Goal: Task Accomplishment & Management: Complete application form

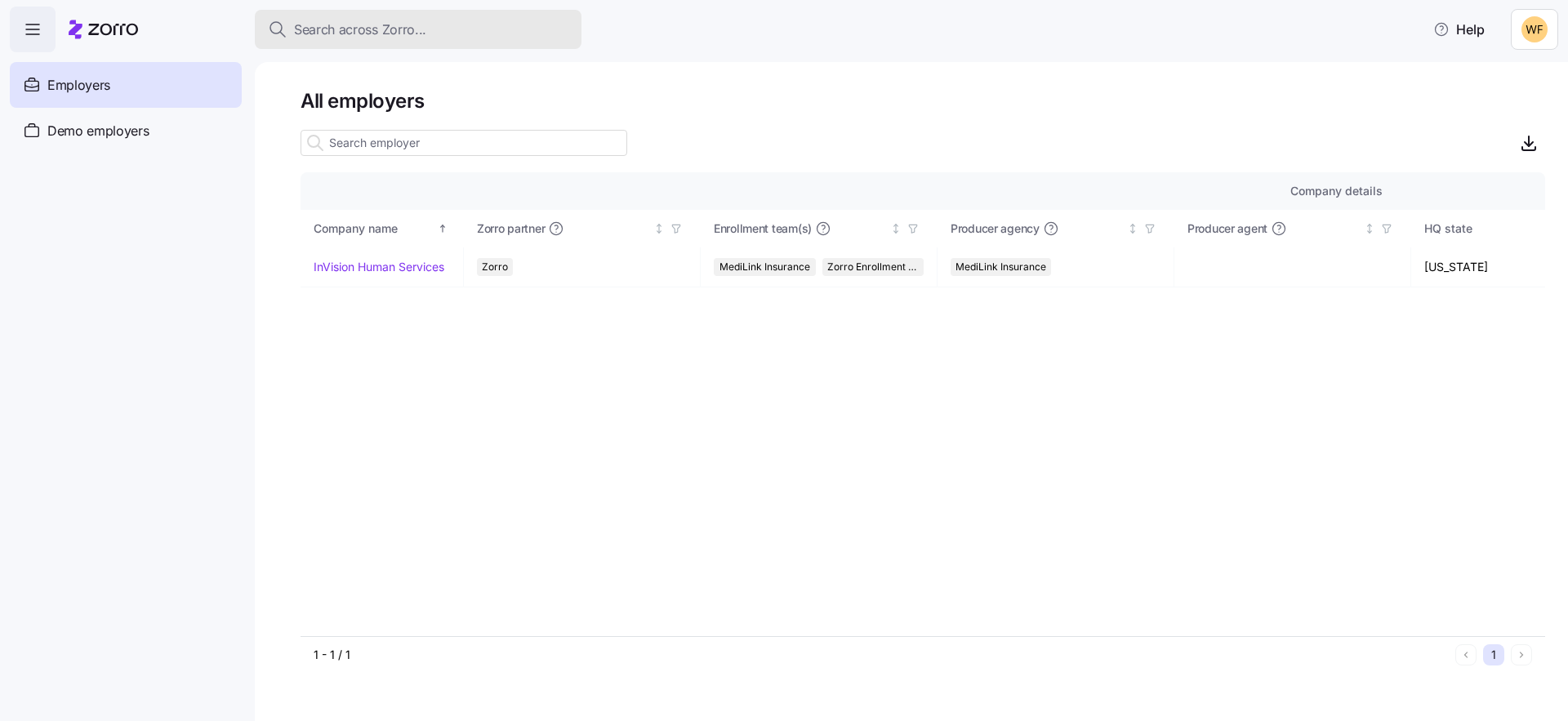
click at [366, 33] on span "Search across Zorro..." at bounding box center [360, 29] width 133 height 20
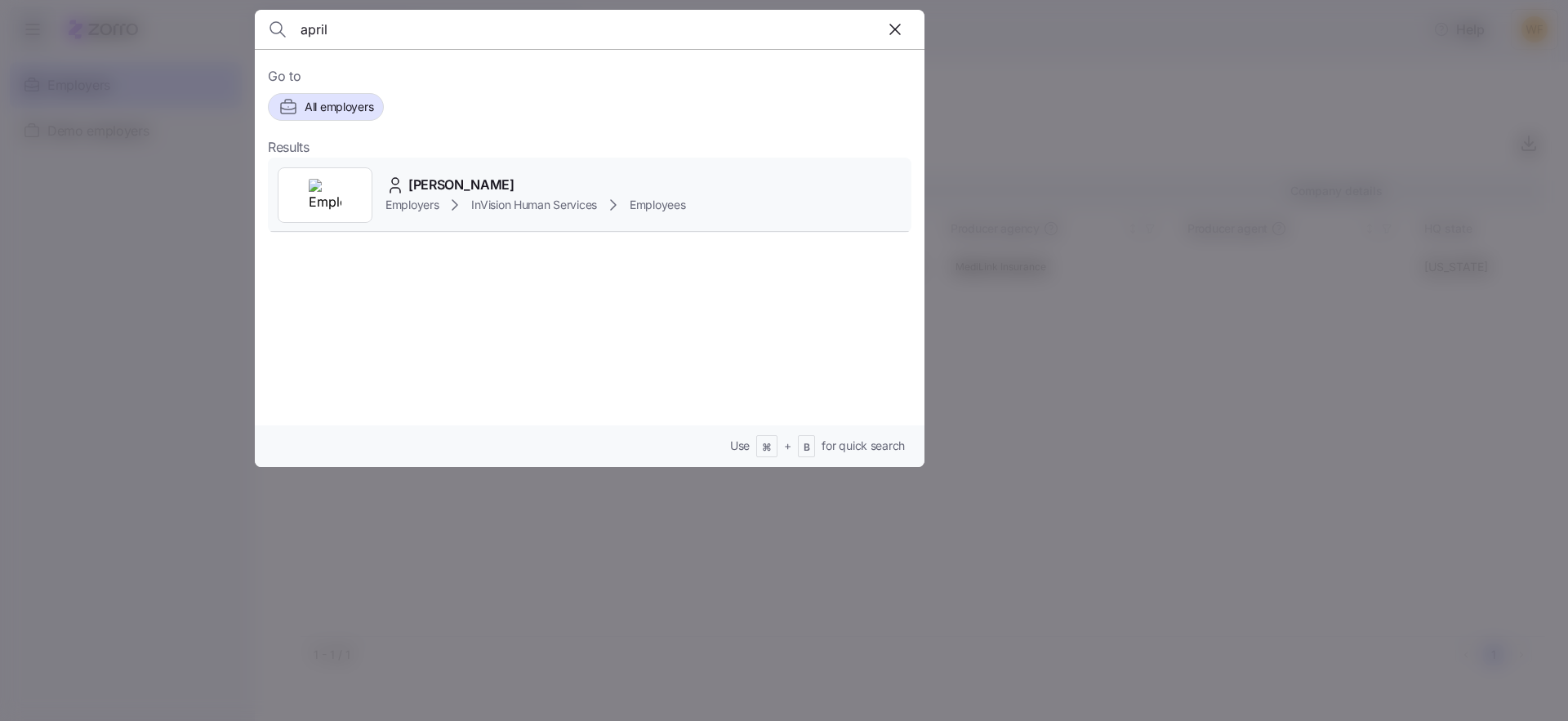
type input "april"
click at [473, 203] on span "InVision Human Services" at bounding box center [533, 205] width 126 height 17
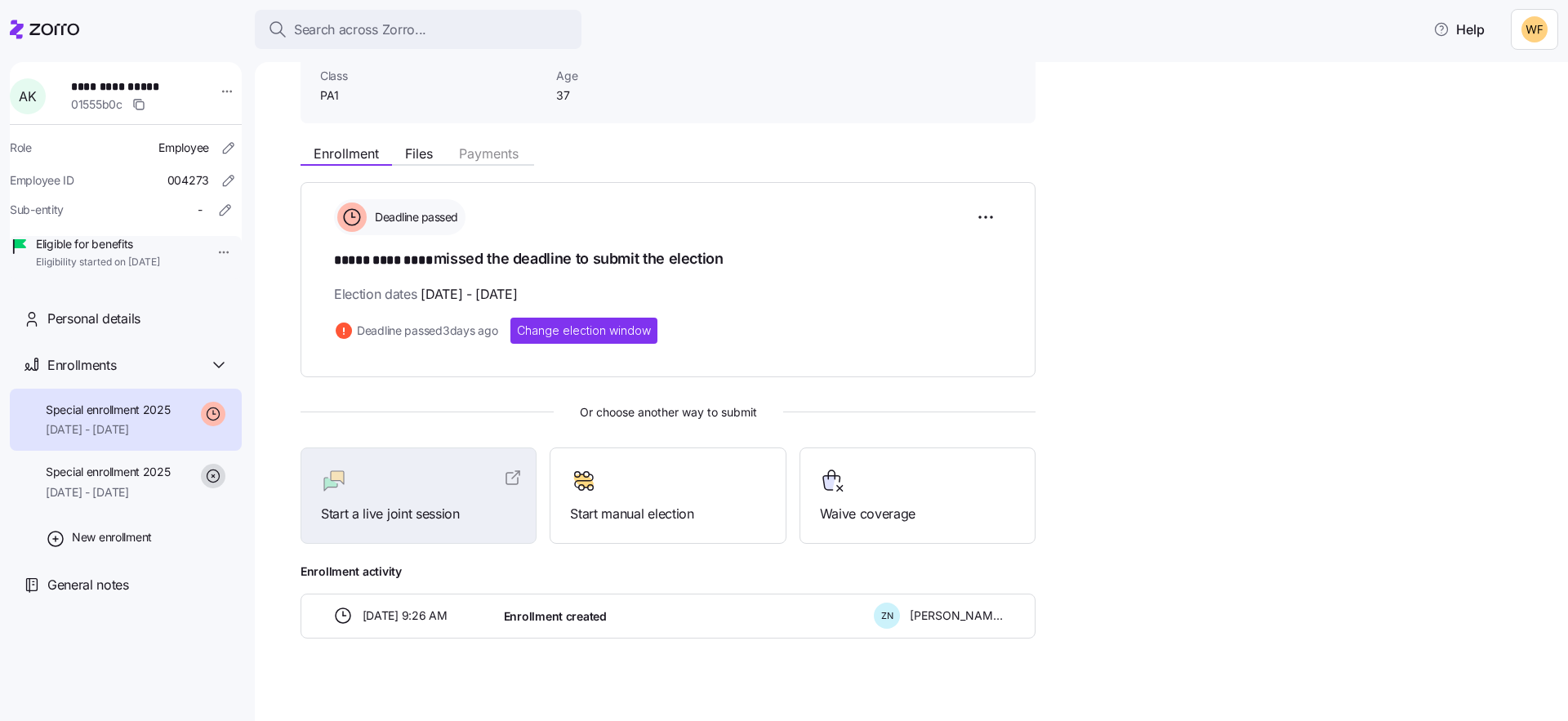
scroll to position [133, 0]
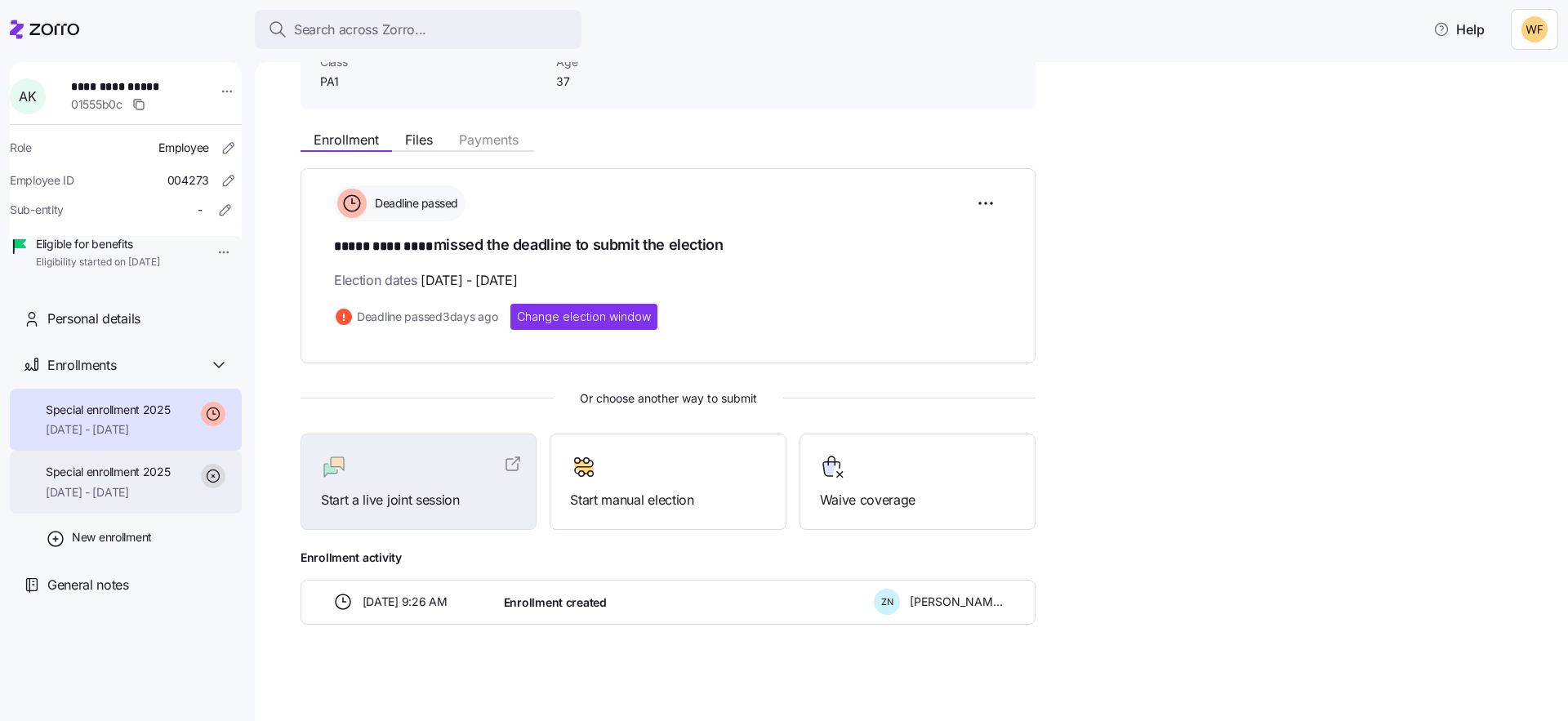
click at [113, 501] on div "Special enrollment 2025 09/01/2025 - 12/31/2025" at bounding box center [108, 482] width 125 height 37
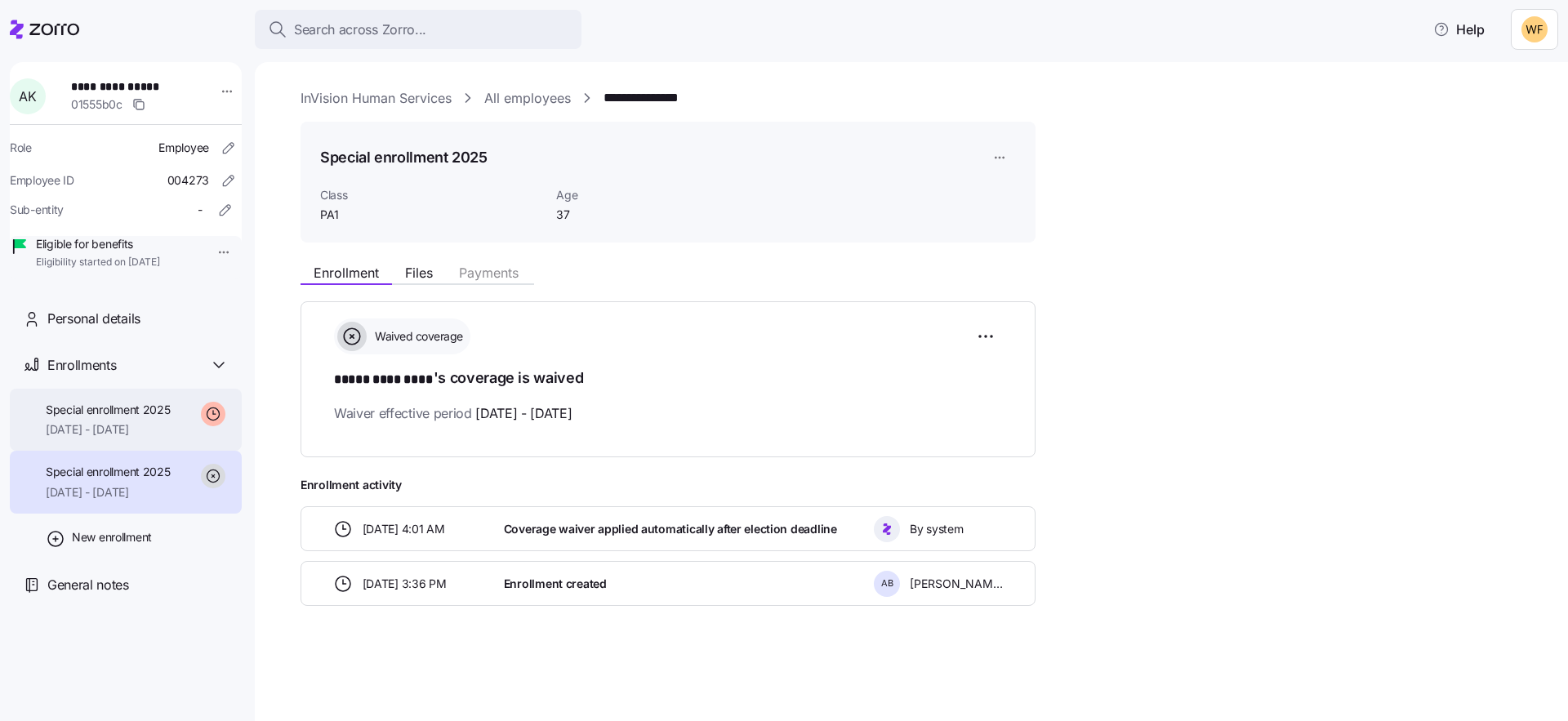
click at [105, 437] on span "10/01/2025 - 12/31/2025" at bounding box center [108, 429] width 125 height 17
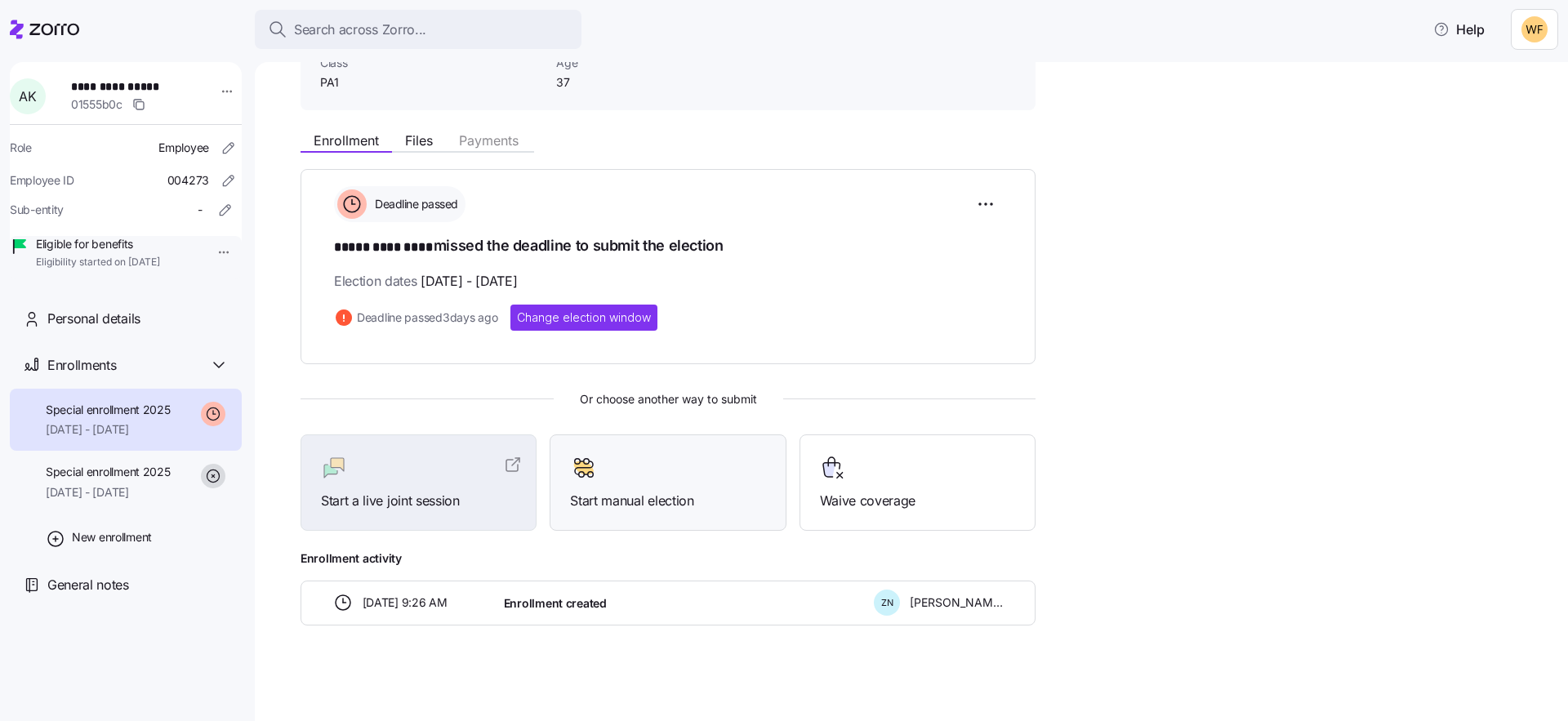
scroll to position [133, 0]
click at [619, 313] on span "Change election window" at bounding box center [583, 316] width 134 height 17
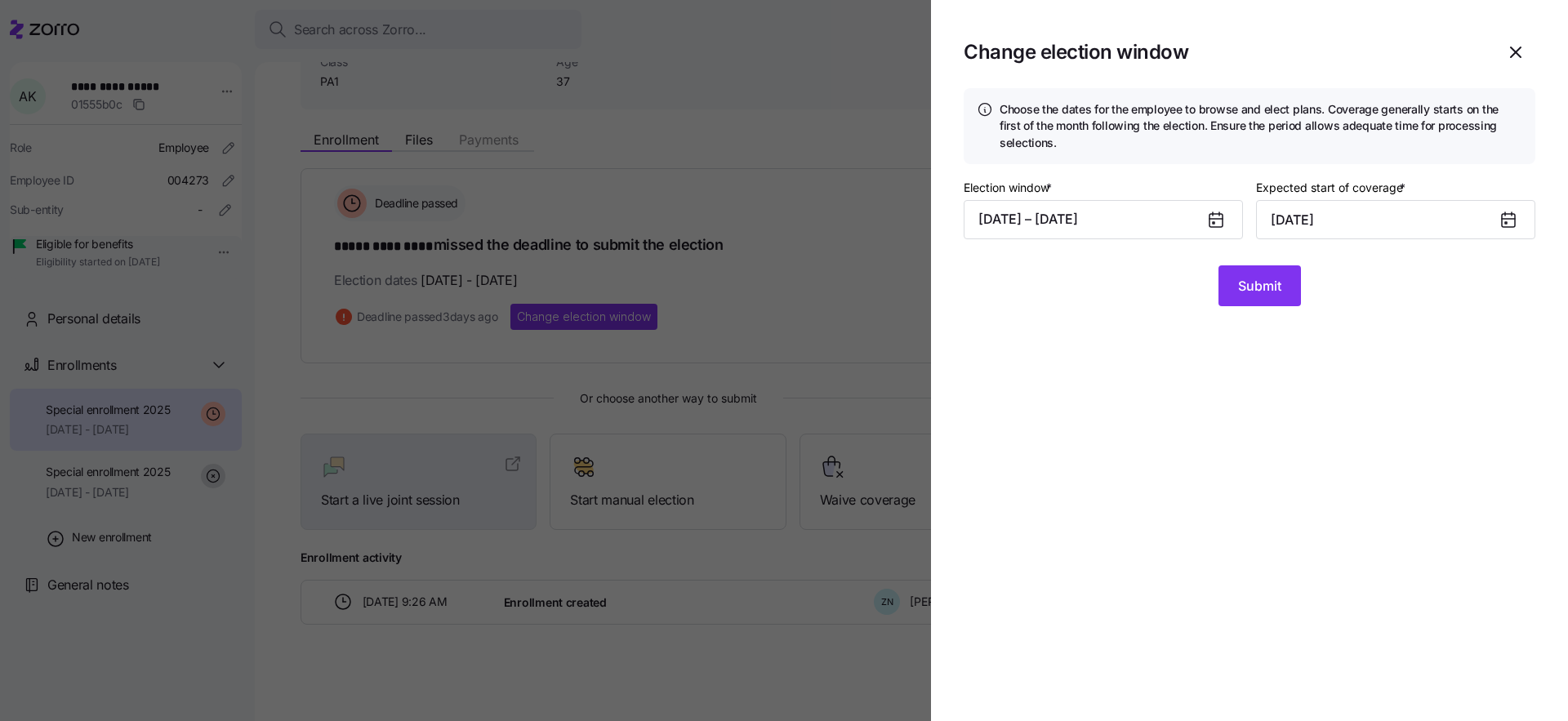
click at [1218, 217] on icon at bounding box center [1216, 220] width 13 height 13
click at [1088, 224] on button "09/04/2025 – 09/20/2025" at bounding box center [1103, 220] width 279 height 40
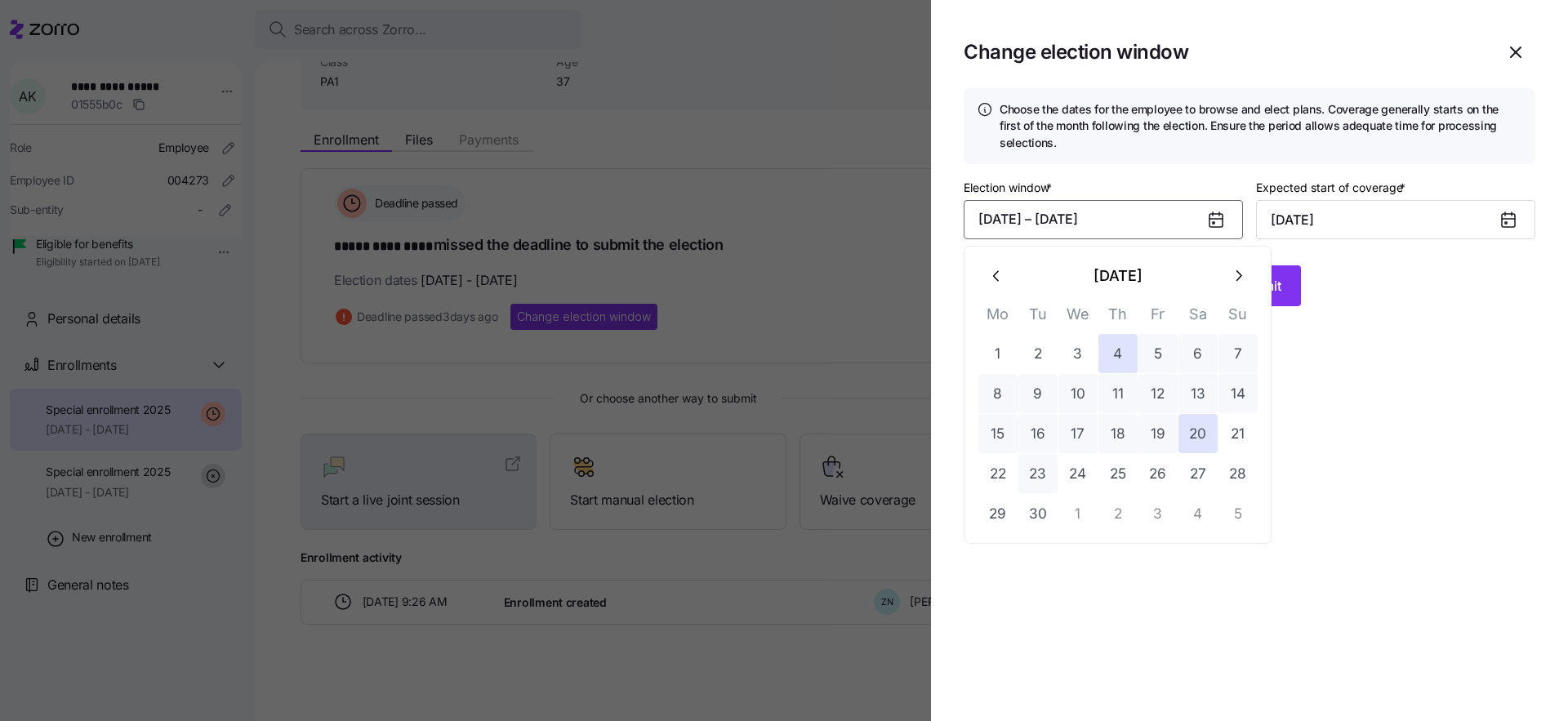
click at [1037, 479] on button "23" at bounding box center [1037, 473] width 40 height 40
click at [1127, 384] on button "11" at bounding box center [1117, 393] width 40 height 40
type input "November 1, 2025"
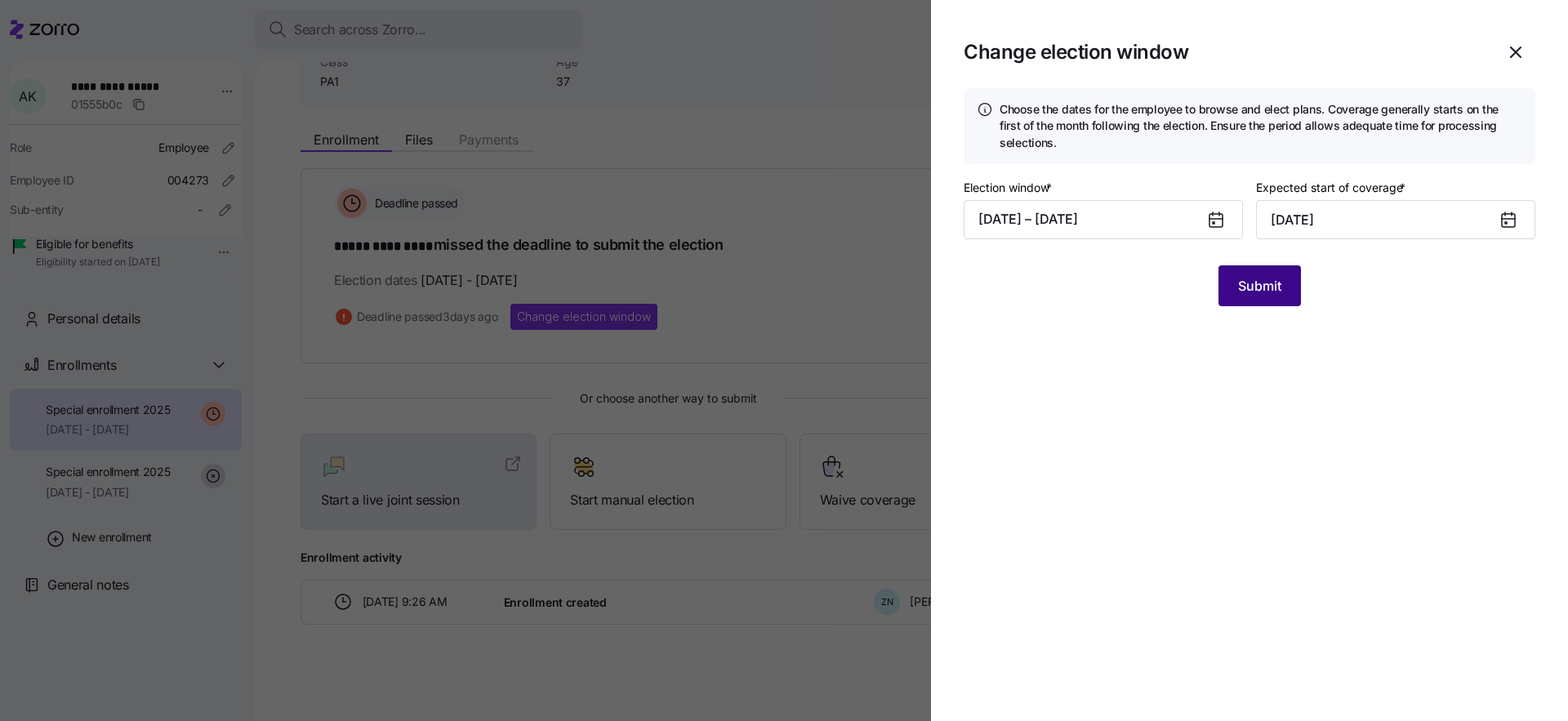
click at [1240, 283] on span "Submit" at bounding box center [1259, 285] width 43 height 19
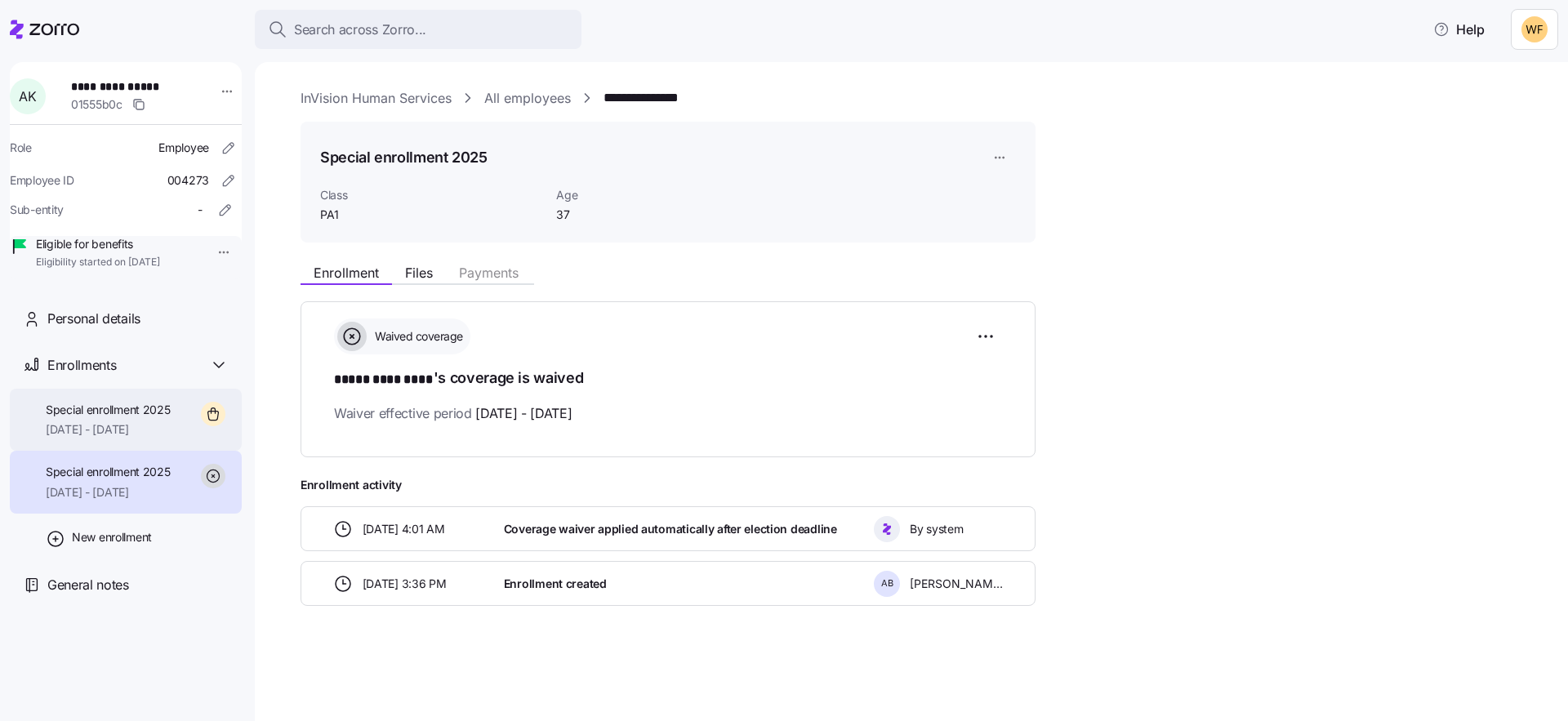
click at [99, 418] on span "Special enrollment 2025" at bounding box center [108, 409] width 125 height 17
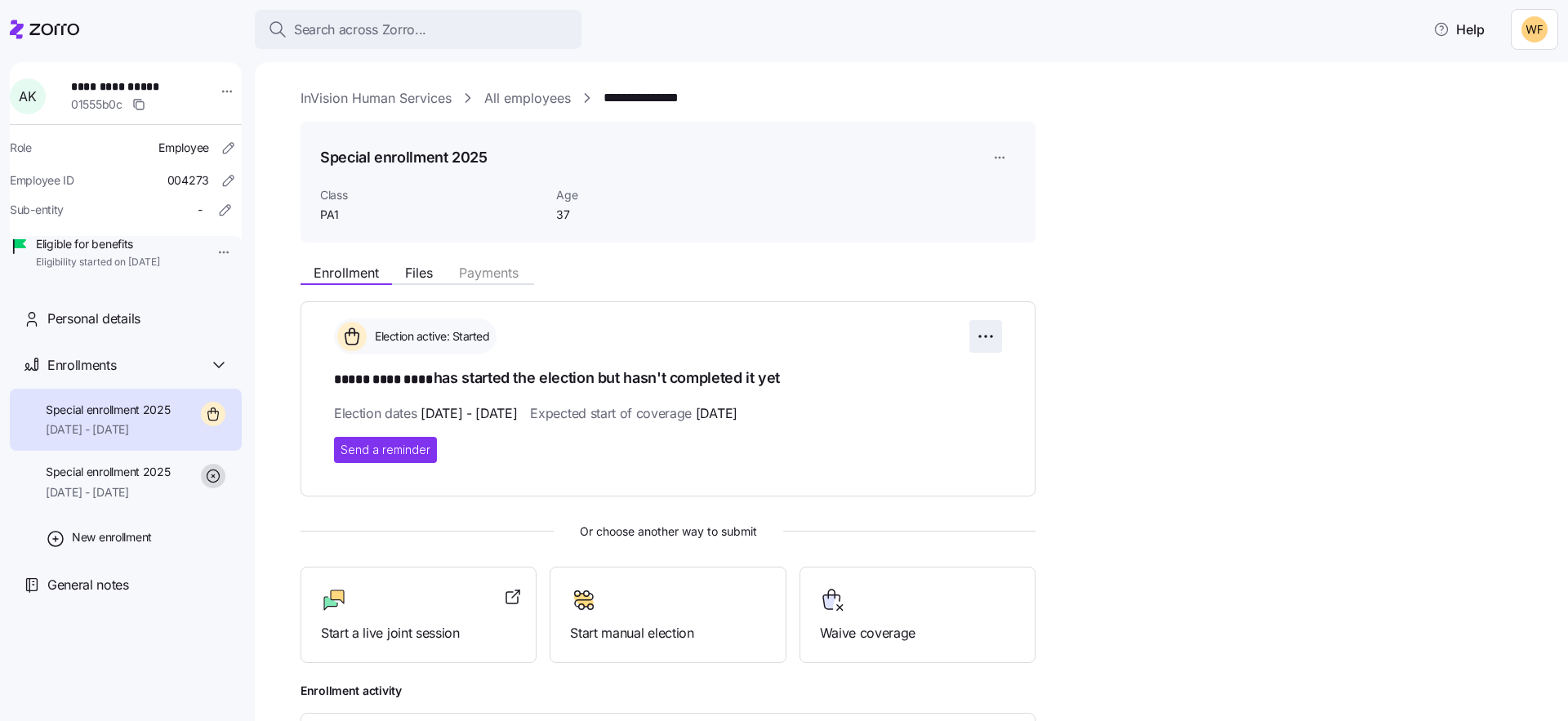
click at [995, 335] on html "**********" at bounding box center [784, 356] width 1568 height 711
click at [937, 371] on div "Change election window" at bounding box center [896, 377] width 191 height 26
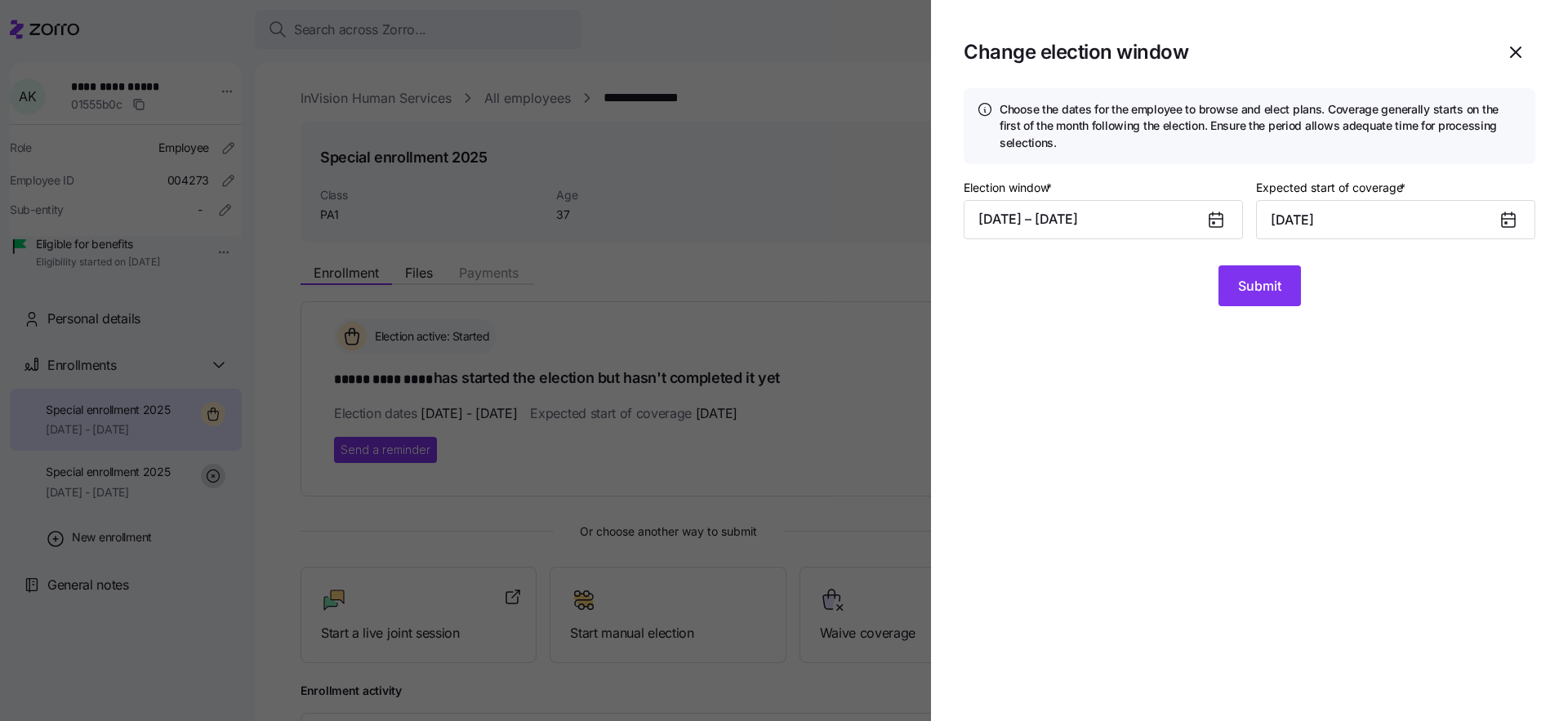
click at [1513, 220] on icon at bounding box center [1507, 220] width 13 height 13
click at [1496, 223] on div at bounding box center [1514, 220] width 40 height 38
drag, startPoint x: 1186, startPoint y: 228, endPoint x: 1219, endPoint y: 226, distance: 33.1
click at [1187, 228] on button "09/11/2025 – 09/23/2025" at bounding box center [1103, 220] width 279 height 40
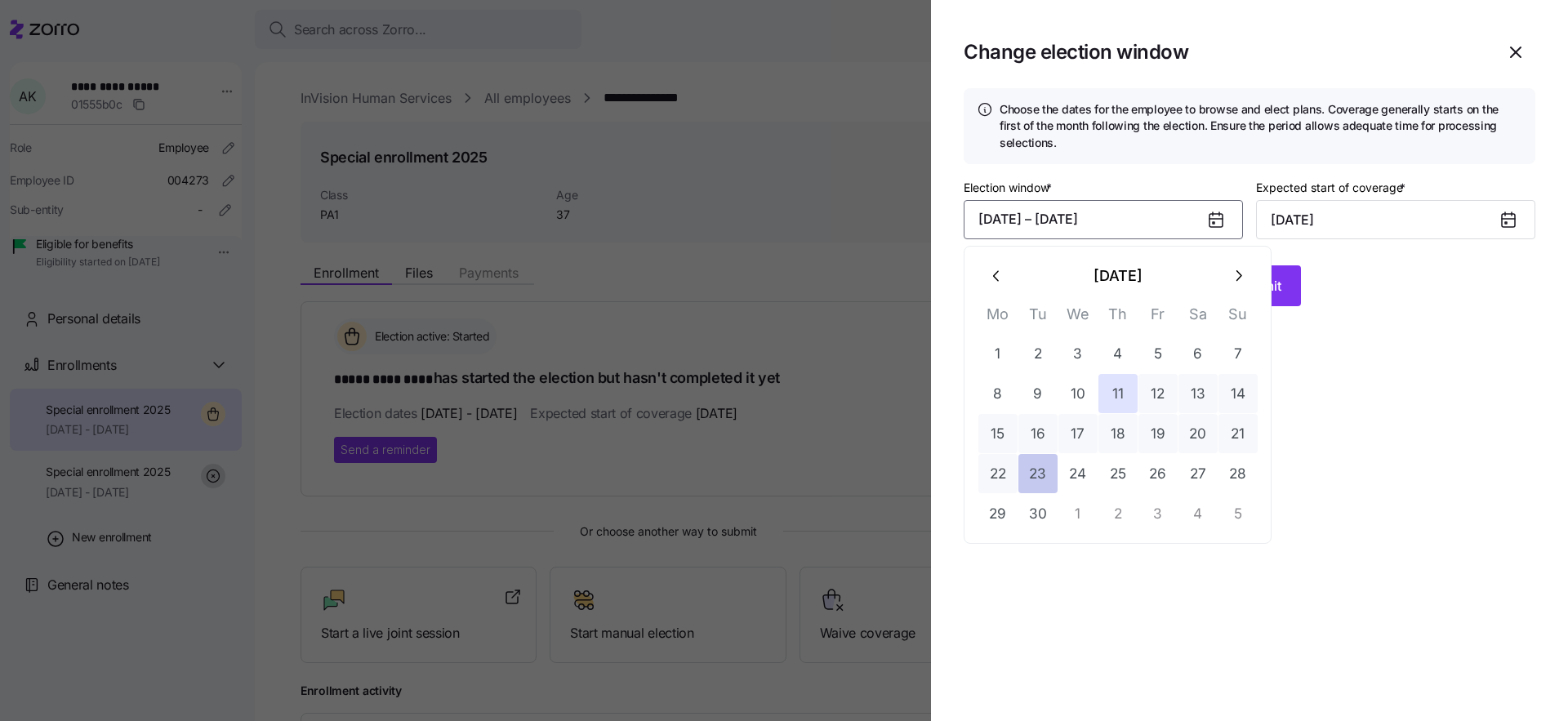
click at [1039, 455] on button "23" at bounding box center [1037, 473] width 40 height 40
drag, startPoint x: 1093, startPoint y: 400, endPoint x: 1101, endPoint y: 397, distance: 8.5
click at [1094, 400] on button "10" at bounding box center [1078, 393] width 40 height 40
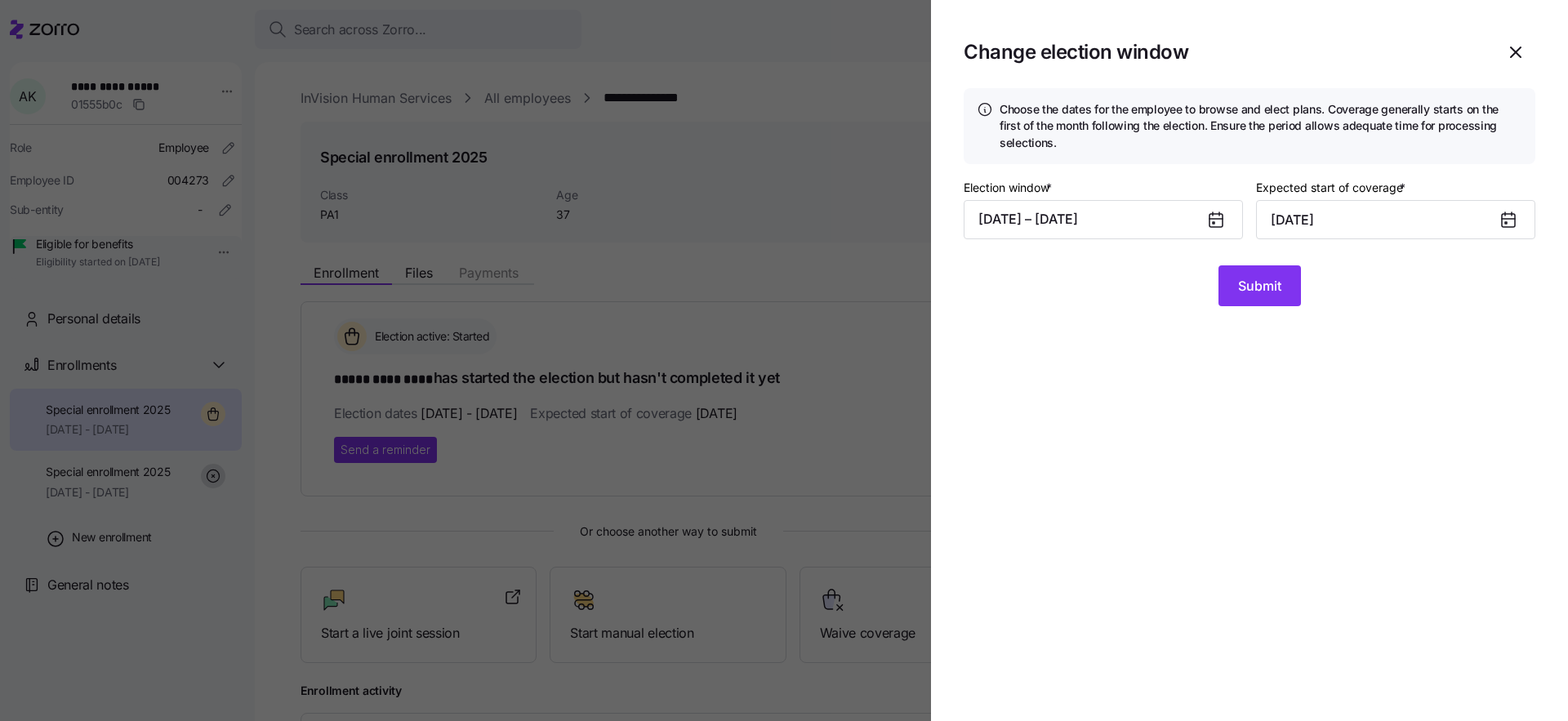
click at [1510, 221] on icon at bounding box center [1507, 220] width 13 height 13
drag, startPoint x: 1500, startPoint y: 220, endPoint x: 1437, endPoint y: 220, distance: 63.0
click at [1489, 220] on div "November 1, 2025" at bounding box center [1396, 220] width 279 height 40
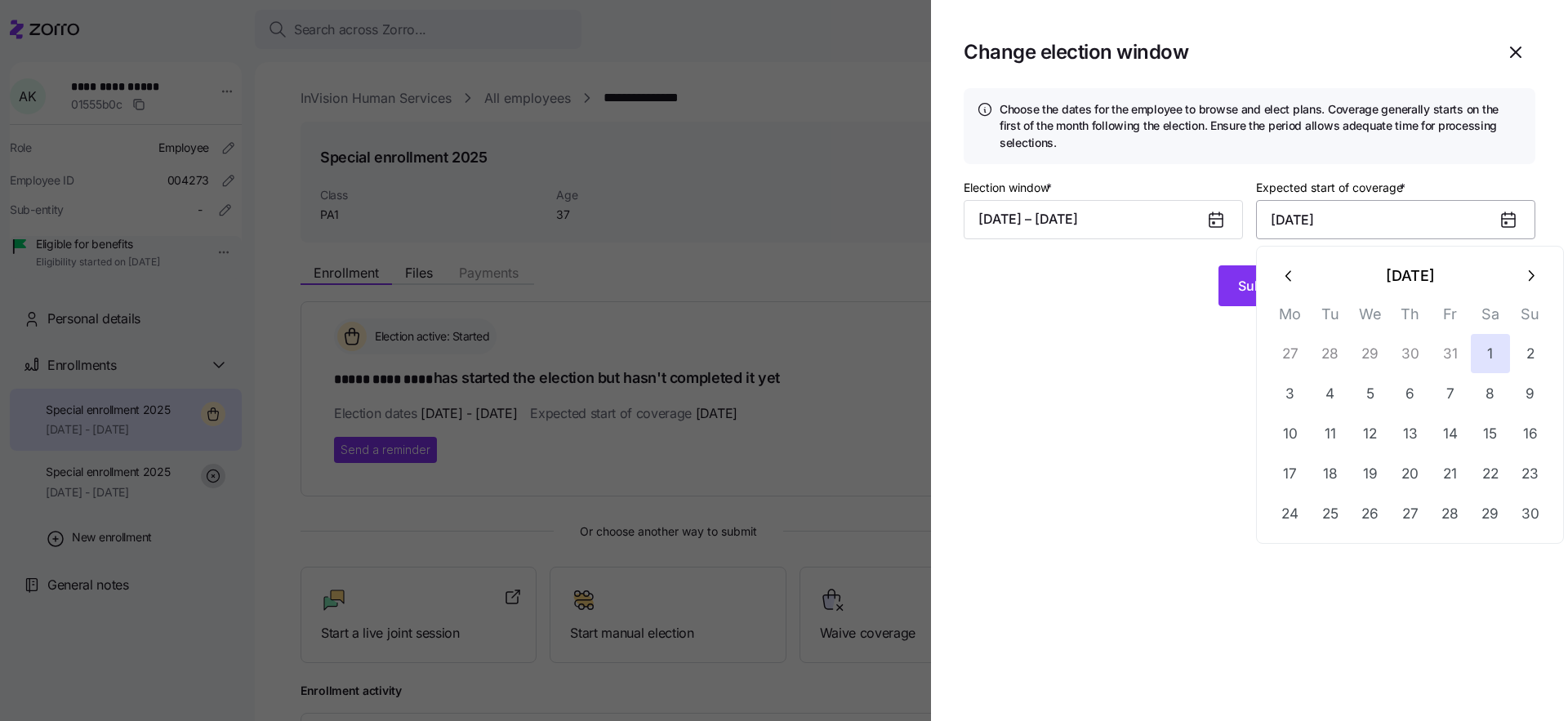
click at [1405, 220] on input "November 1, 2025" at bounding box center [1396, 220] width 279 height 40
drag, startPoint x: 1281, startPoint y: 272, endPoint x: 1289, endPoint y: 277, distance: 9.4
click at [1281, 272] on icon "button" at bounding box center [1289, 276] width 18 height 18
click at [1372, 354] on button "1" at bounding box center [1369, 353] width 40 height 40
type input "October 1, 2025"
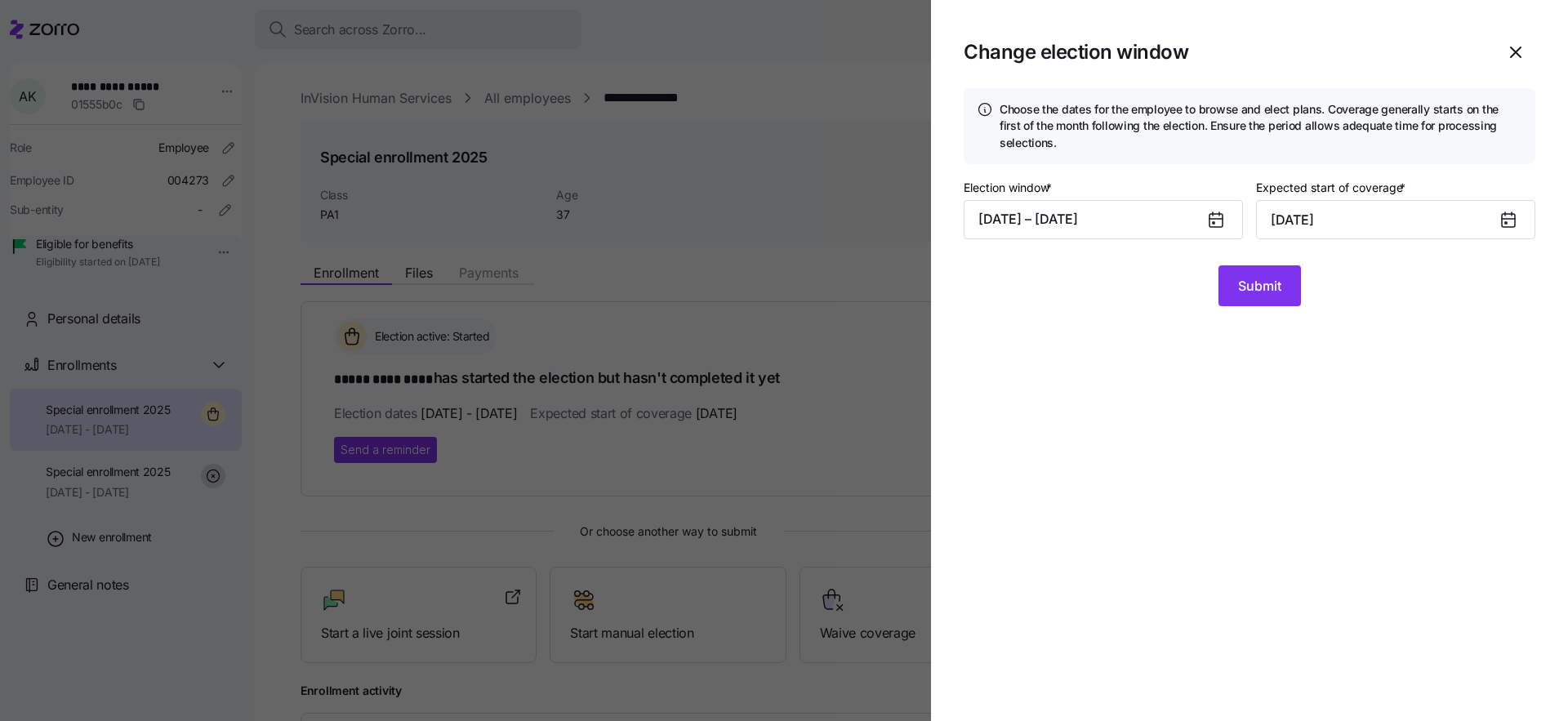
click at [1337, 397] on section "Change election window Choose the dates for the employee to browse and elect pl…" at bounding box center [1249, 360] width 637 height 721
click at [1251, 294] on span "Submit" at bounding box center [1259, 285] width 43 height 19
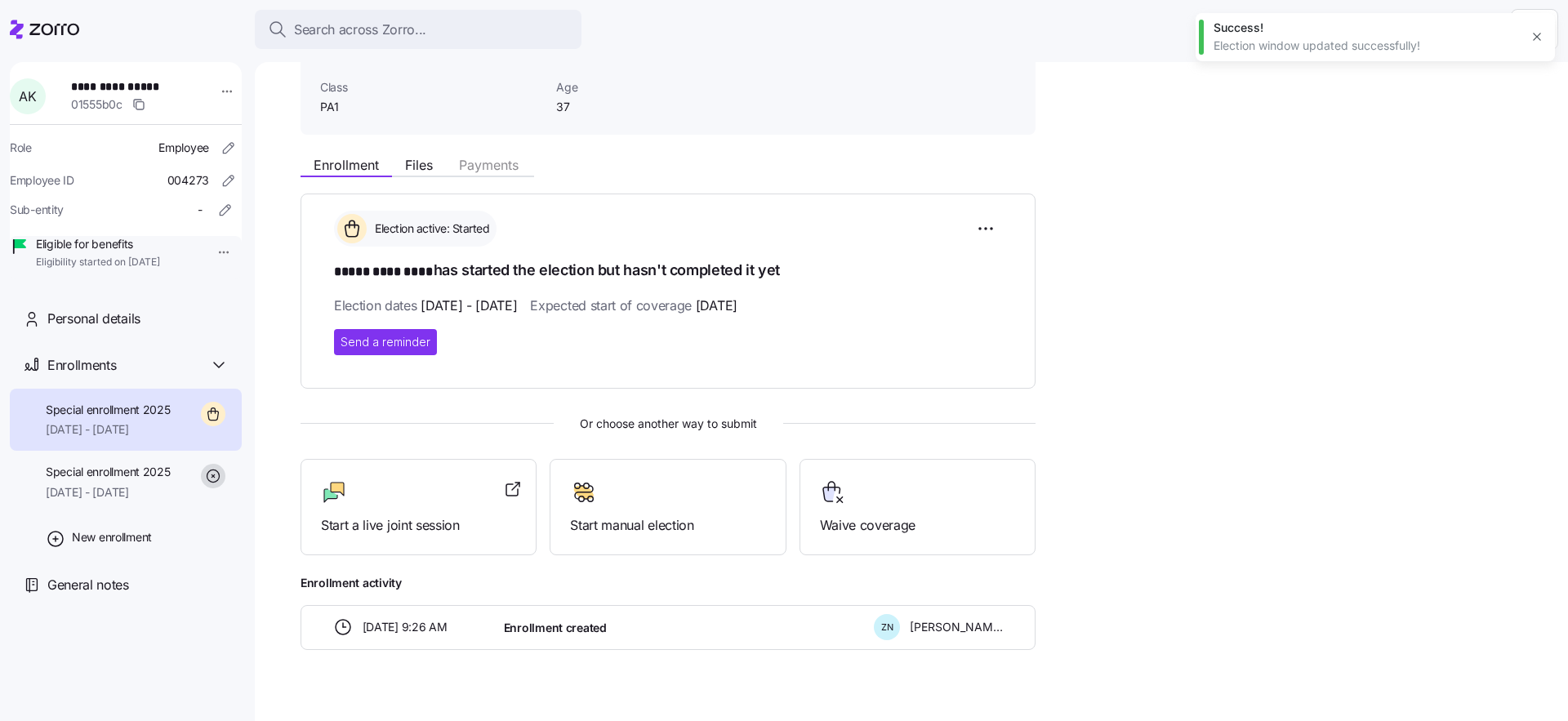
scroll to position [133, 0]
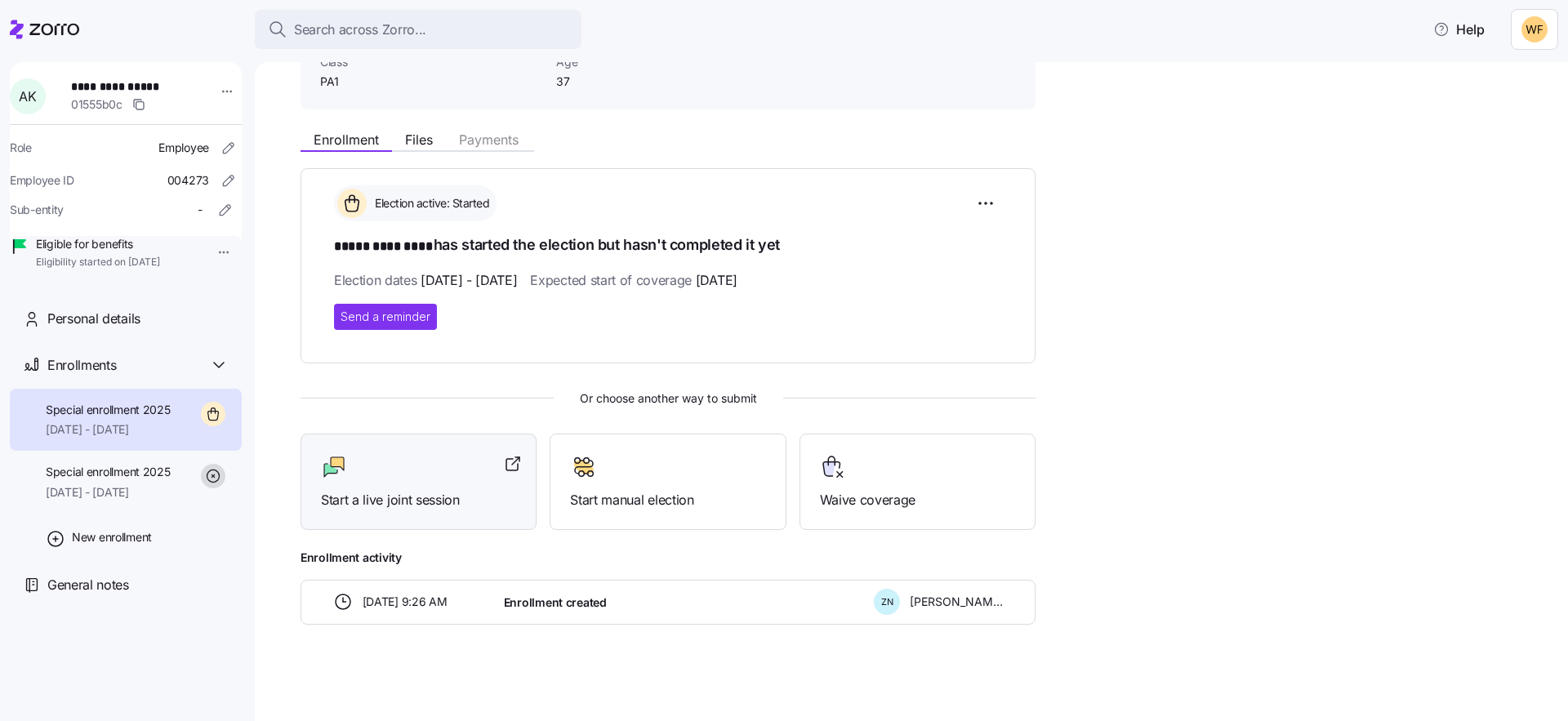
click at [434, 469] on div at bounding box center [418, 467] width 195 height 26
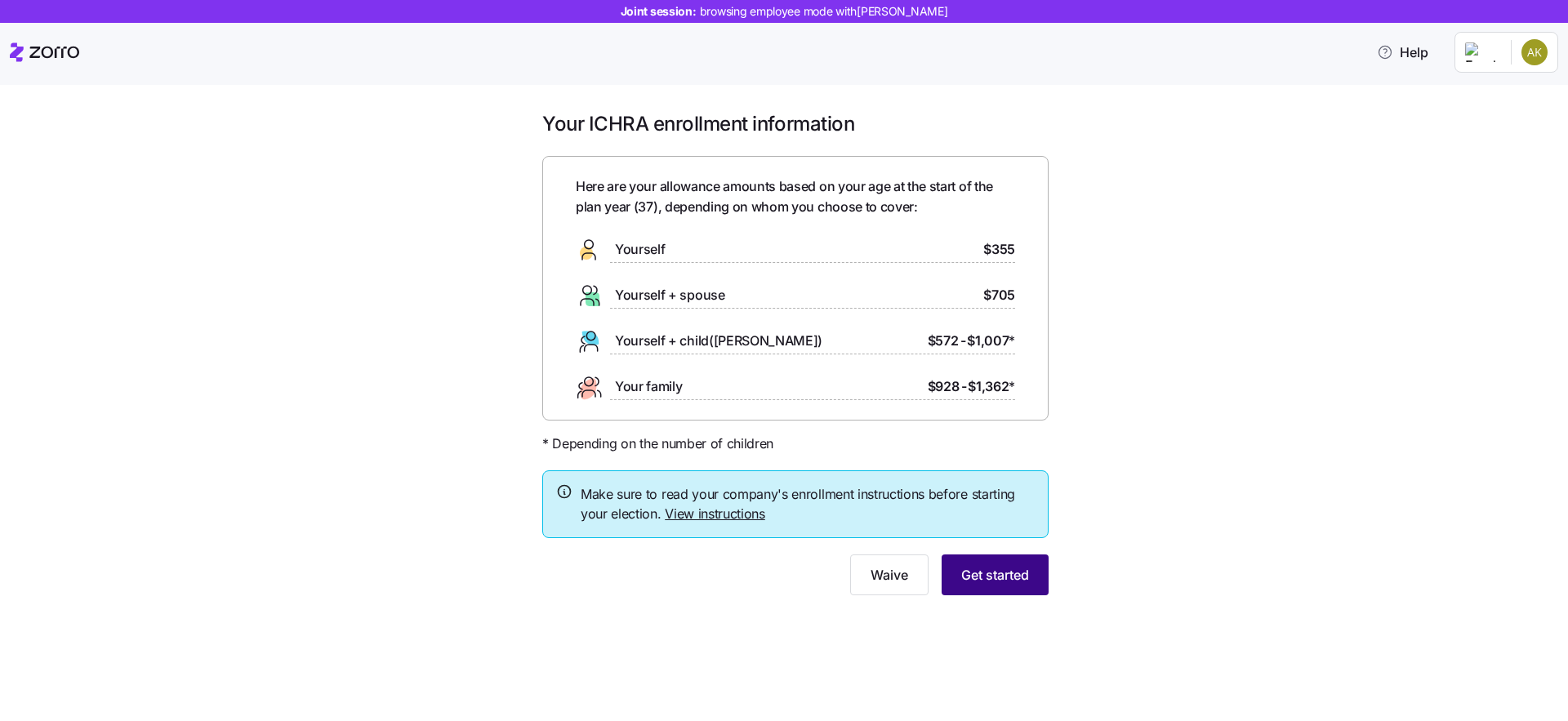
click at [1006, 583] on span "Get started" at bounding box center [994, 574] width 68 height 19
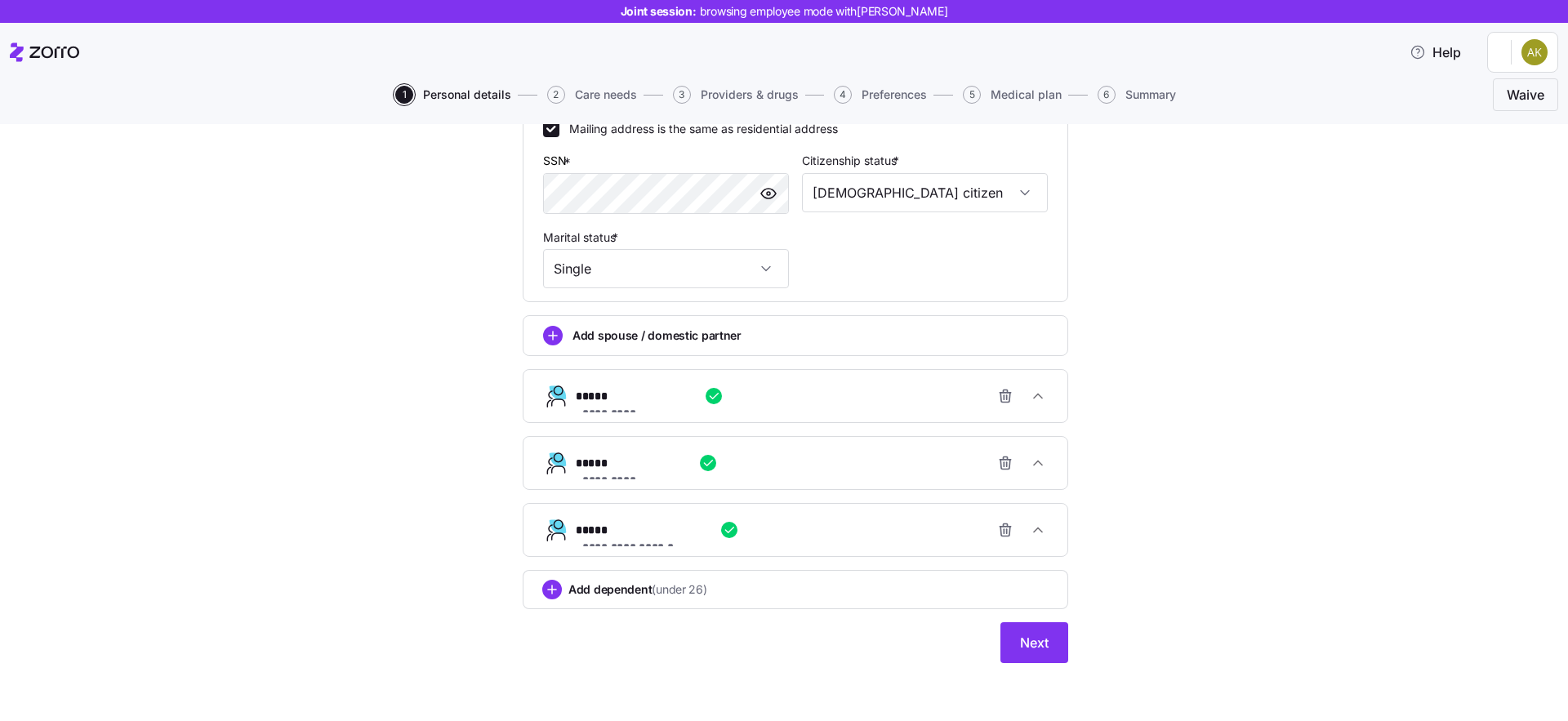
scroll to position [631, 0]
click at [1045, 653] on button "Next" at bounding box center [1034, 641] width 68 height 40
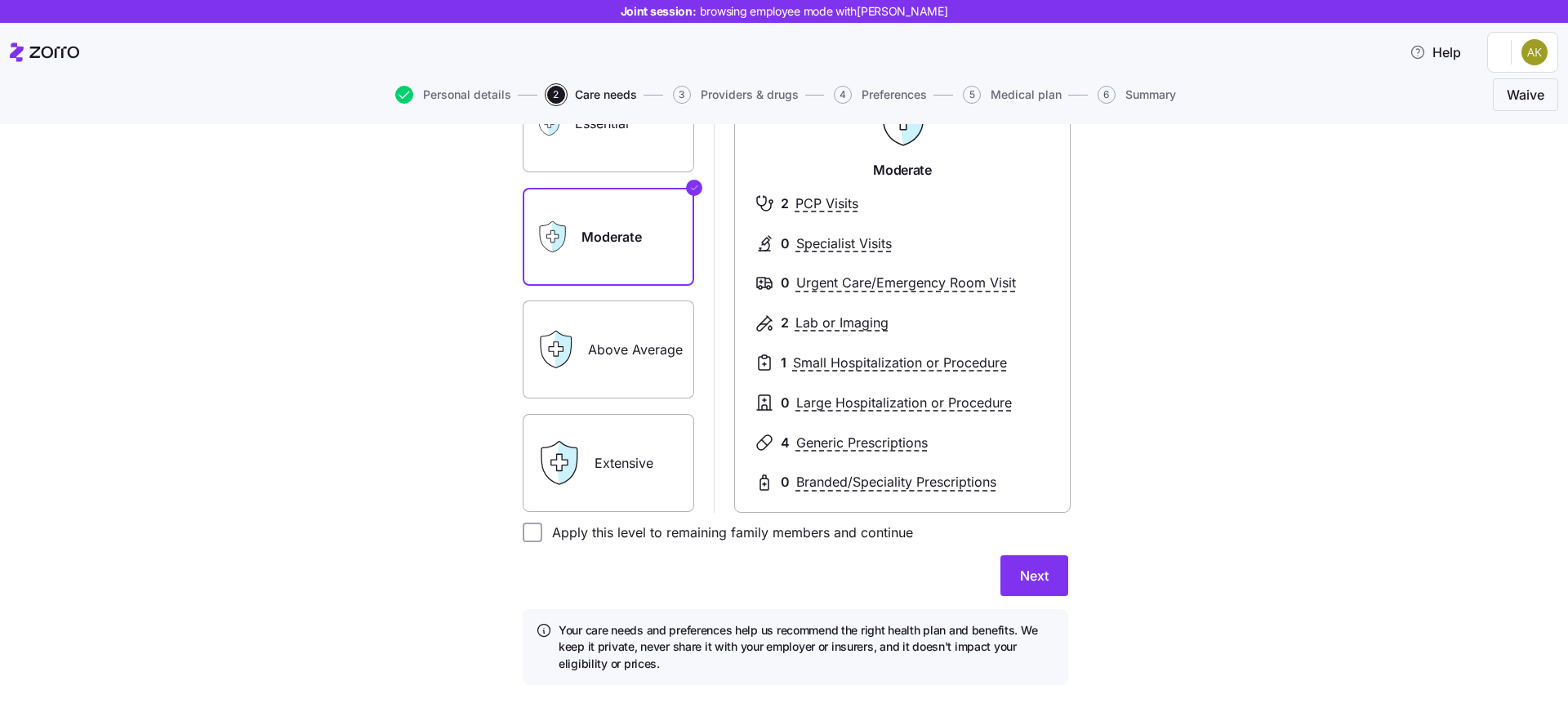
scroll to position [213, 0]
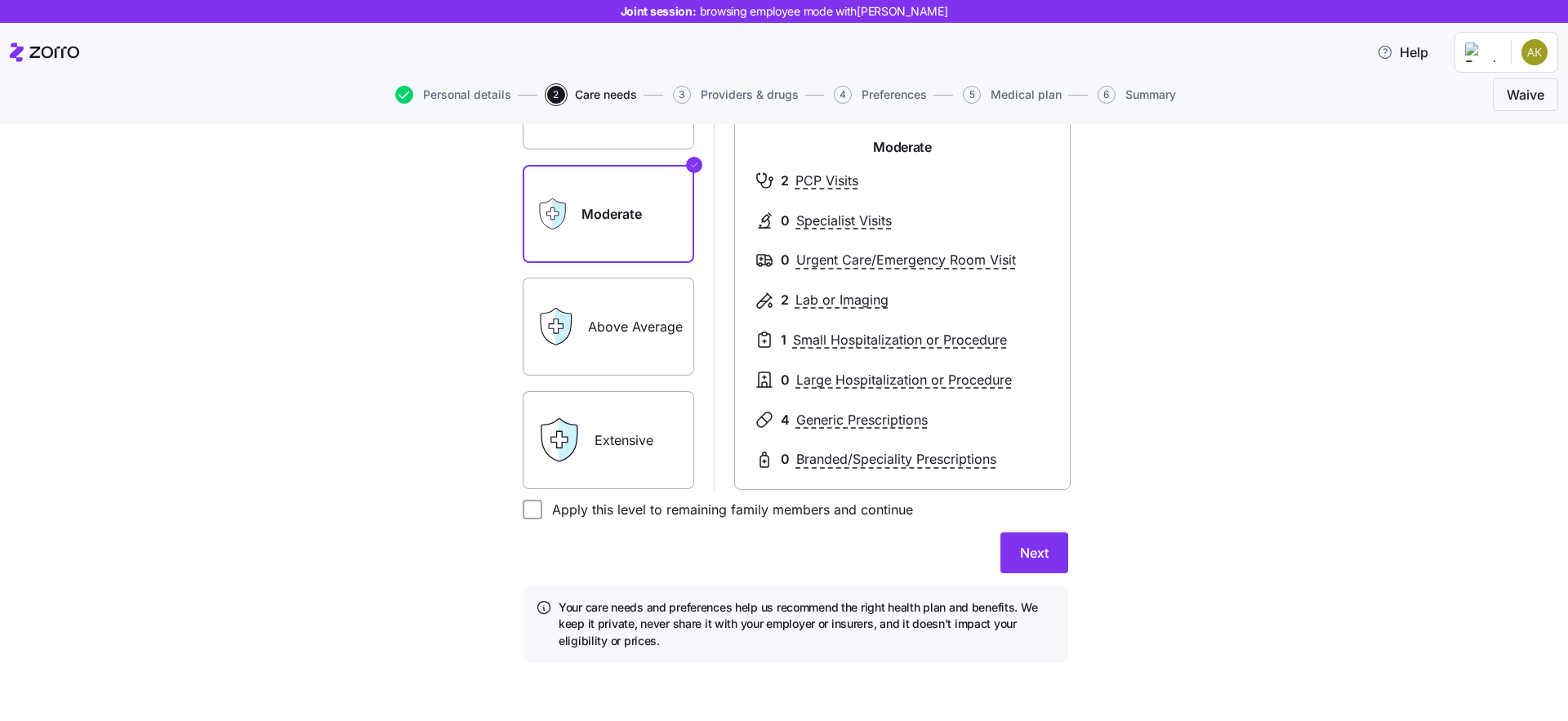
click at [536, 507] on div "Apply this level to remaining family members and continue" at bounding box center [718, 509] width 390 height 19
click at [532, 508] on input "Apply this level to remaining family members and continue" at bounding box center [532, 509] width 19 height 19
checkbox input "true"
click at [1023, 560] on span "Next" at bounding box center [1034, 552] width 29 height 19
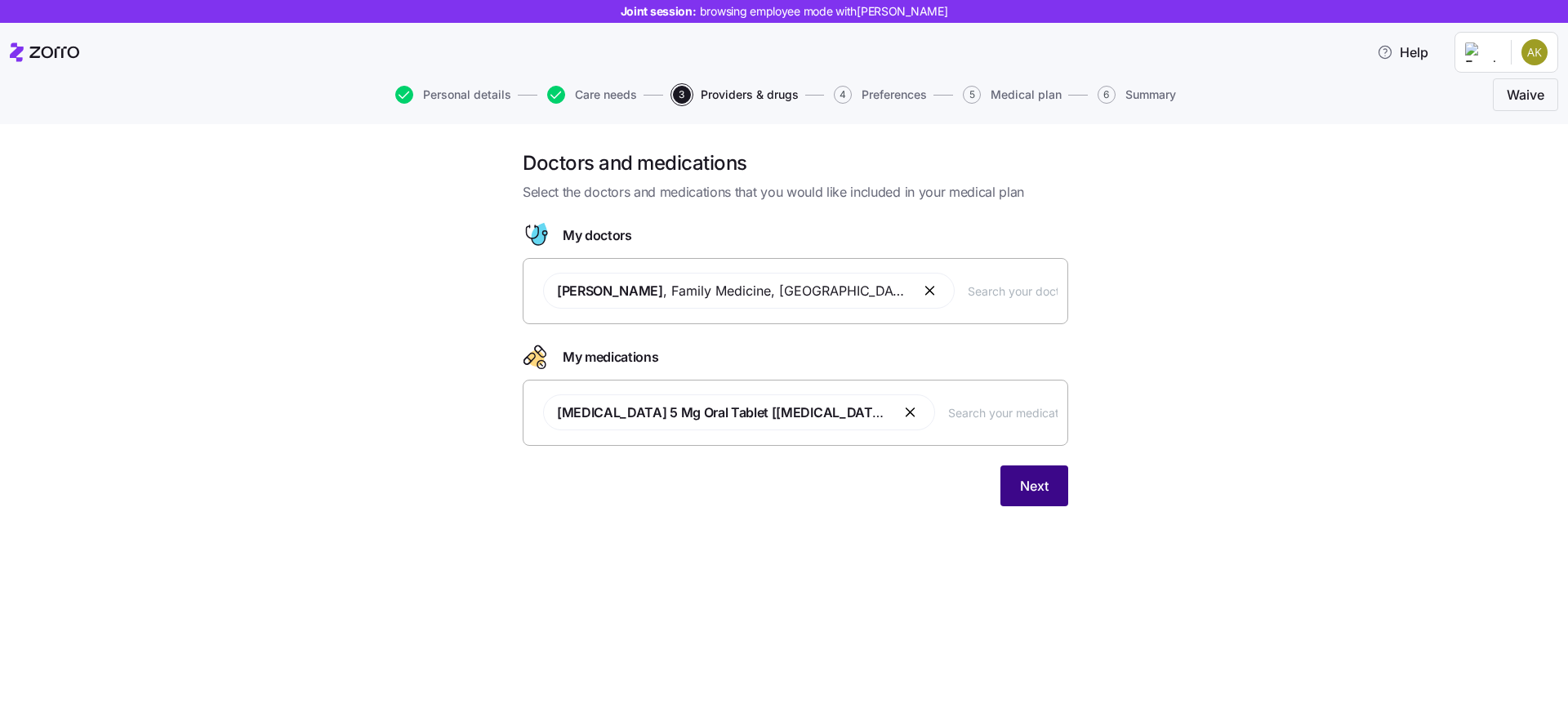
click at [1055, 486] on button "Next" at bounding box center [1034, 486] width 68 height 40
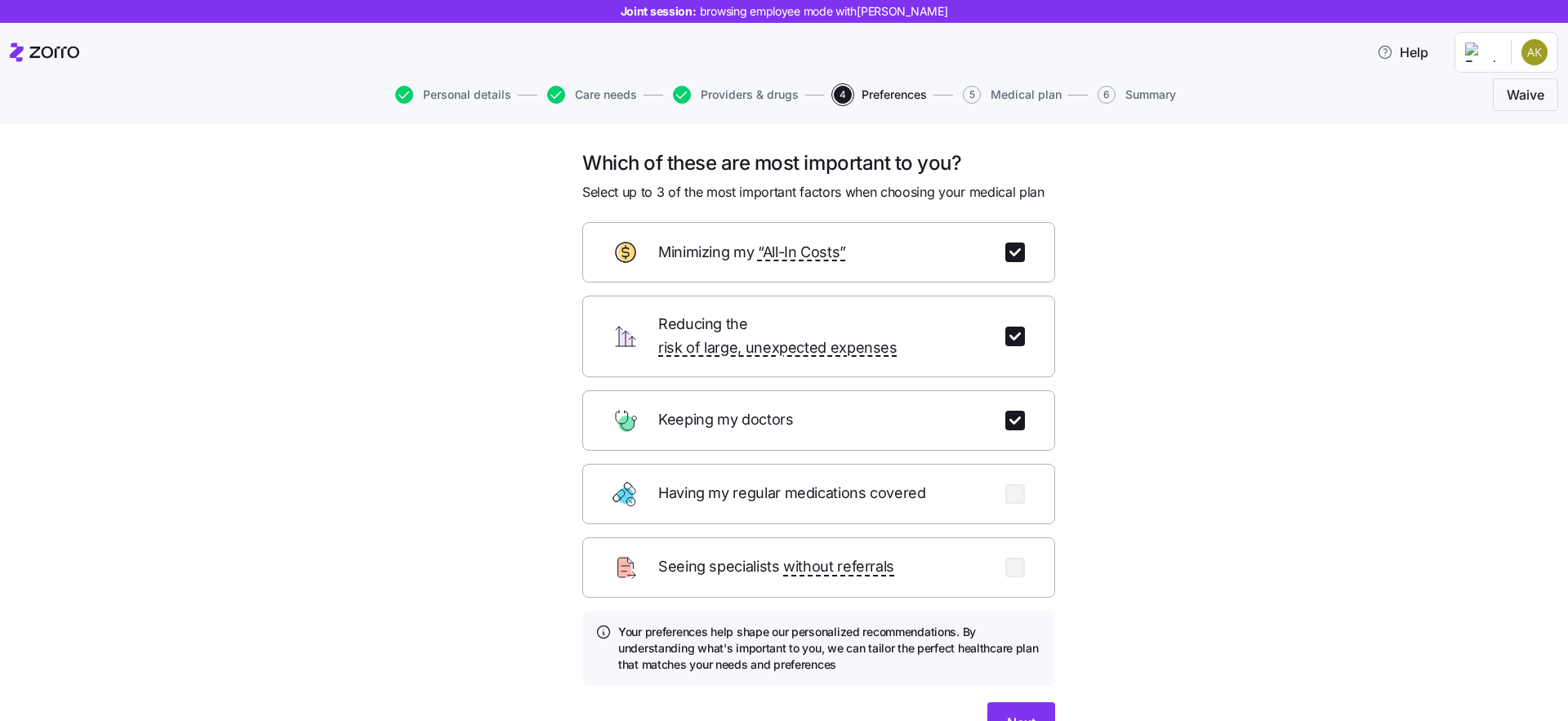
click at [1037, 677] on form "Minimizing my “All-In Costs” Reducing the risk of large, unexpected expenses Ke…" at bounding box center [819, 482] width 473 height 521
click at [1036, 702] on button "Next" at bounding box center [1021, 722] width 68 height 40
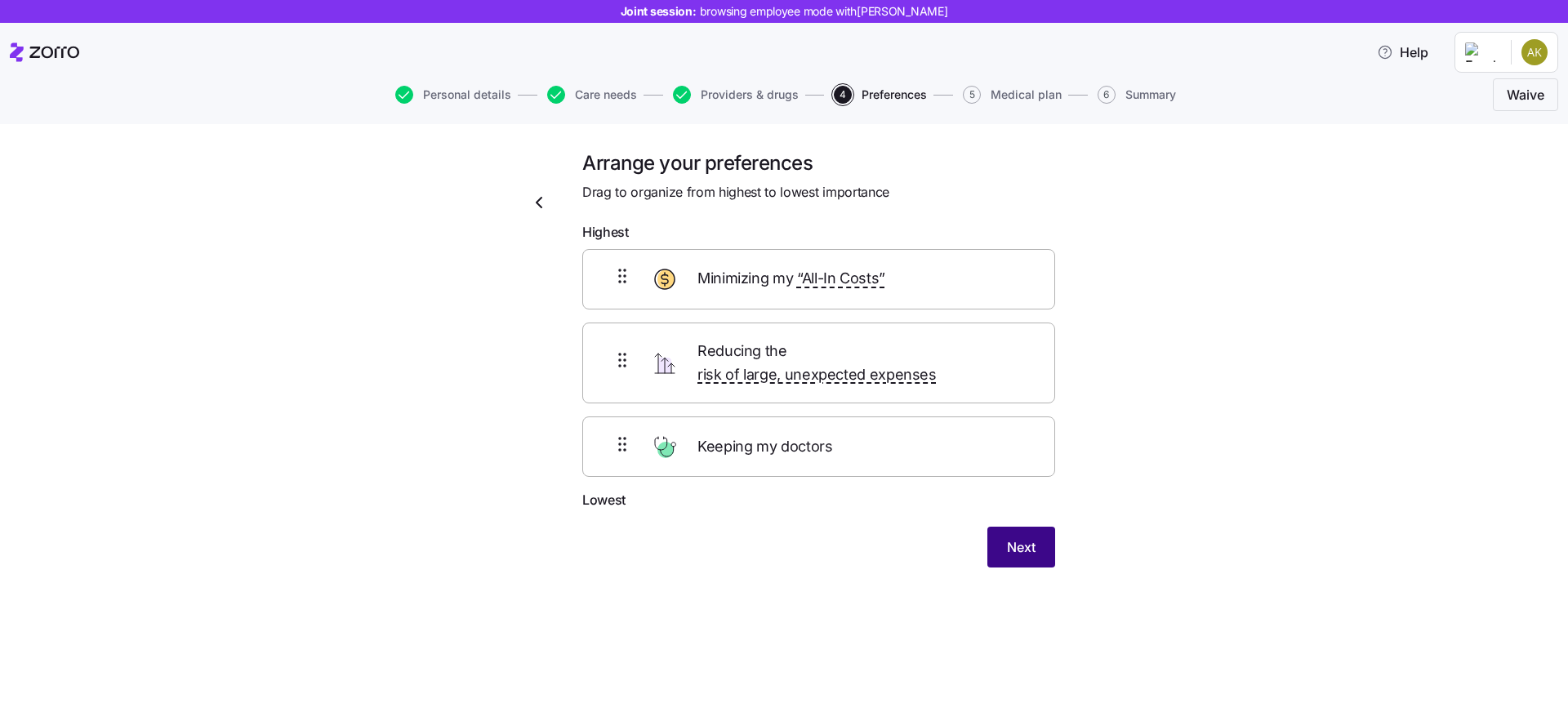
click at [1013, 527] on button "Next" at bounding box center [1021, 547] width 68 height 40
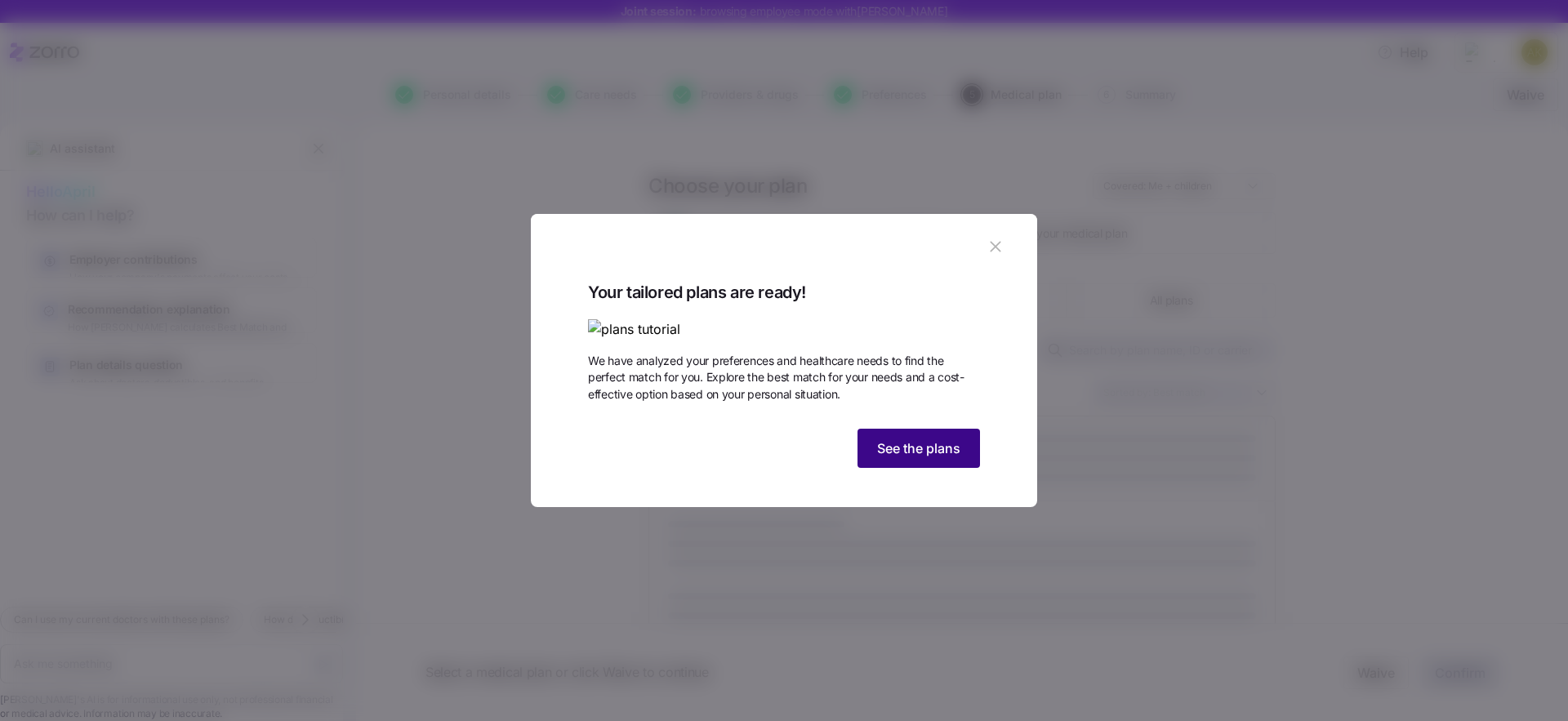
click at [909, 458] on span "See the plans" at bounding box center [918, 448] width 83 height 19
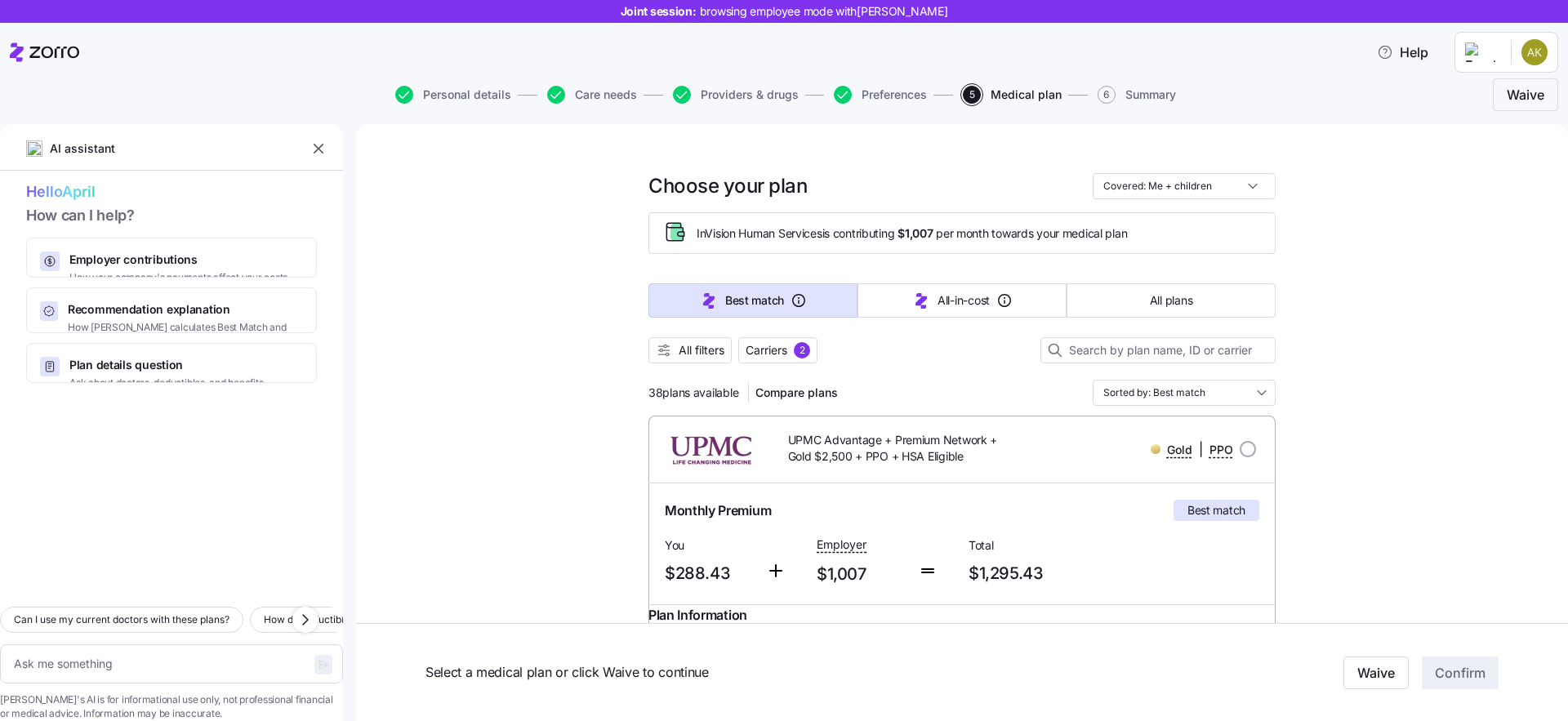
type textarea "x"
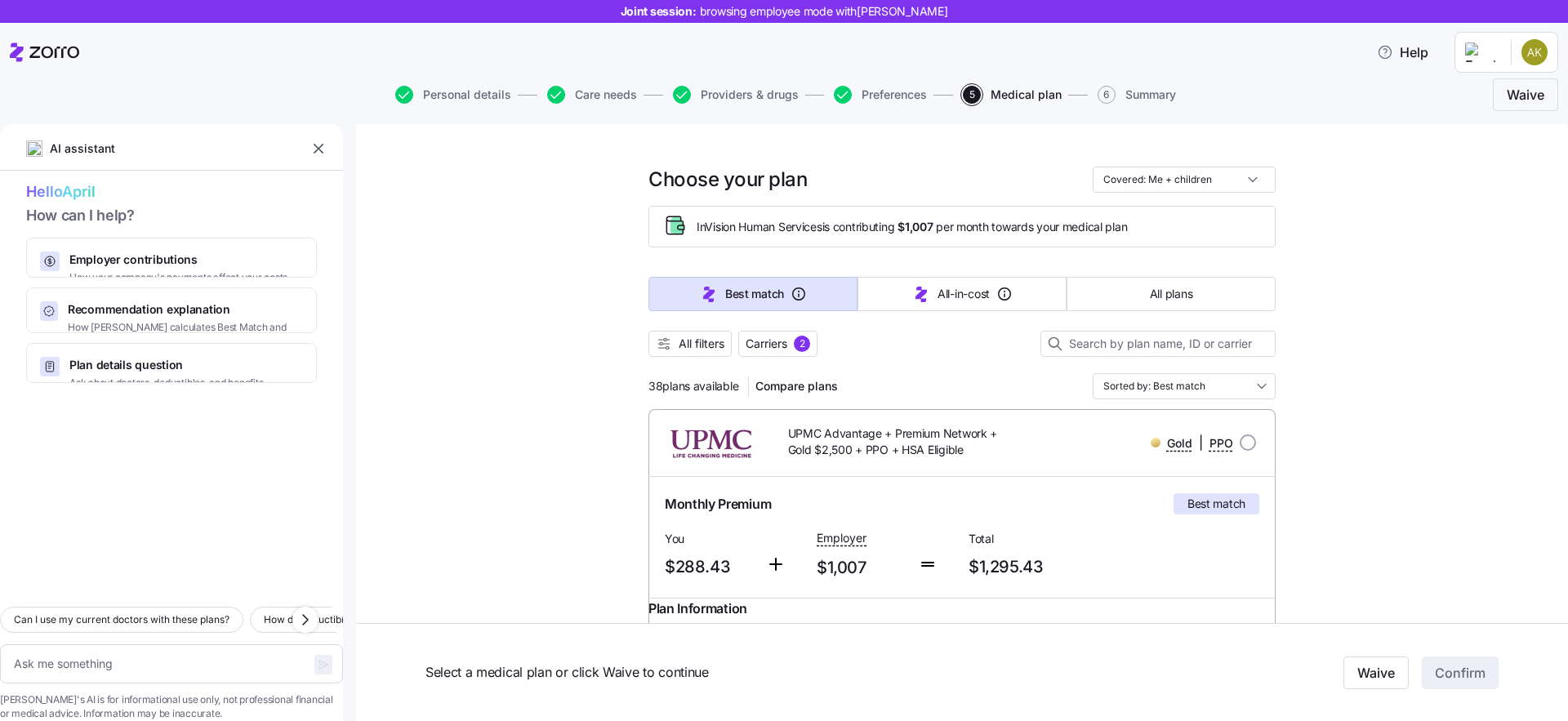
scroll to position [7, 0]
click at [314, 149] on icon "button" at bounding box center [318, 148] width 17 height 17
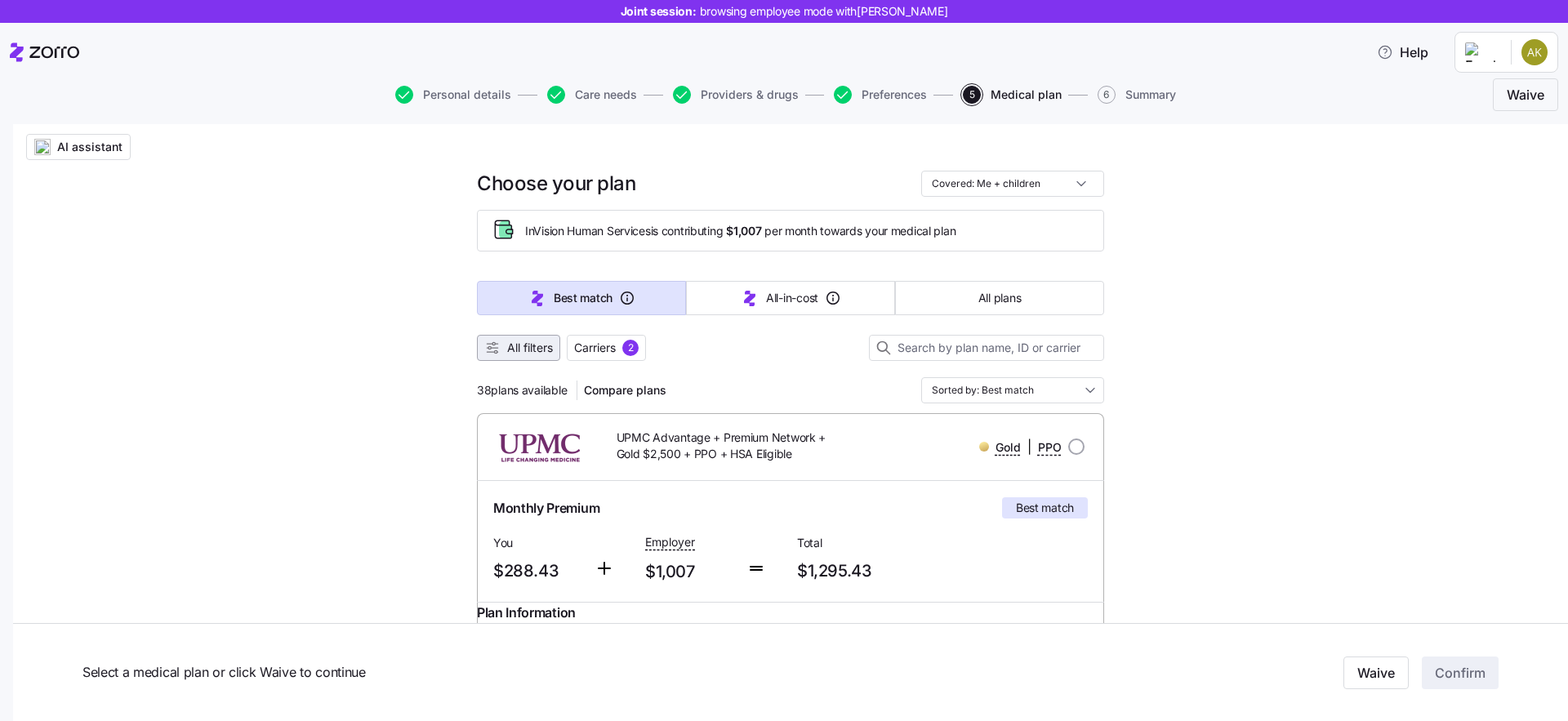
scroll to position [18, 0]
click at [585, 344] on span "Carriers" at bounding box center [594, 346] width 41 height 17
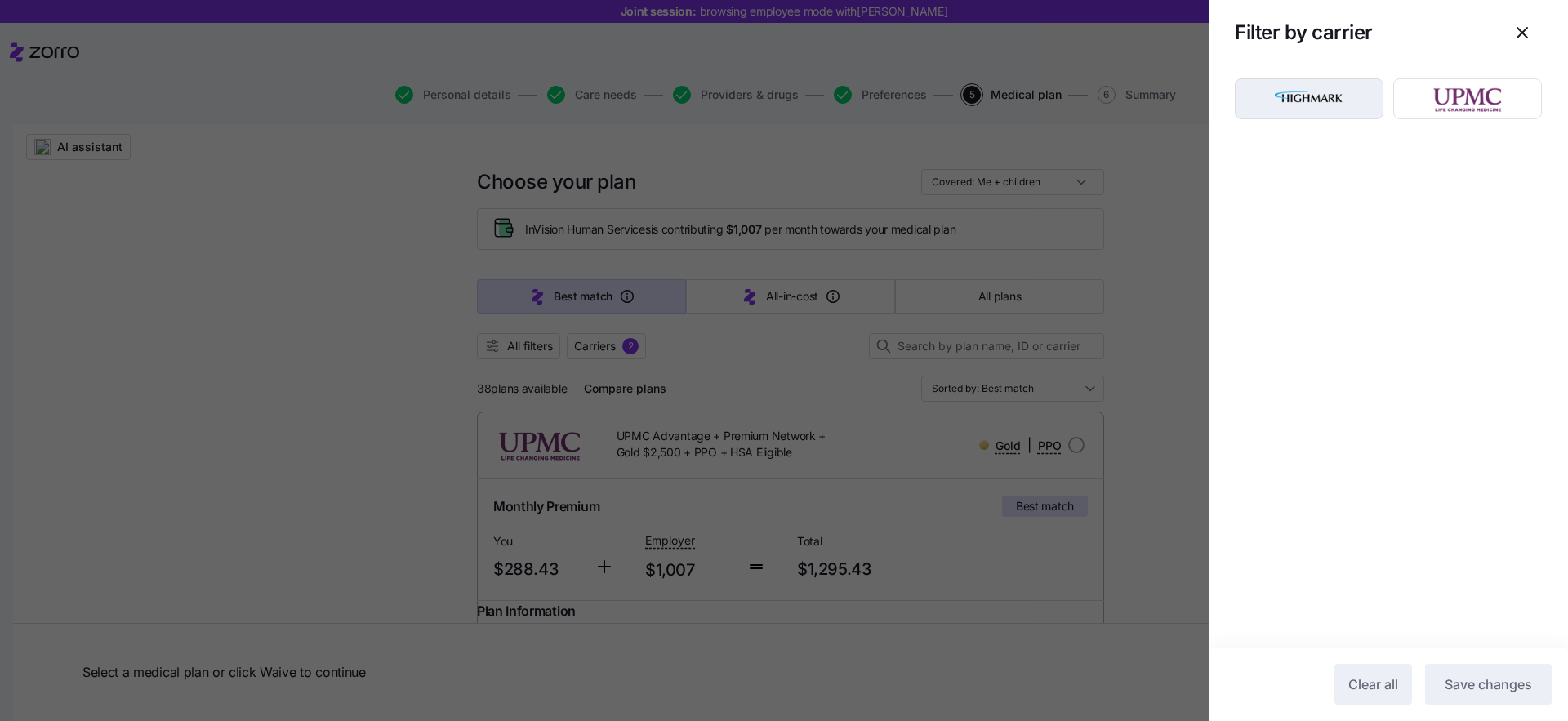
click at [1278, 99] on img "button" at bounding box center [1309, 98] width 120 height 32
click at [1498, 690] on span "Save changes" at bounding box center [1487, 684] width 87 height 19
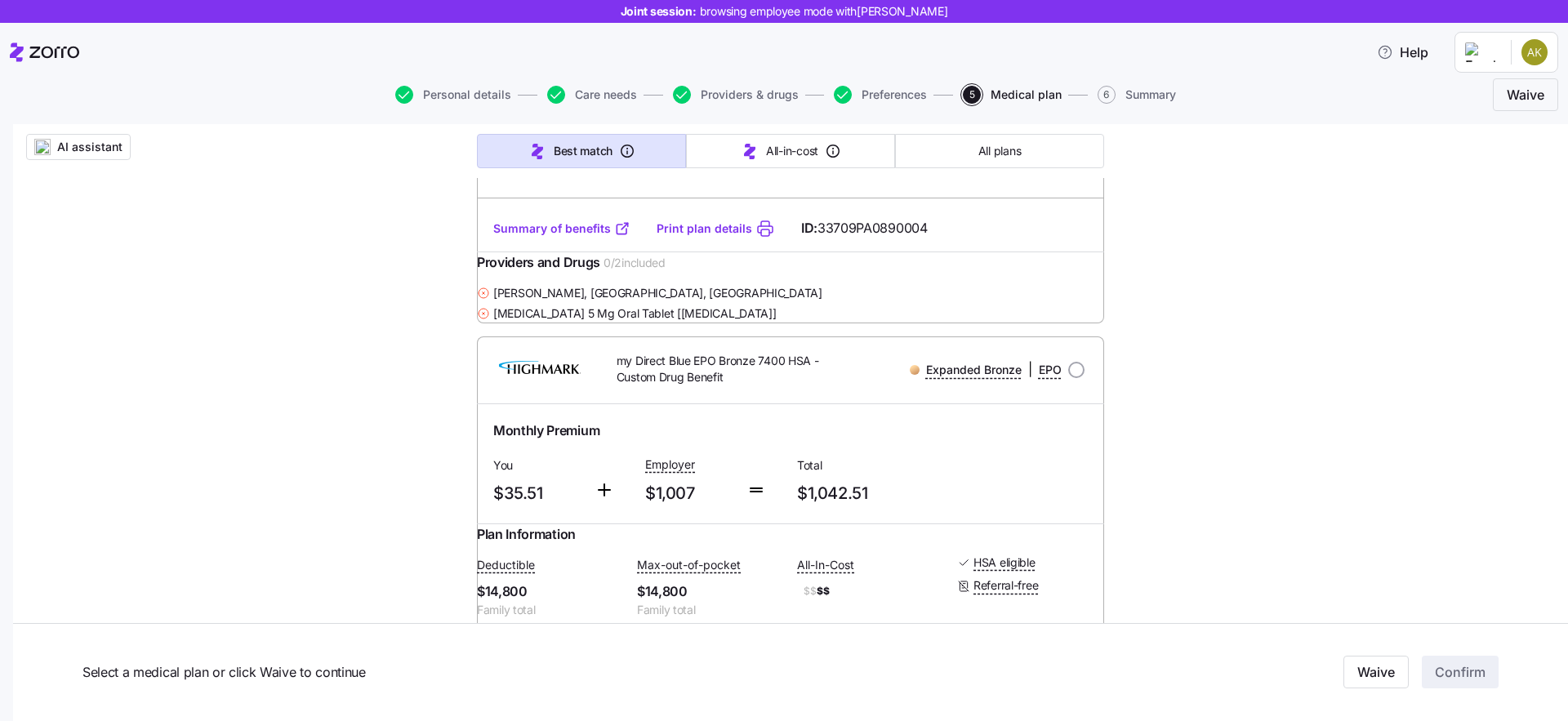
scroll to position [0, 0]
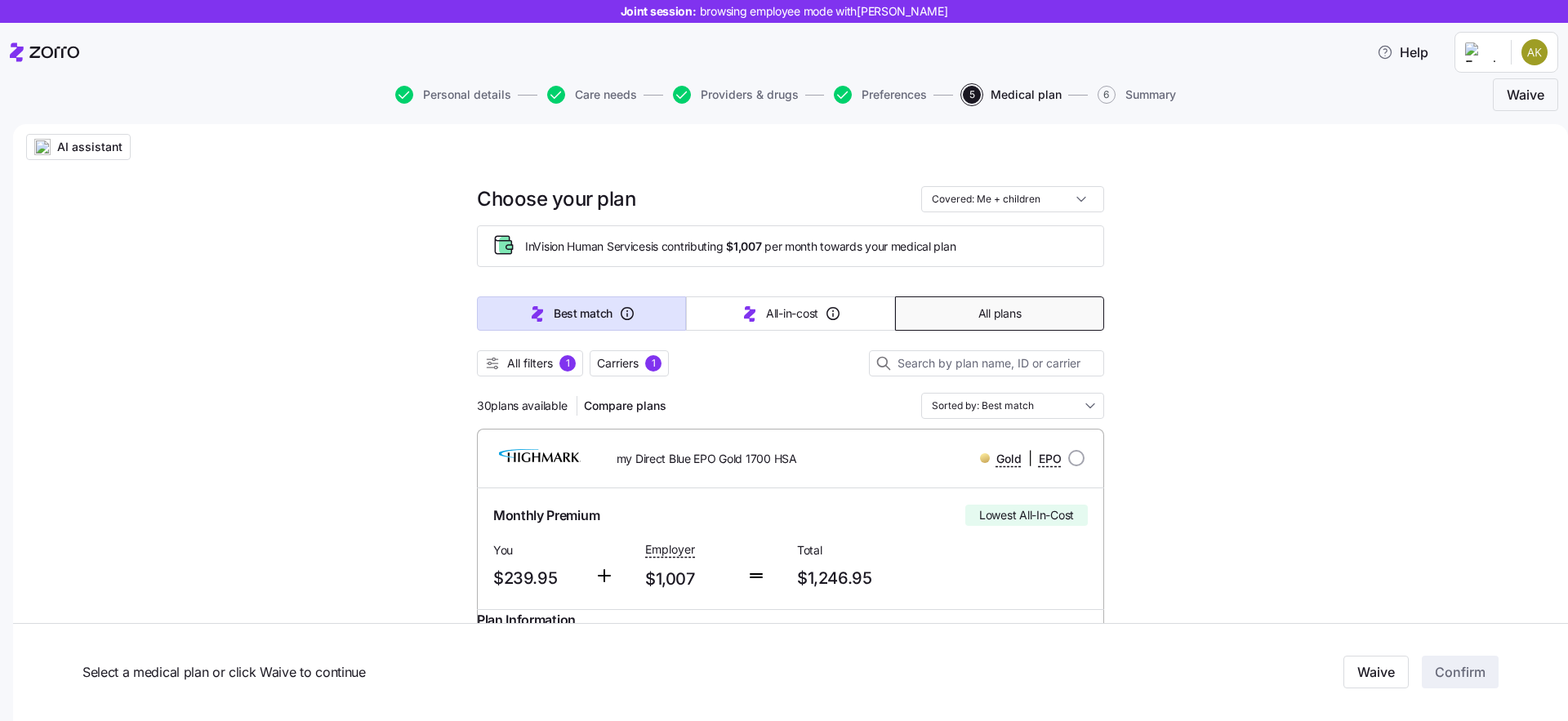
click at [979, 313] on span "All plans" at bounding box center [1000, 314] width 42 height 17
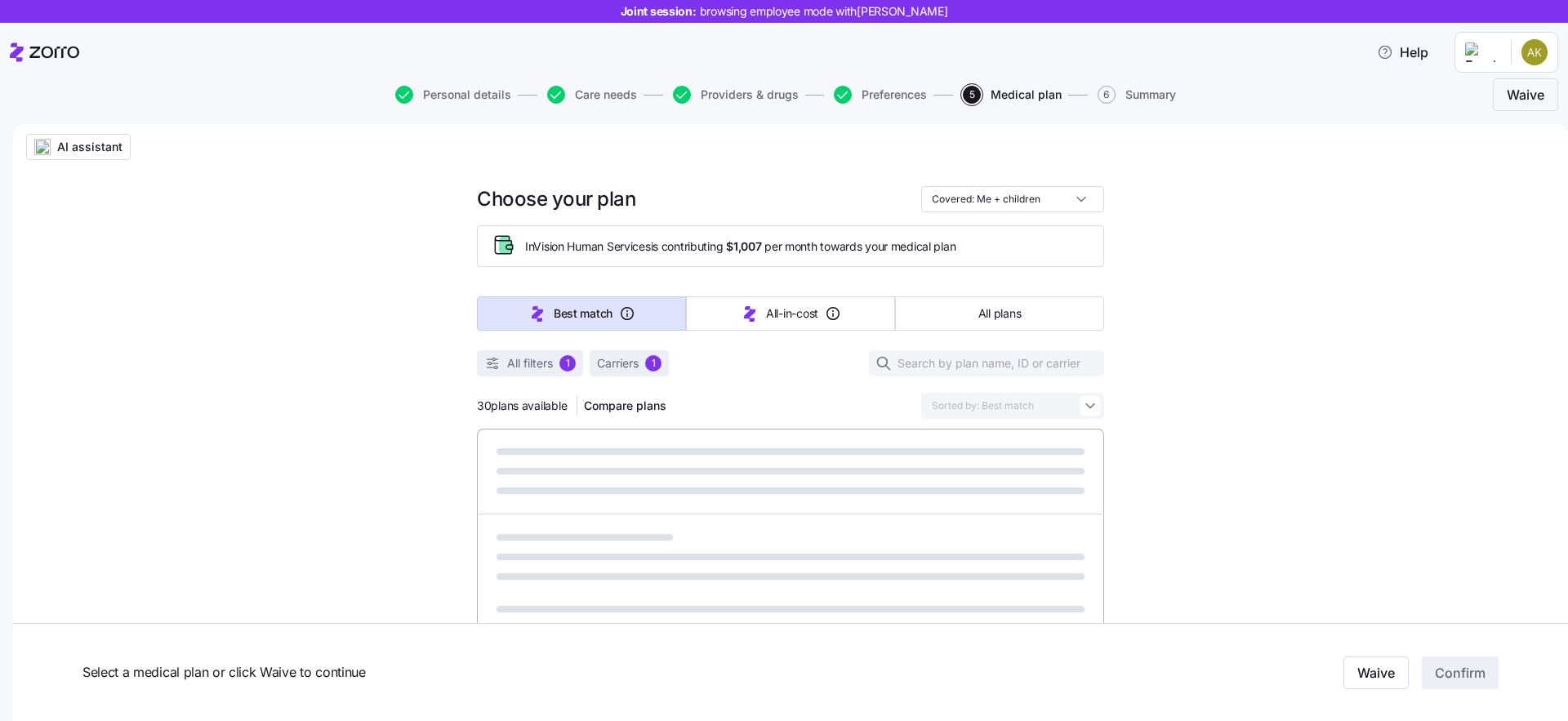
type input "Sorted by: Premium"
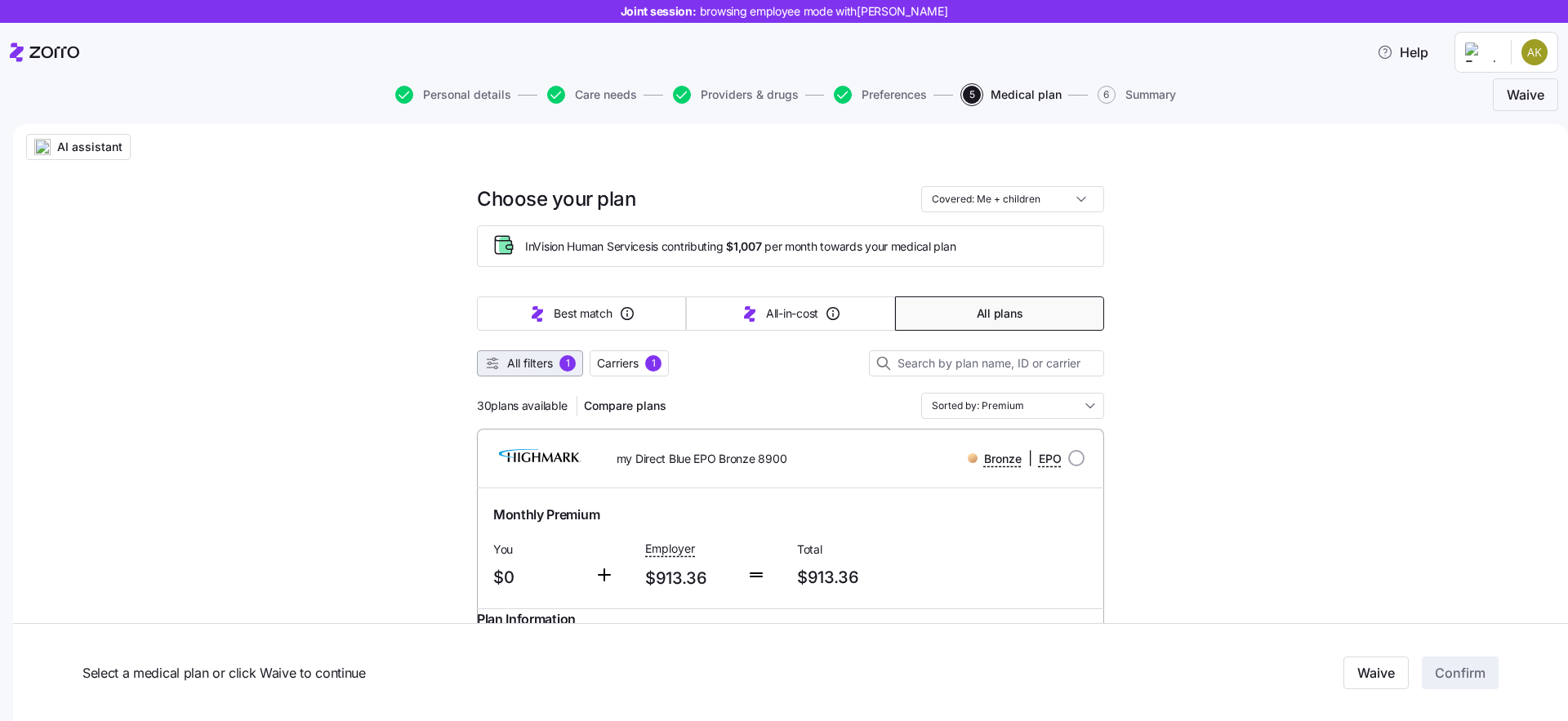
click at [530, 360] on span "All filters" at bounding box center [530, 363] width 46 height 17
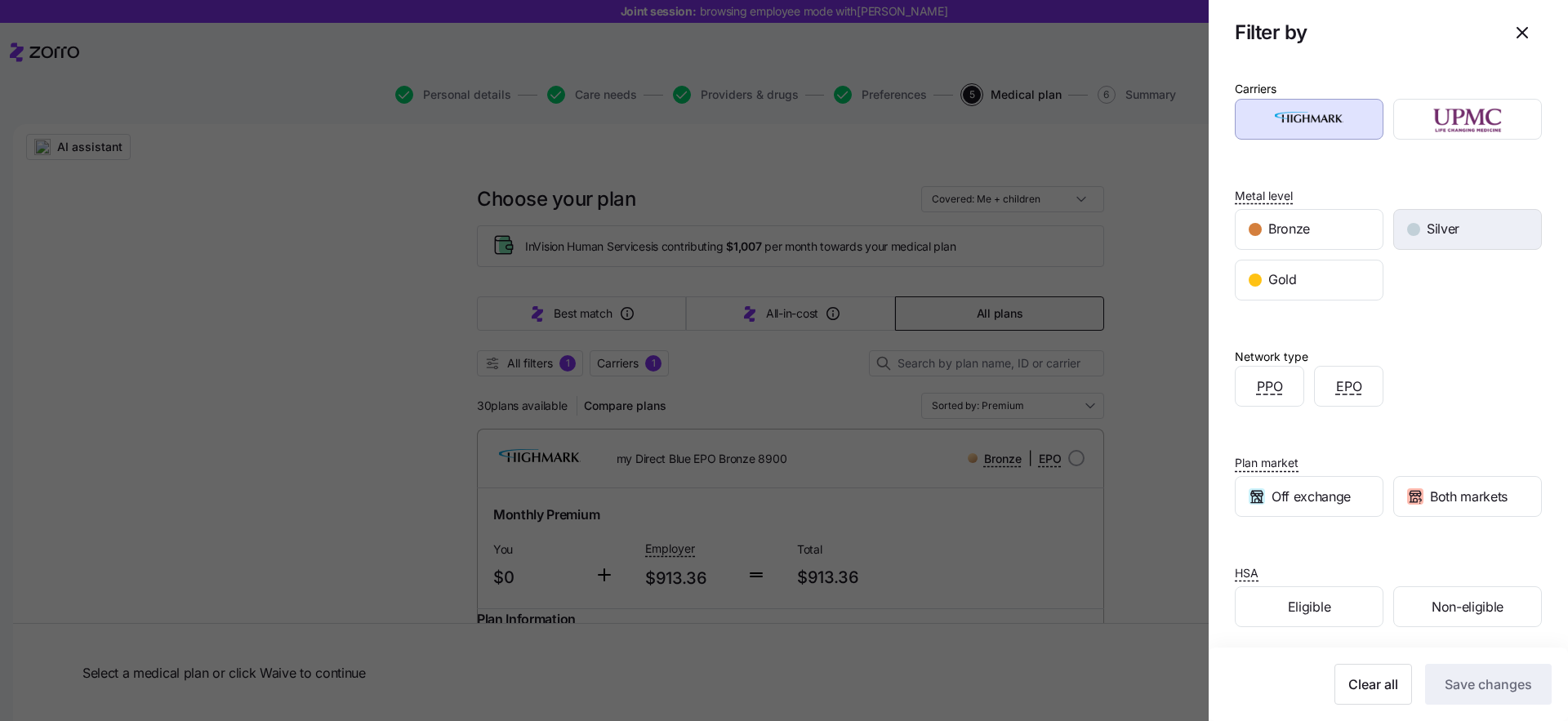
click at [1432, 223] on span "Silver" at bounding box center [1442, 228] width 33 height 20
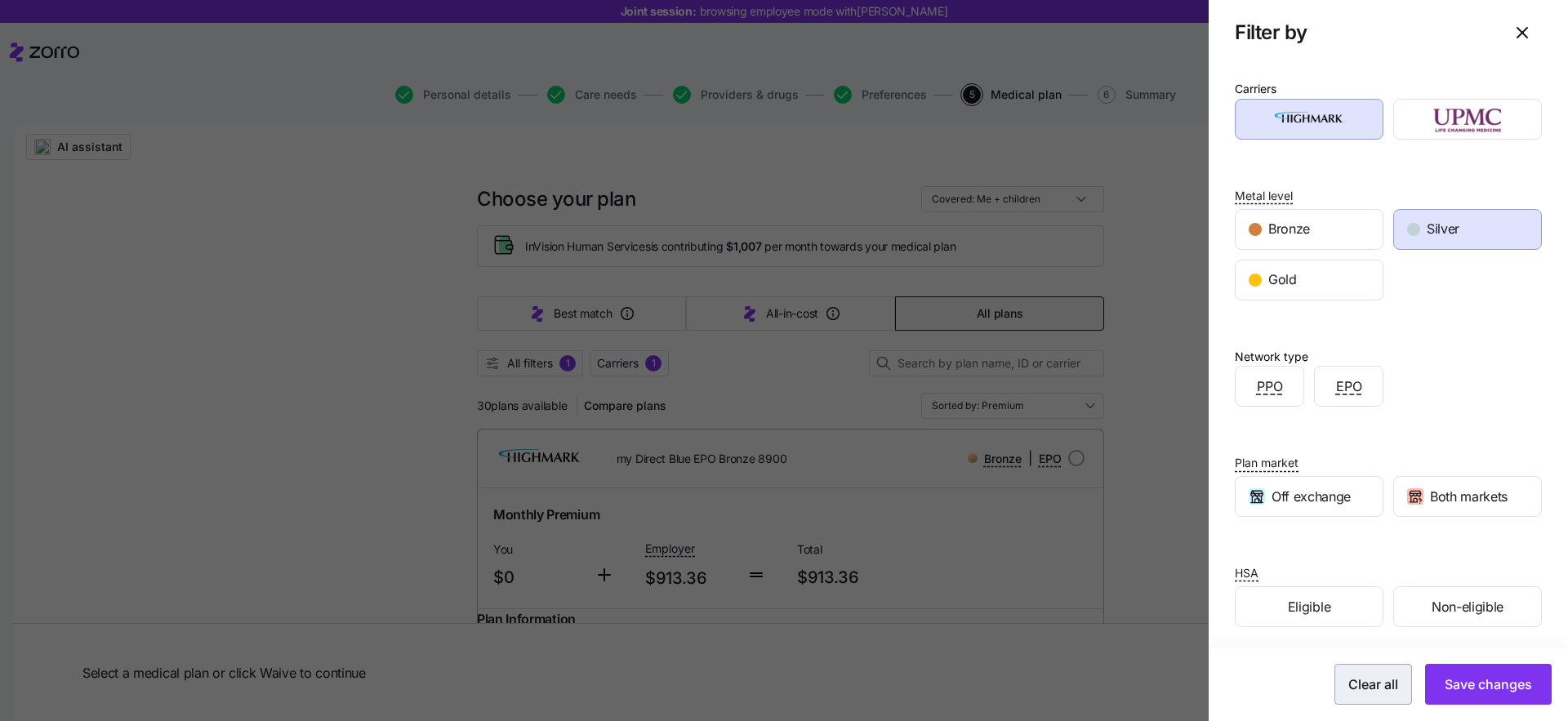
click at [1459, 677] on span "Save changes" at bounding box center [1487, 684] width 87 height 19
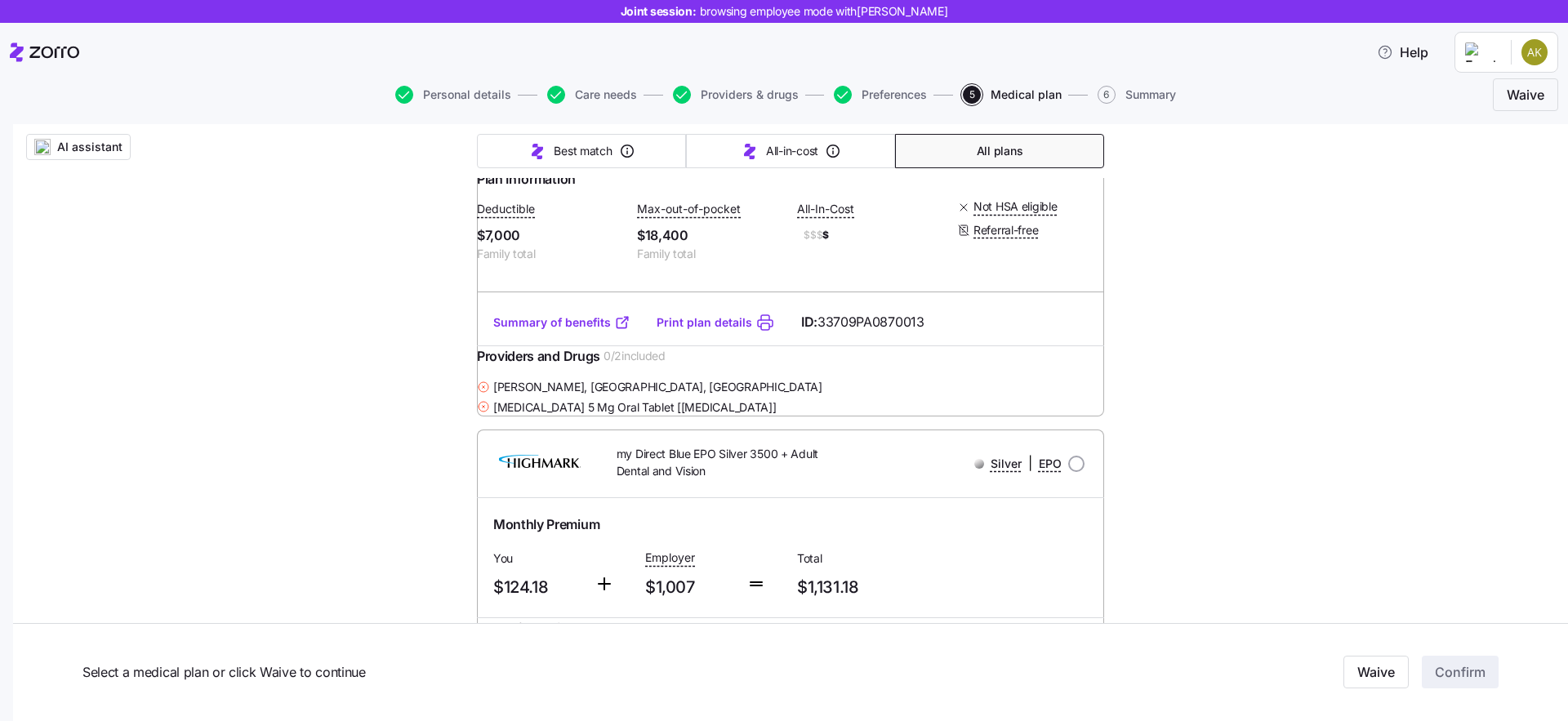
scroll to position [231, 0]
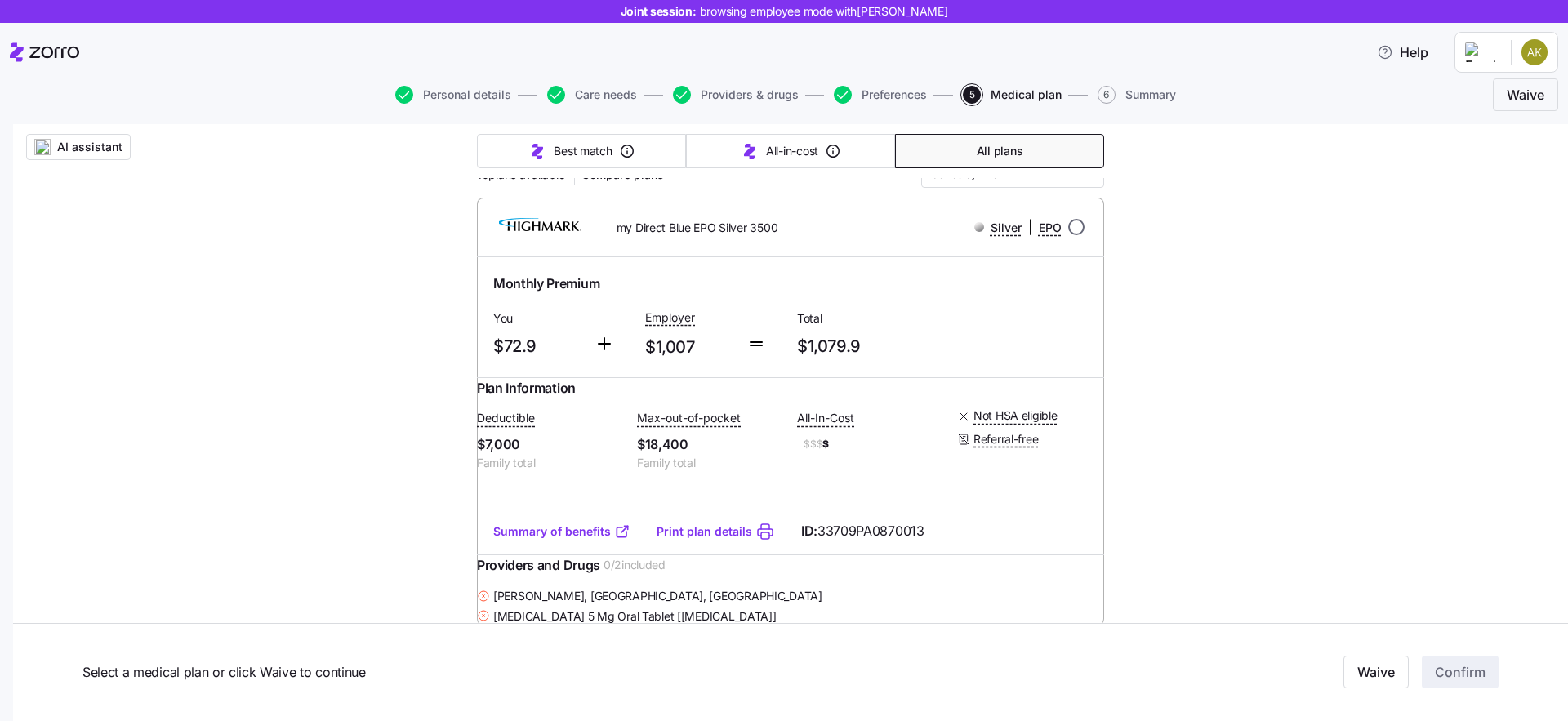
click at [1072, 227] on input "radio" at bounding box center [1076, 227] width 17 height 17
radio input "true"
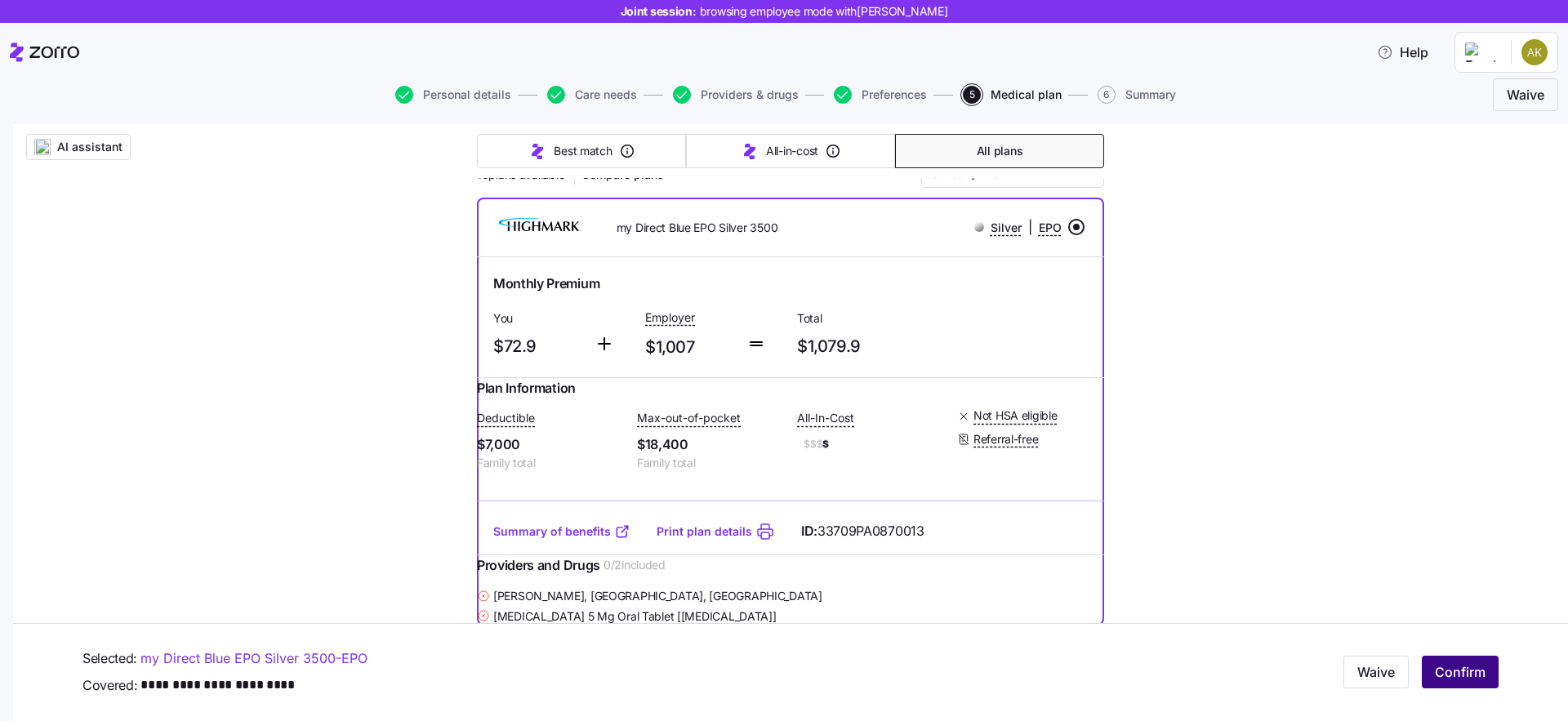
click at [1434, 667] on span "Confirm" at bounding box center [1460, 673] width 51 height 19
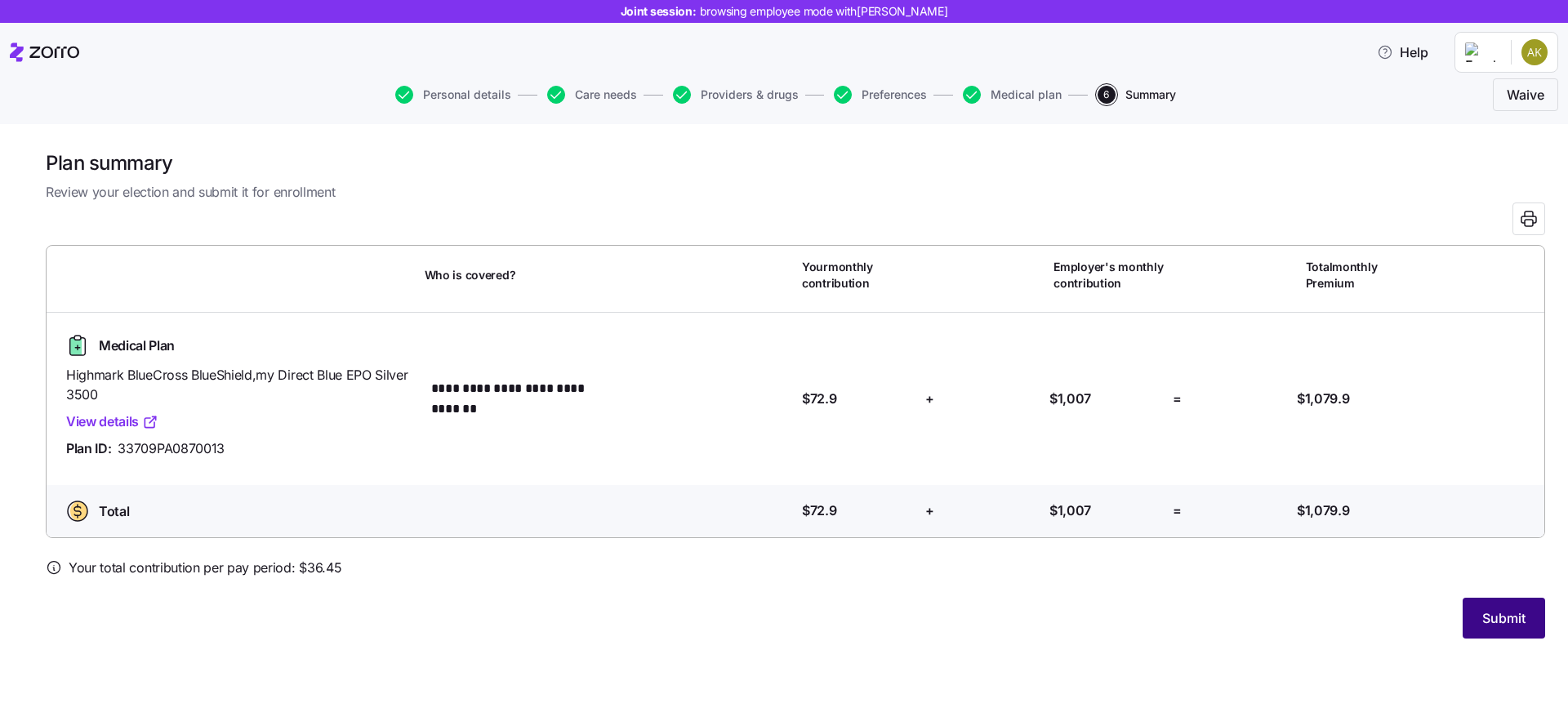
click at [1493, 619] on span "Submit" at bounding box center [1503, 617] width 43 height 19
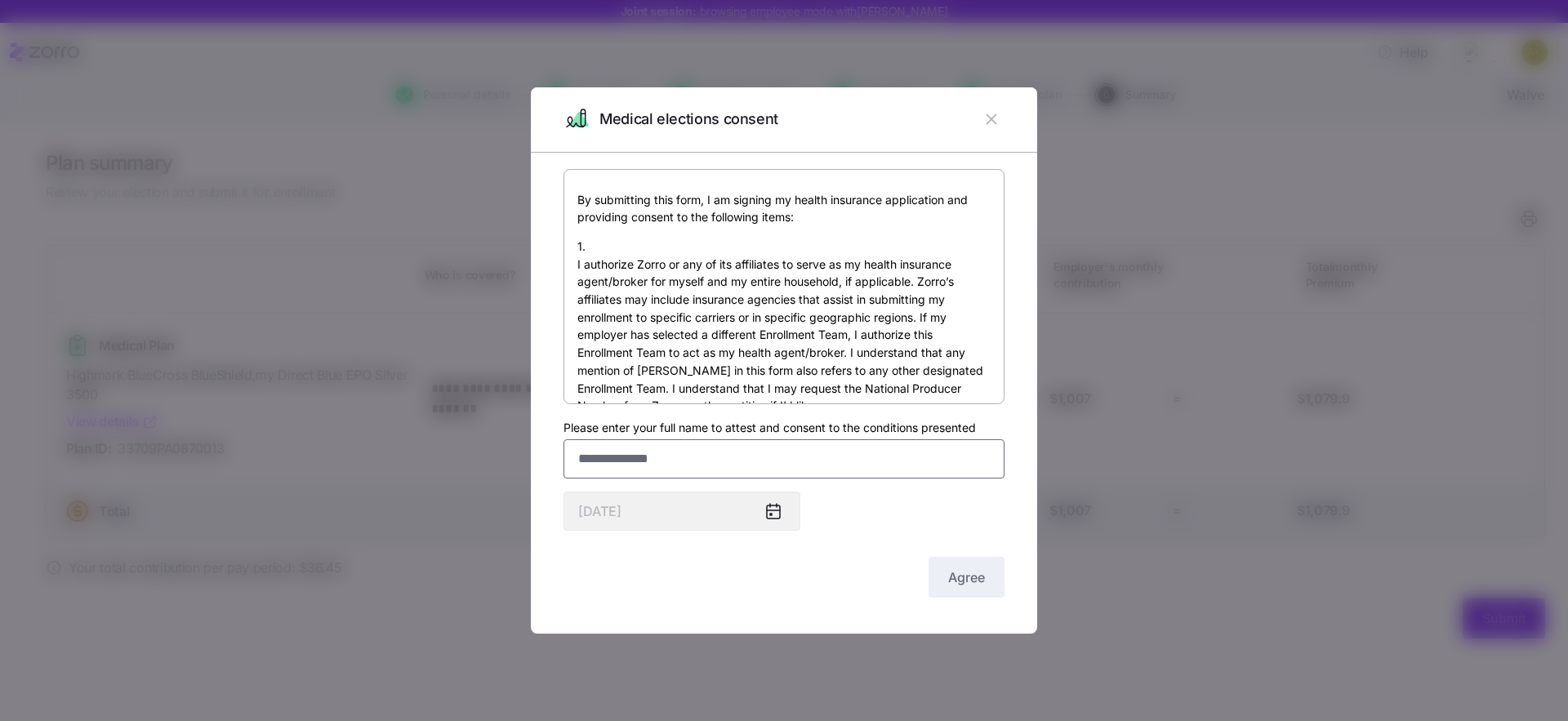
click at [763, 462] on input "Please enter your full name to attest and consent to the conditions presented" at bounding box center [784, 458] width 441 height 40
type input "**********"
click at [961, 573] on span "Agree" at bounding box center [966, 577] width 37 height 19
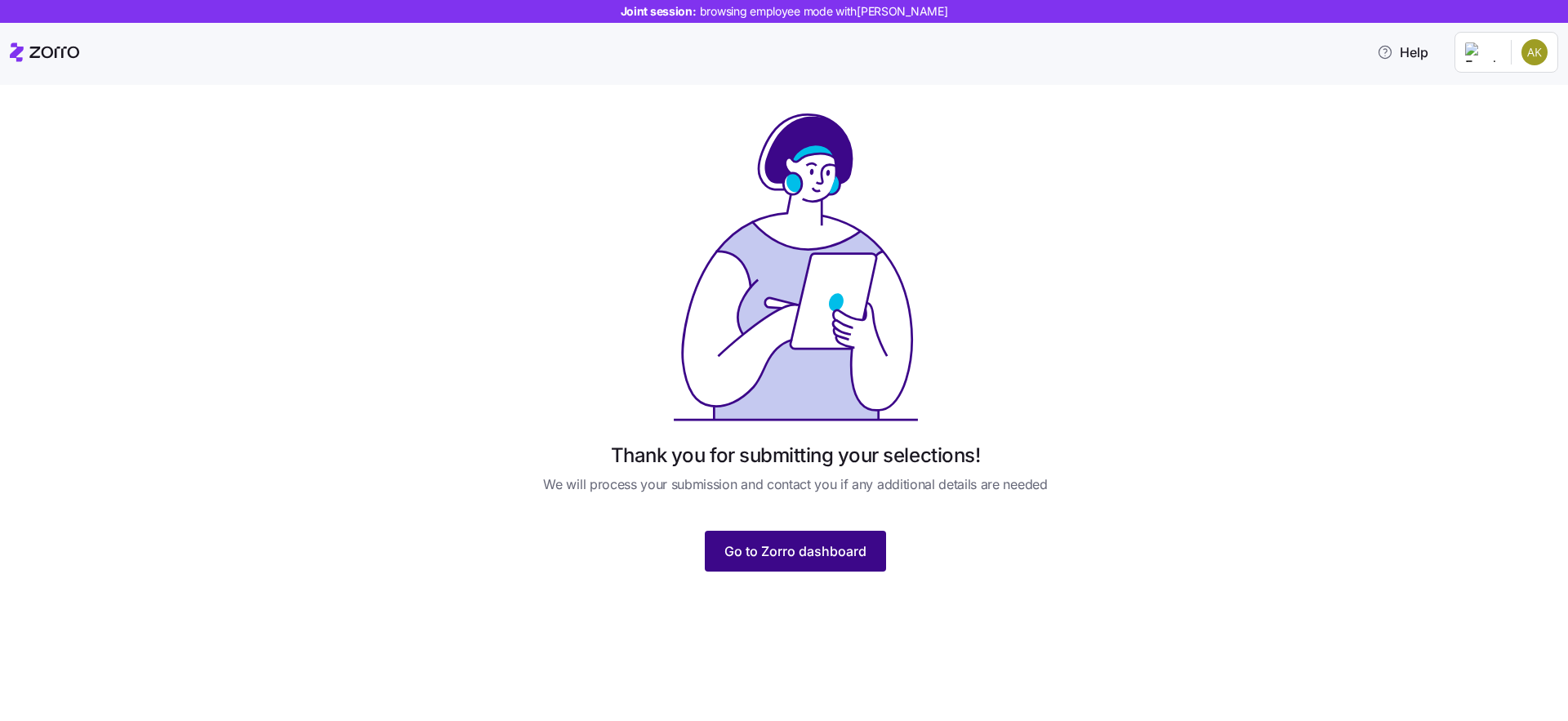
click at [842, 550] on span "Go to Zorro dashboard" at bounding box center [795, 551] width 142 height 19
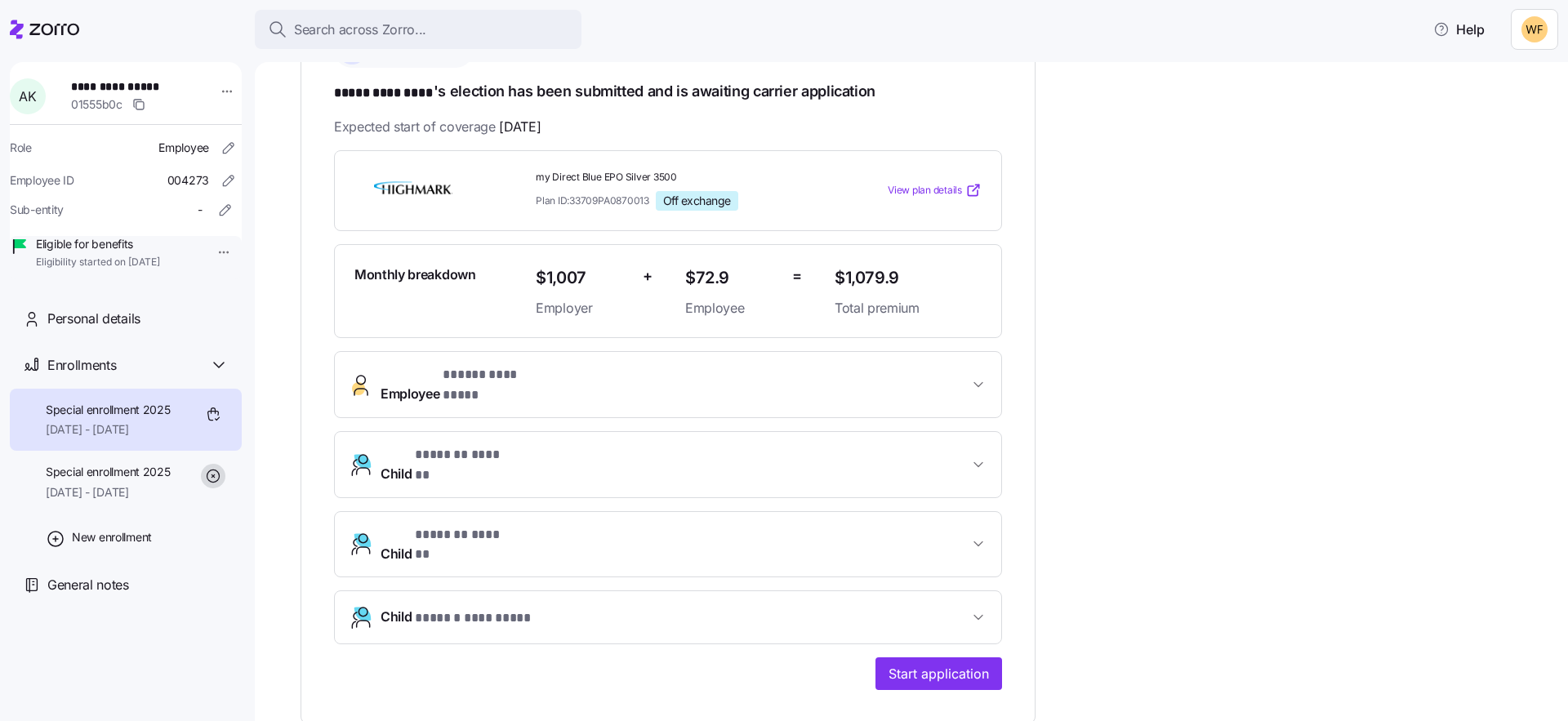
scroll to position [260, 0]
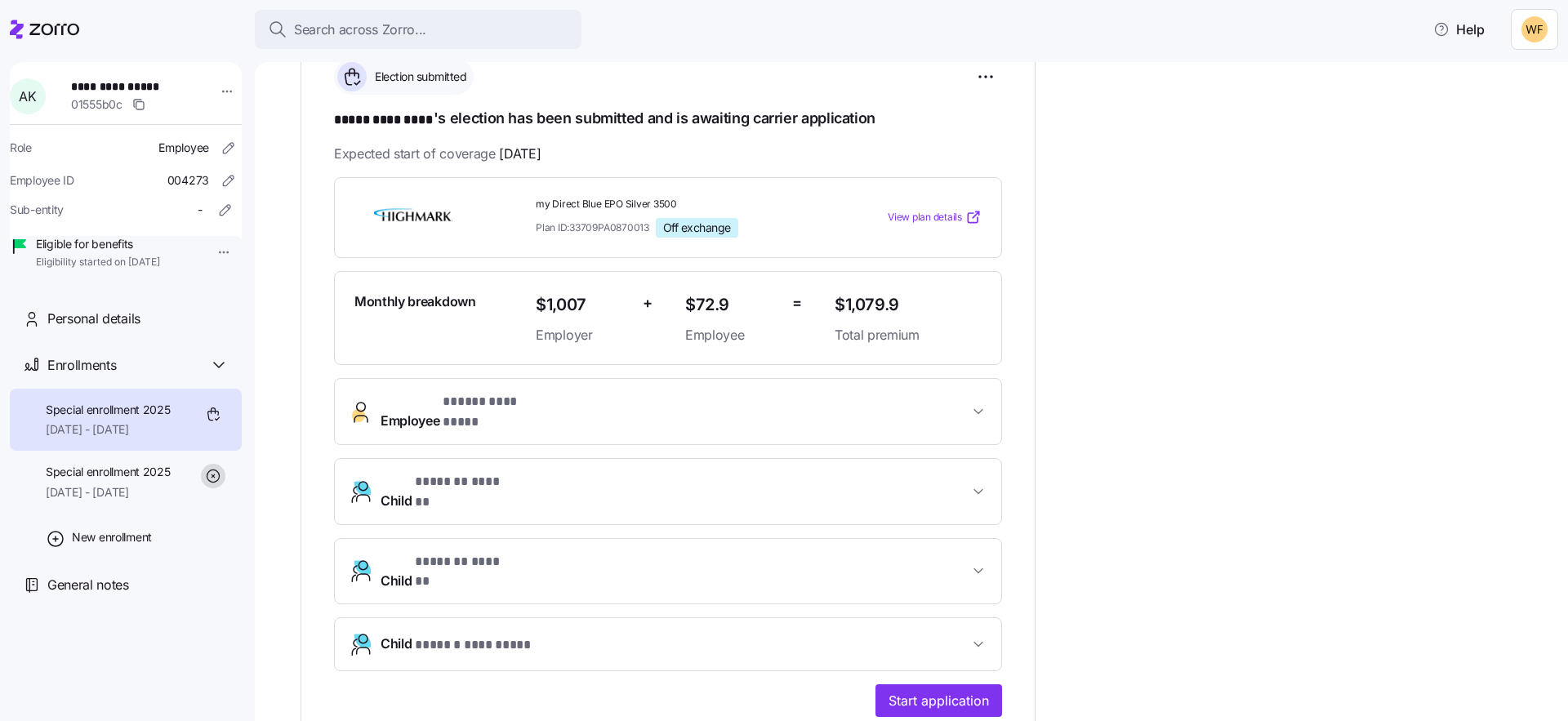
click at [866, 411] on span "Employee * ***** ********* *" at bounding box center [674, 411] width 588 height 40
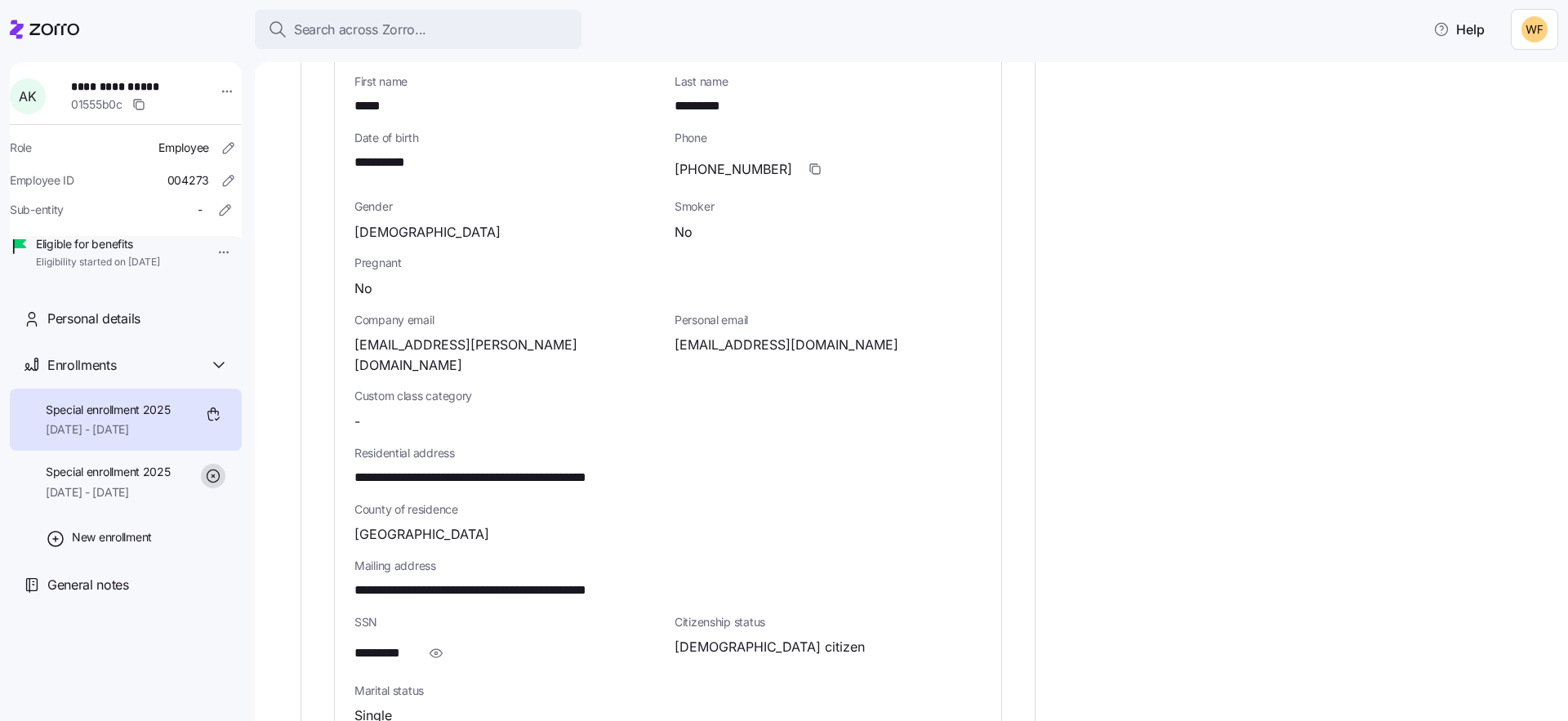
scroll to position [689, 0]
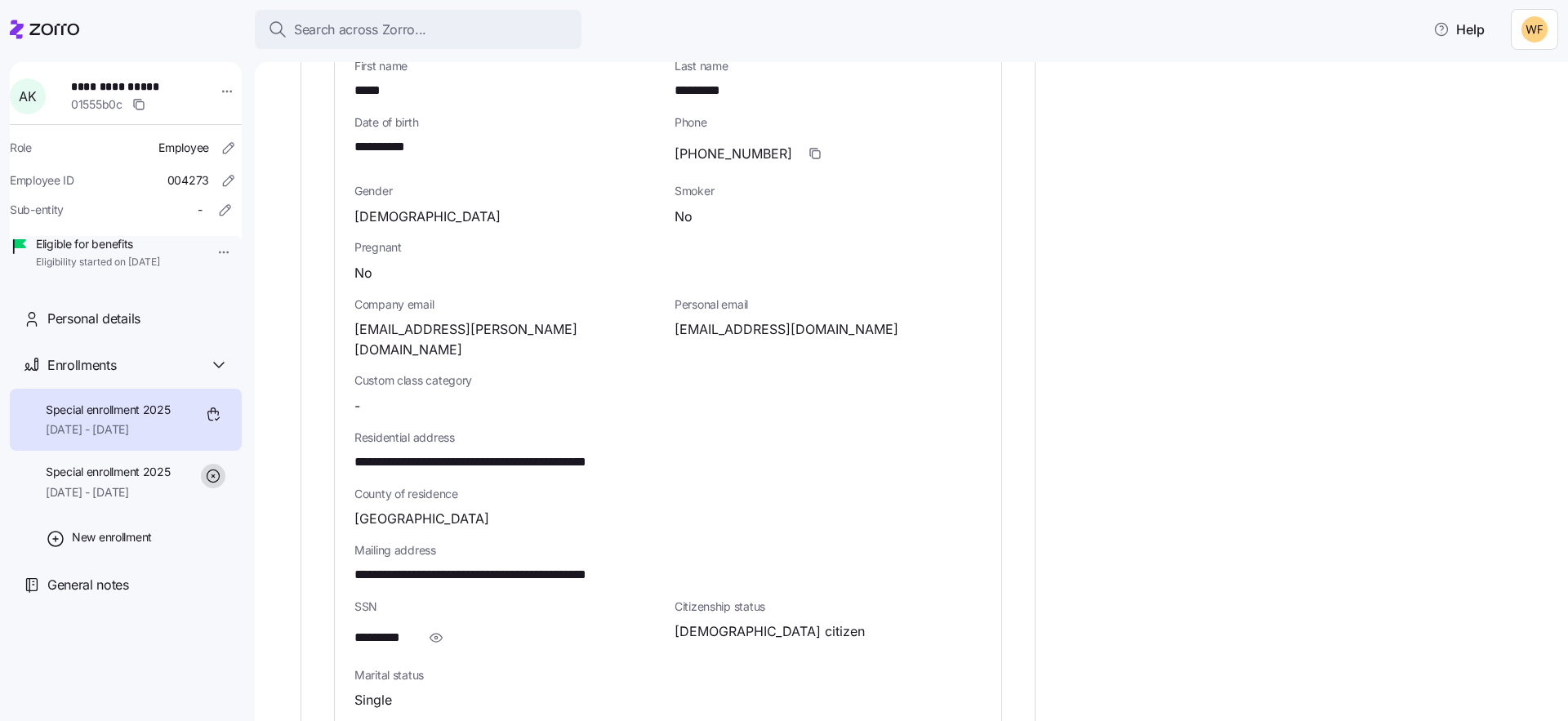
click at [439, 628] on icon "button" at bounding box center [436, 638] width 17 height 19
click at [430, 628] on span "**********" at bounding box center [394, 638] width 82 height 20
copy span "****"
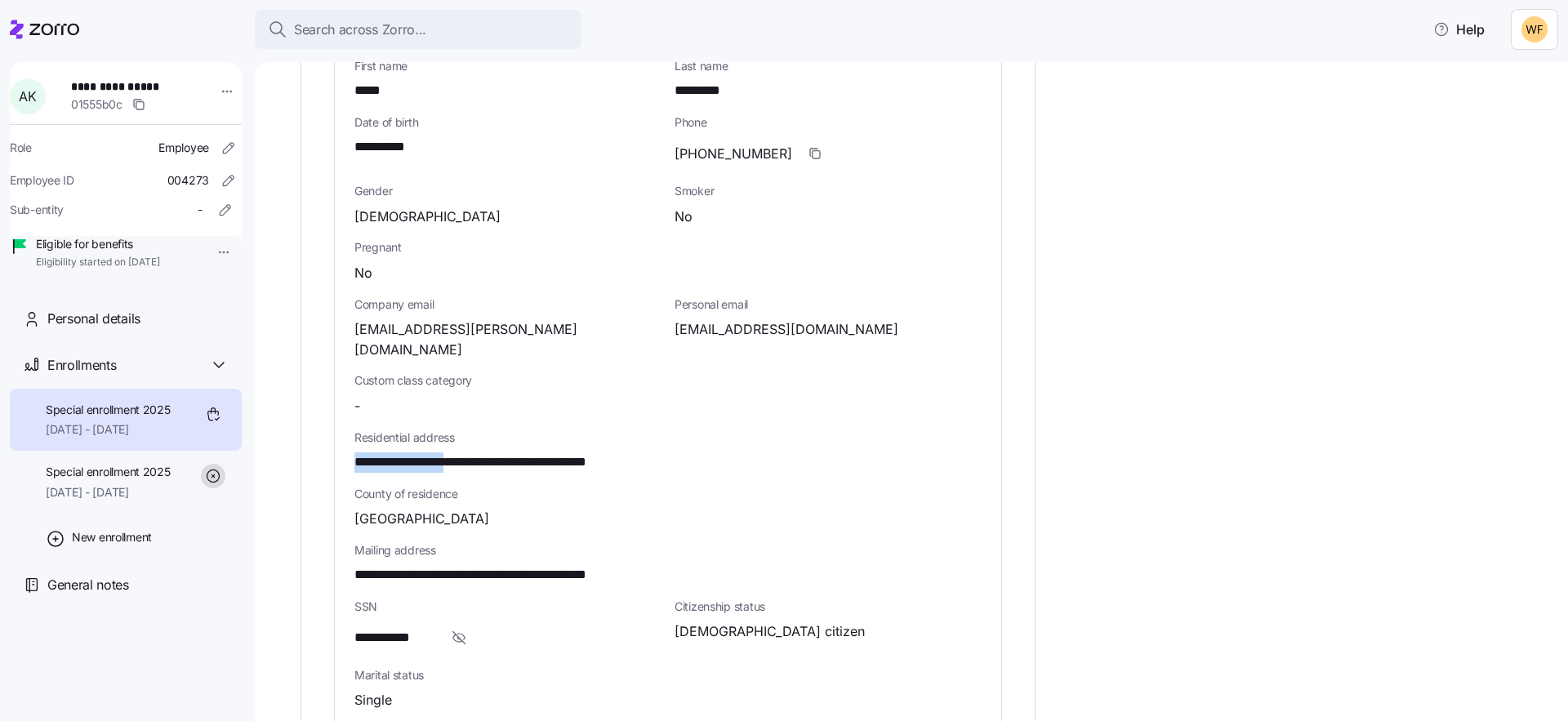
drag, startPoint x: 475, startPoint y: 429, endPoint x: 357, endPoint y: 425, distance: 118.1
click at [357, 452] on span "**********" at bounding box center [511, 462] width 314 height 20
copy span "**********"
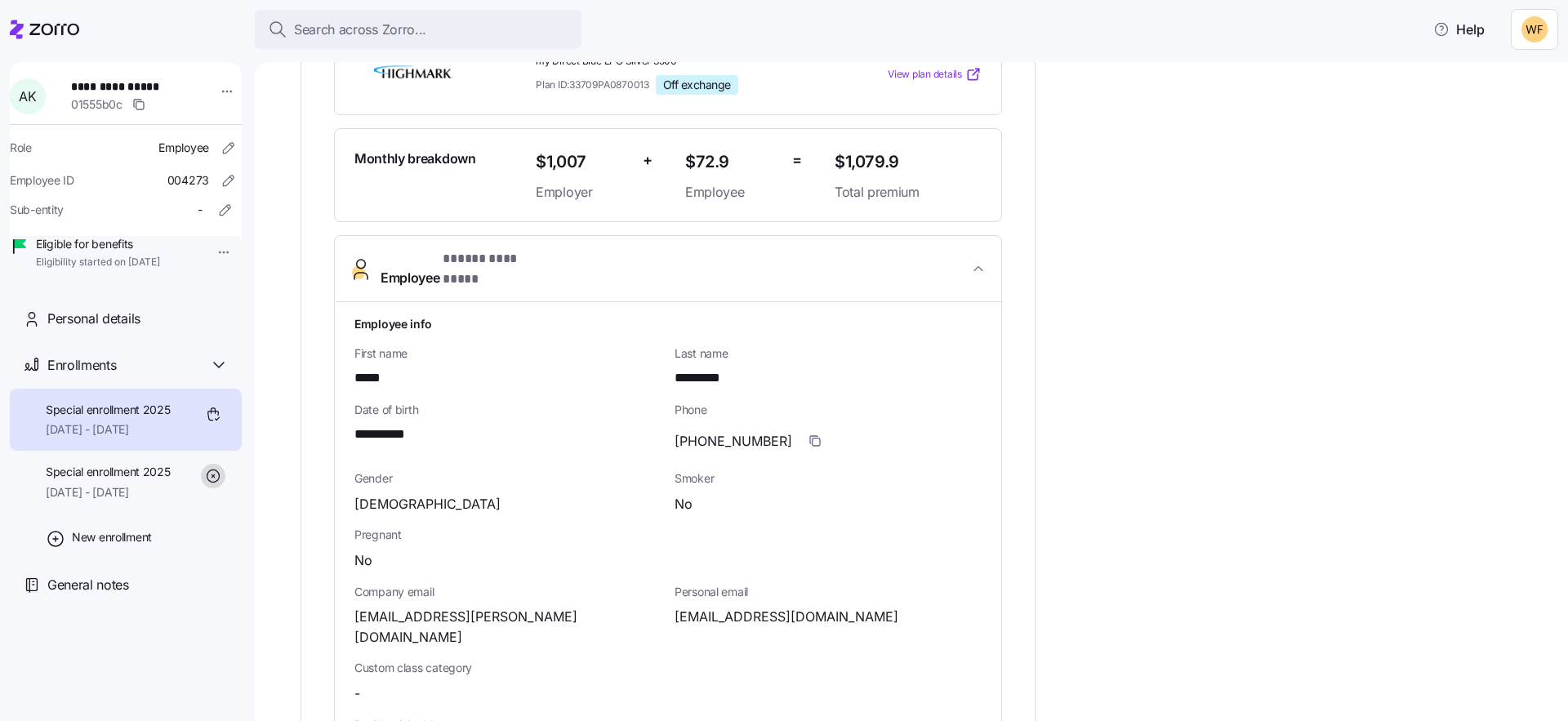
scroll to position [401, 0]
click at [808, 435] on icon "button" at bounding box center [814, 441] width 13 height 13
drag, startPoint x: 849, startPoint y: 595, endPoint x: 670, endPoint y: 602, distance: 179.1
click at [670, 602] on div "Personal email akunselman1118@gmail.com" at bounding box center [827, 616] width 320 height 76
copy span "[EMAIL_ADDRESS][DOMAIN_NAME]"
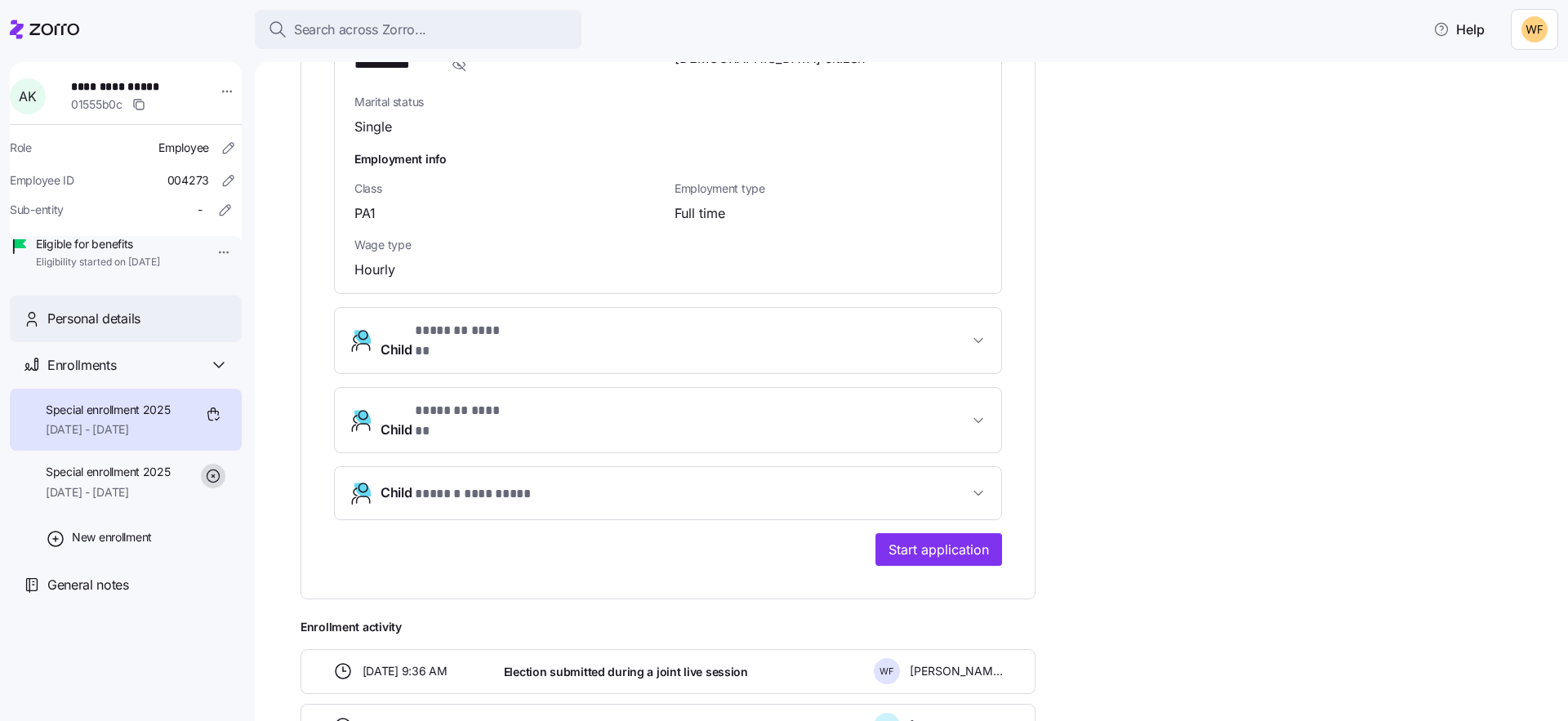
scroll to position [1264, 0]
click at [720, 320] on span "Child * ******* ****** *" at bounding box center [674, 339] width 588 height 40
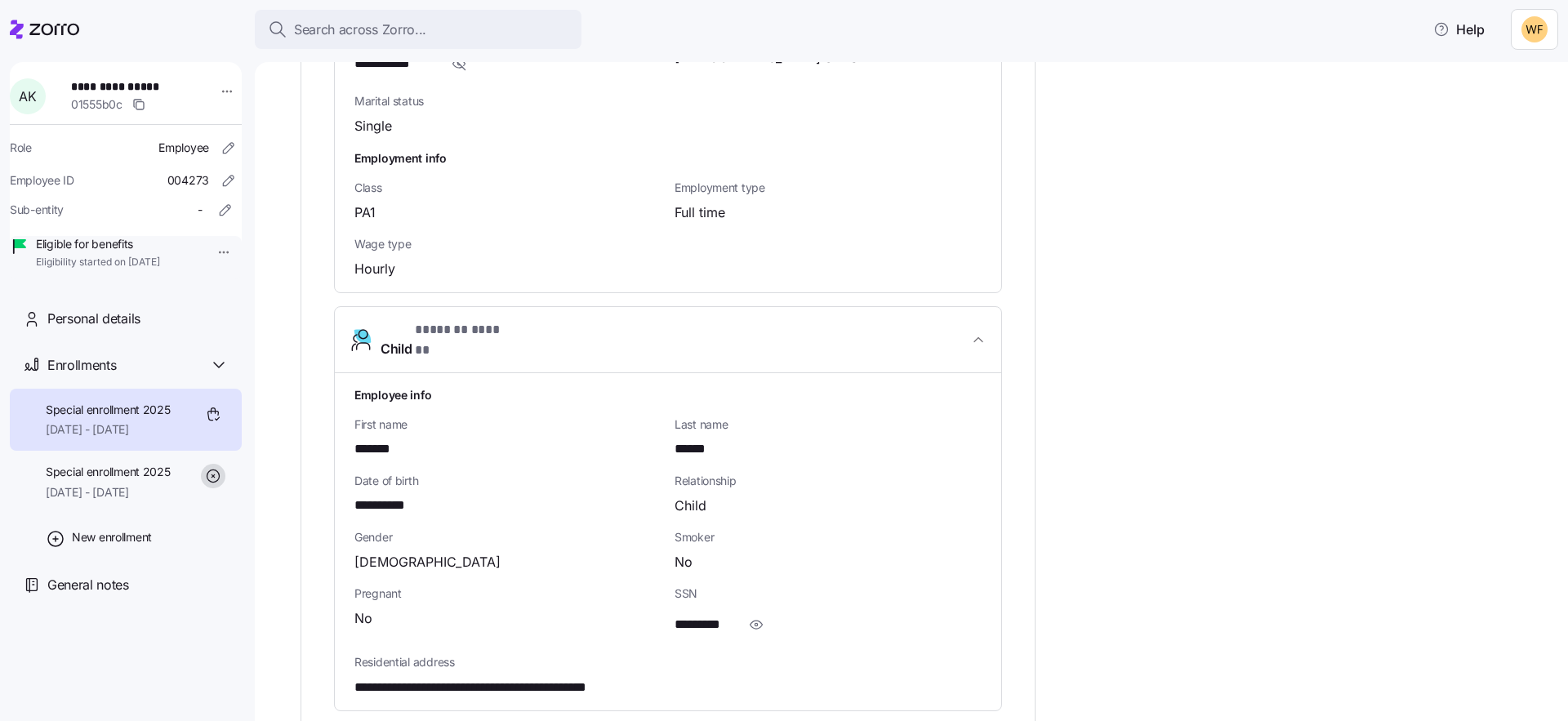
scroll to position [1291, 0]
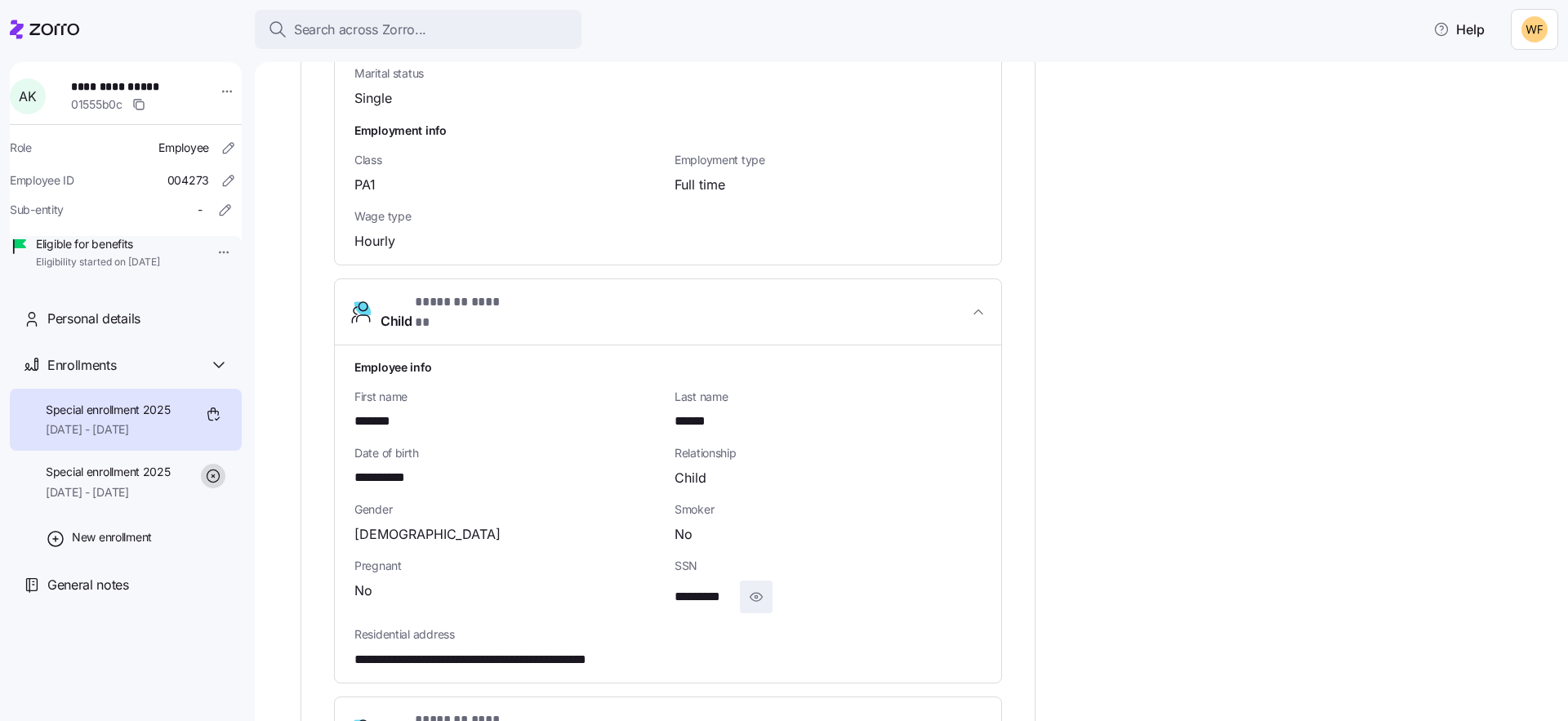
click at [762, 587] on icon "button" at bounding box center [755, 596] width 17 height 19
drag, startPoint x: 753, startPoint y: 549, endPoint x: 669, endPoint y: 546, distance: 84.1
click at [669, 551] on div "**********" at bounding box center [827, 585] width 320 height 68
copy span "**********"
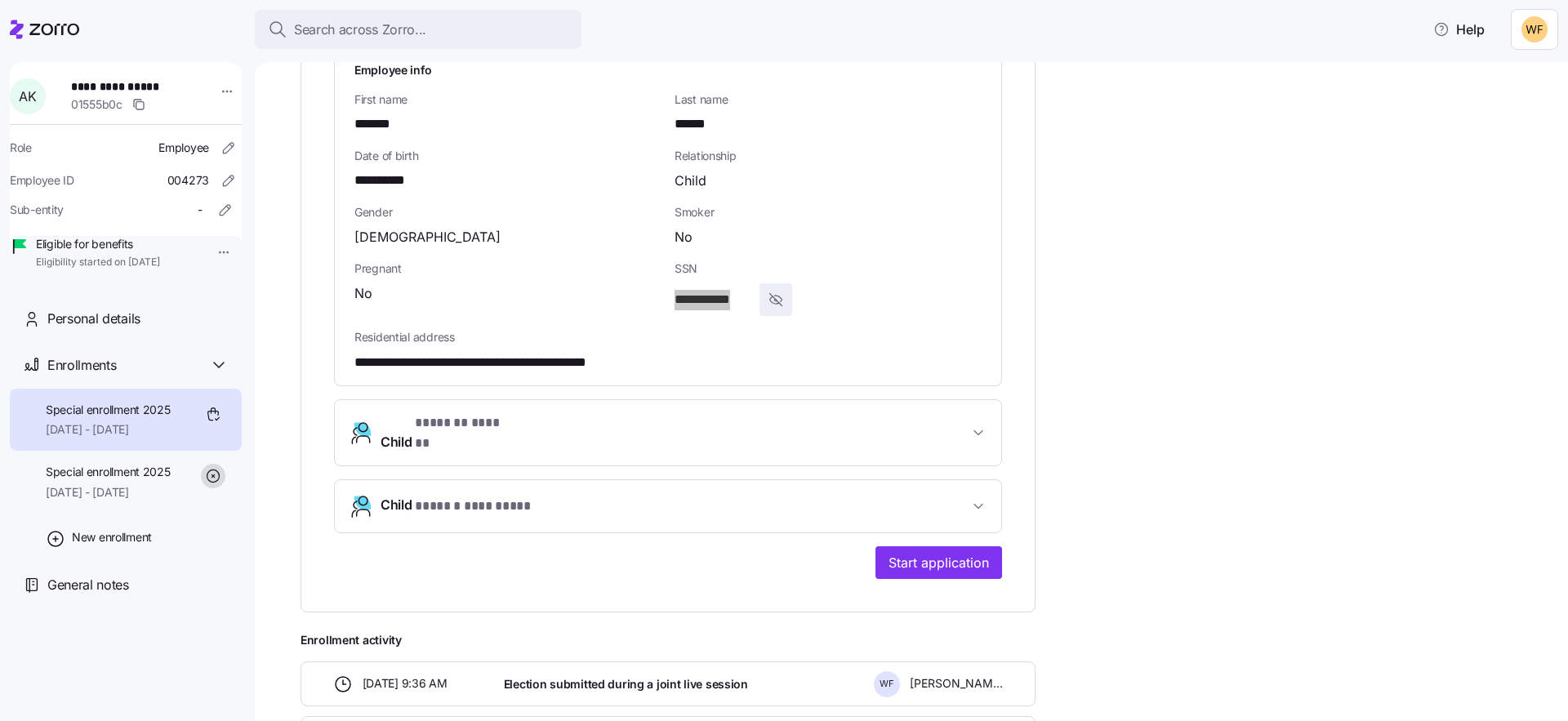
scroll to position [1594, 0]
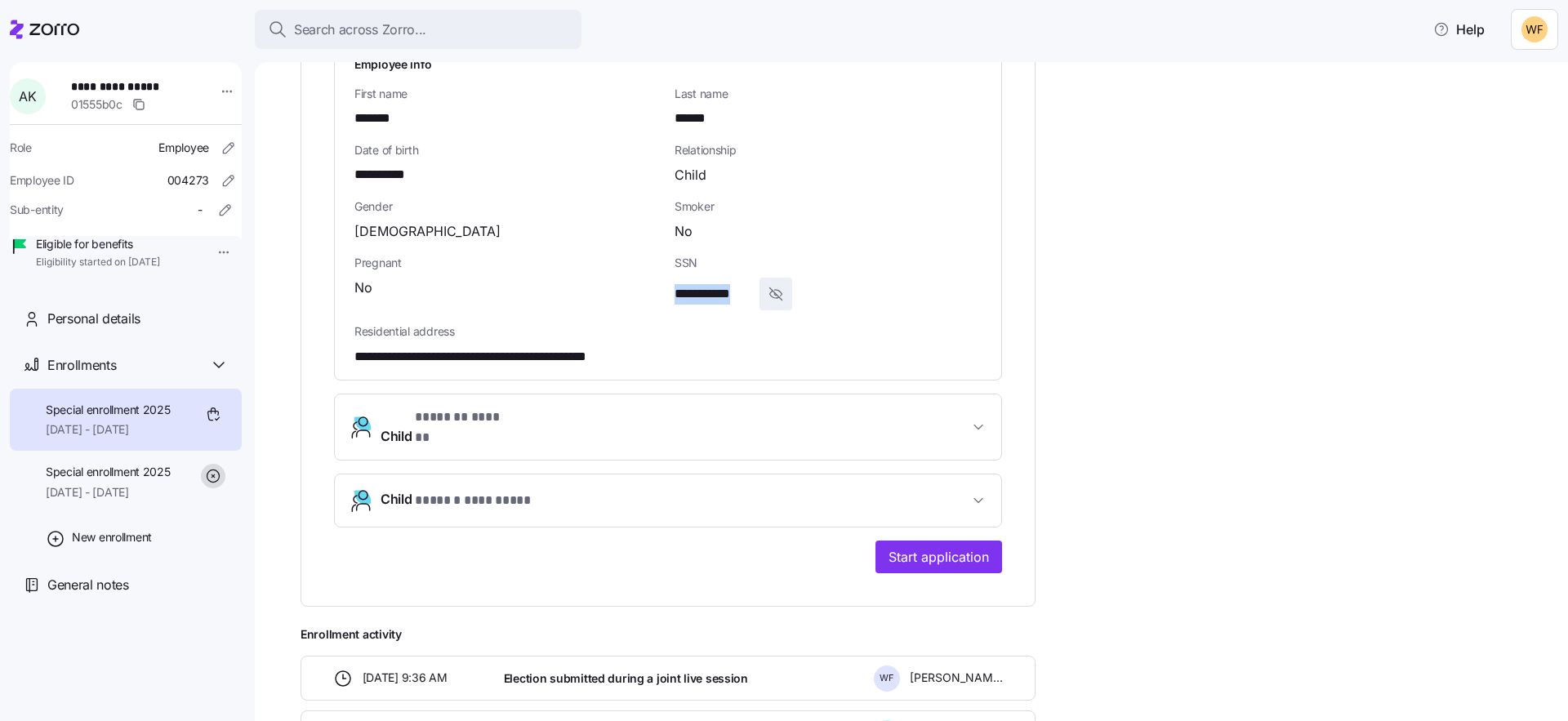
click at [647, 407] on span "Child * ******* ****** *" at bounding box center [674, 427] width 588 height 40
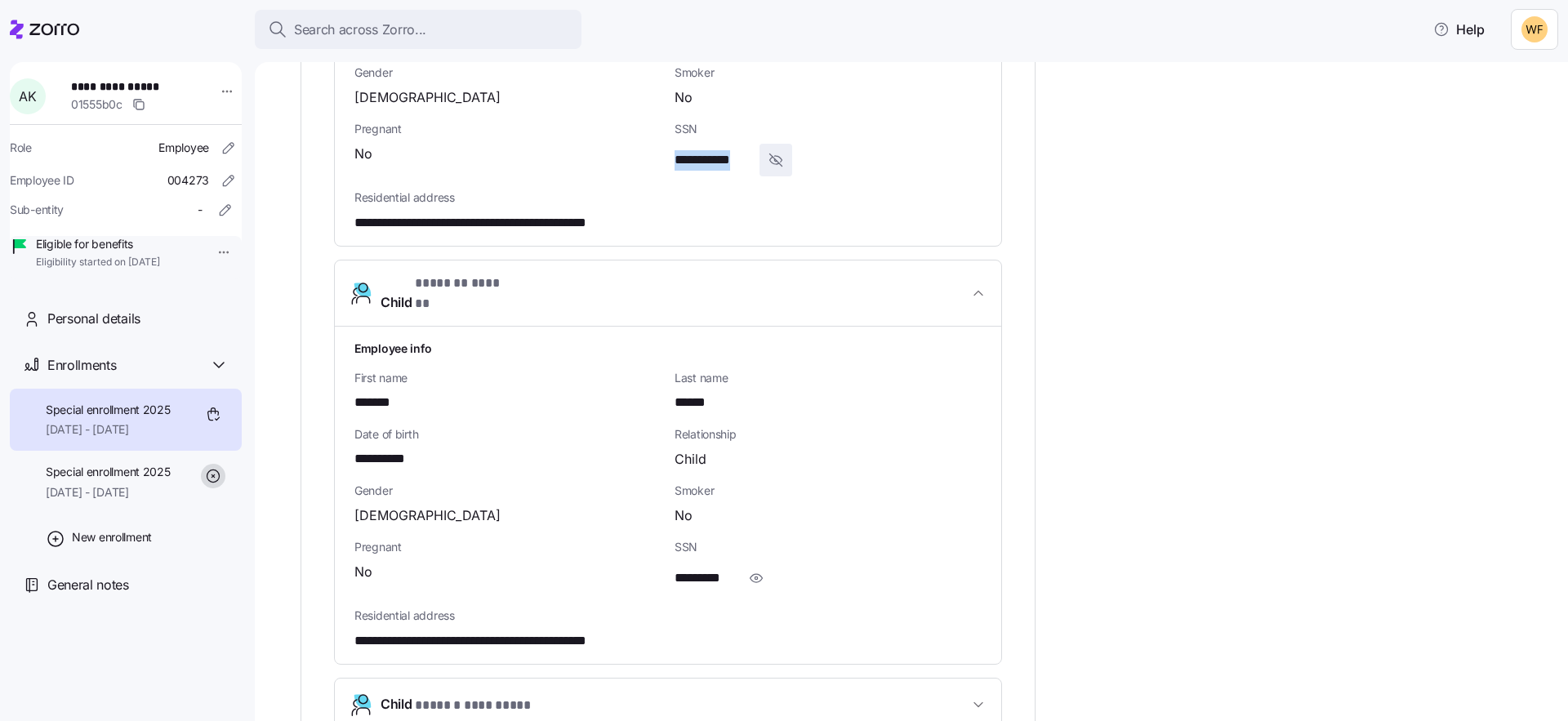
scroll to position [1733, 0]
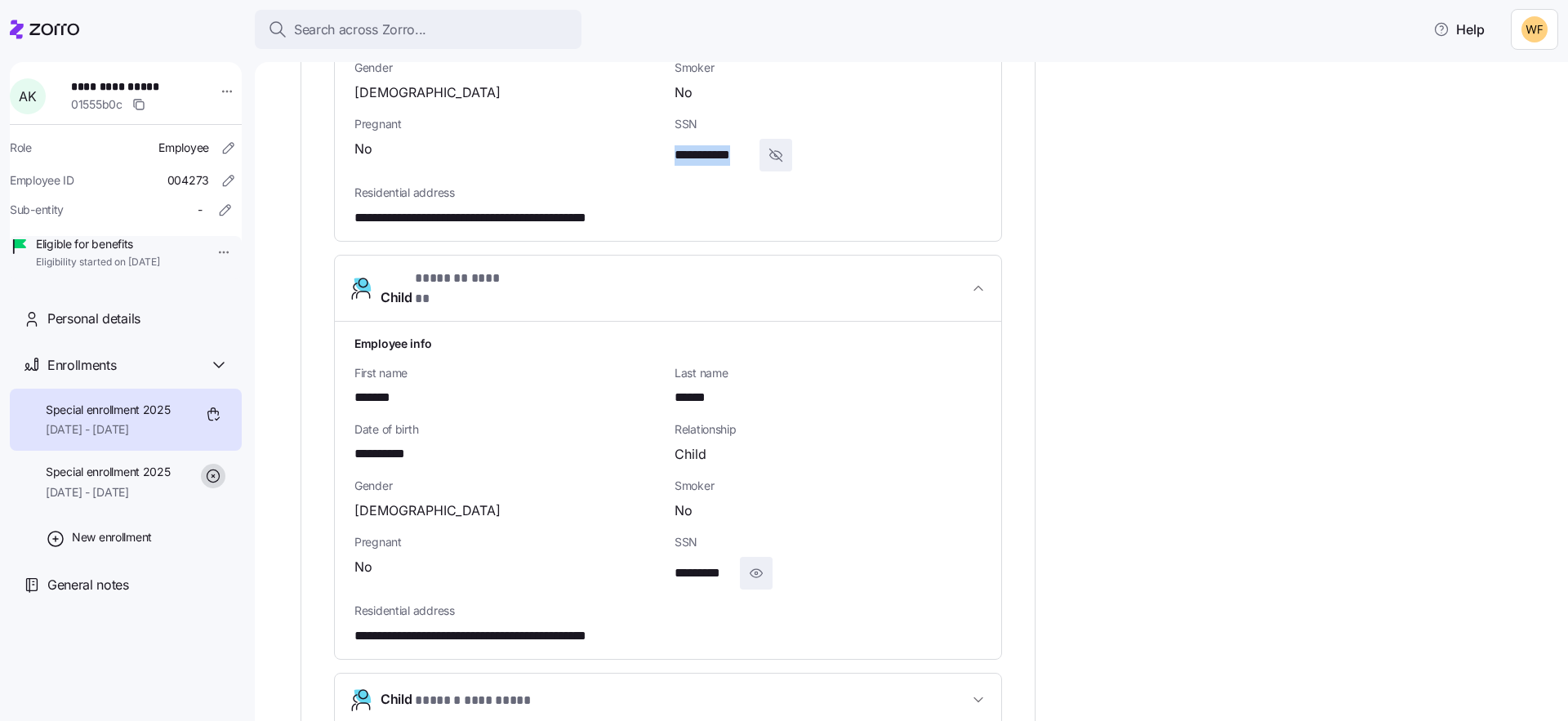
click at [756, 563] on icon "button" at bounding box center [755, 573] width 17 height 19
click at [746, 563] on span "**********" at bounding box center [714, 573] width 80 height 20
copy span "****"
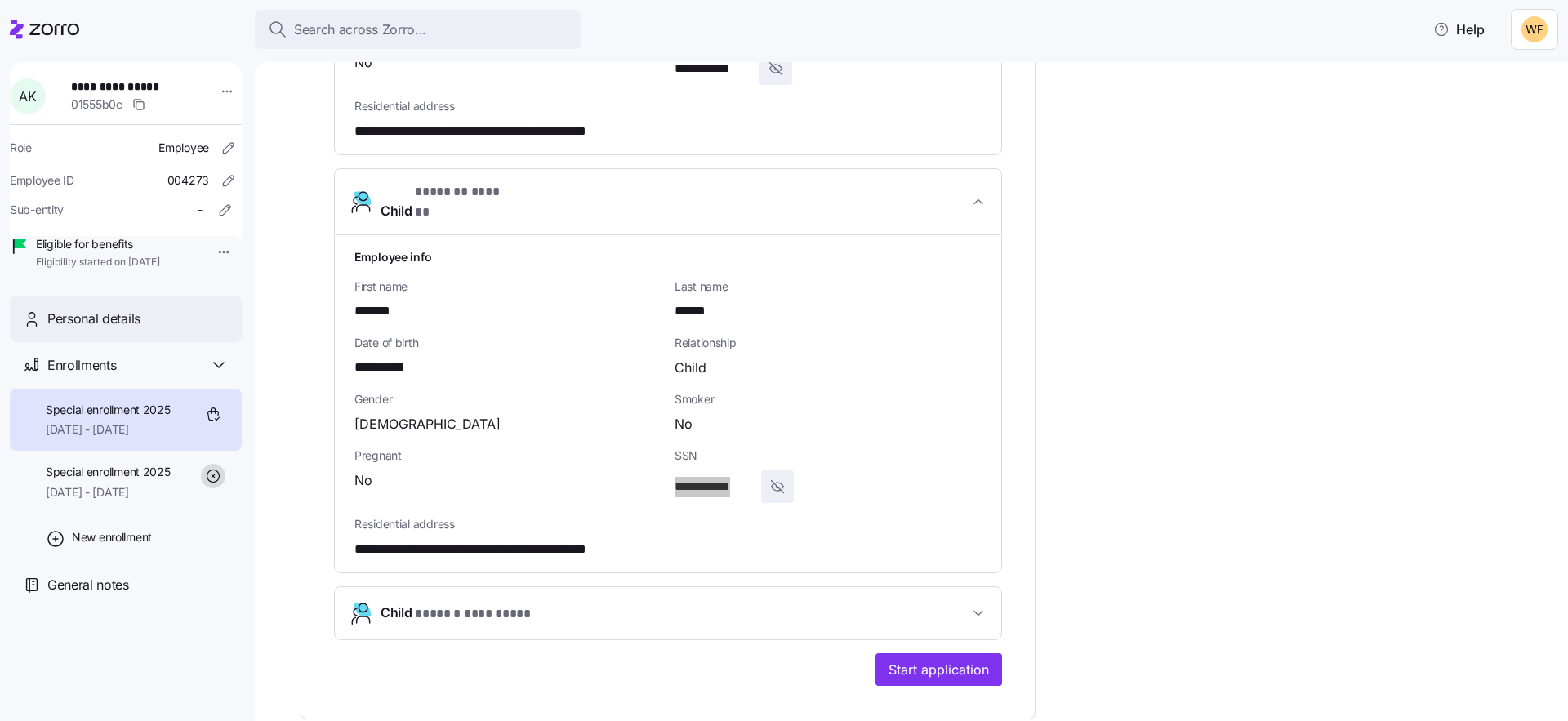
scroll to position [2005, 0]
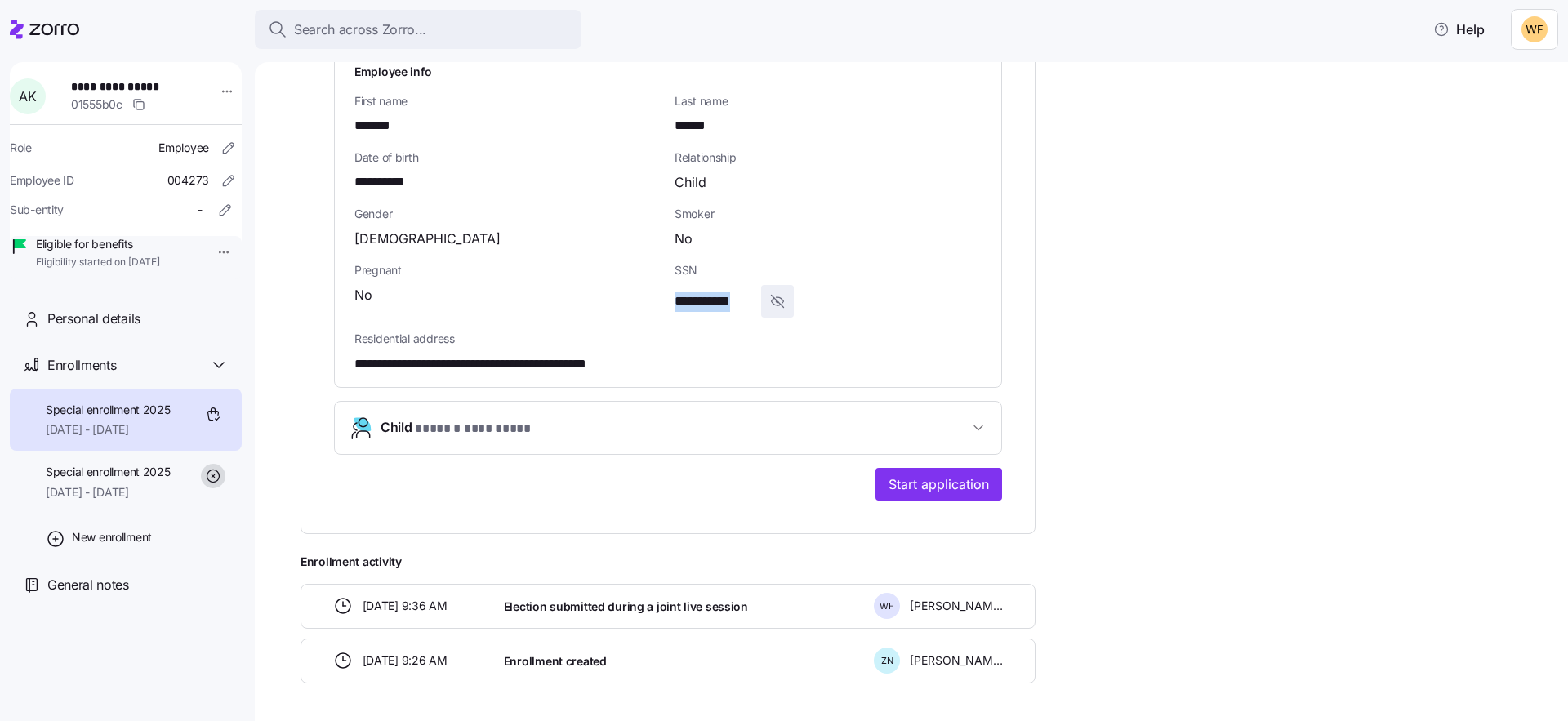
click at [509, 419] on span "* ****** ********* *" at bounding box center [473, 429] width 119 height 20
click at [649, 417] on span "Child * ****** ********* *" at bounding box center [674, 428] width 588 height 22
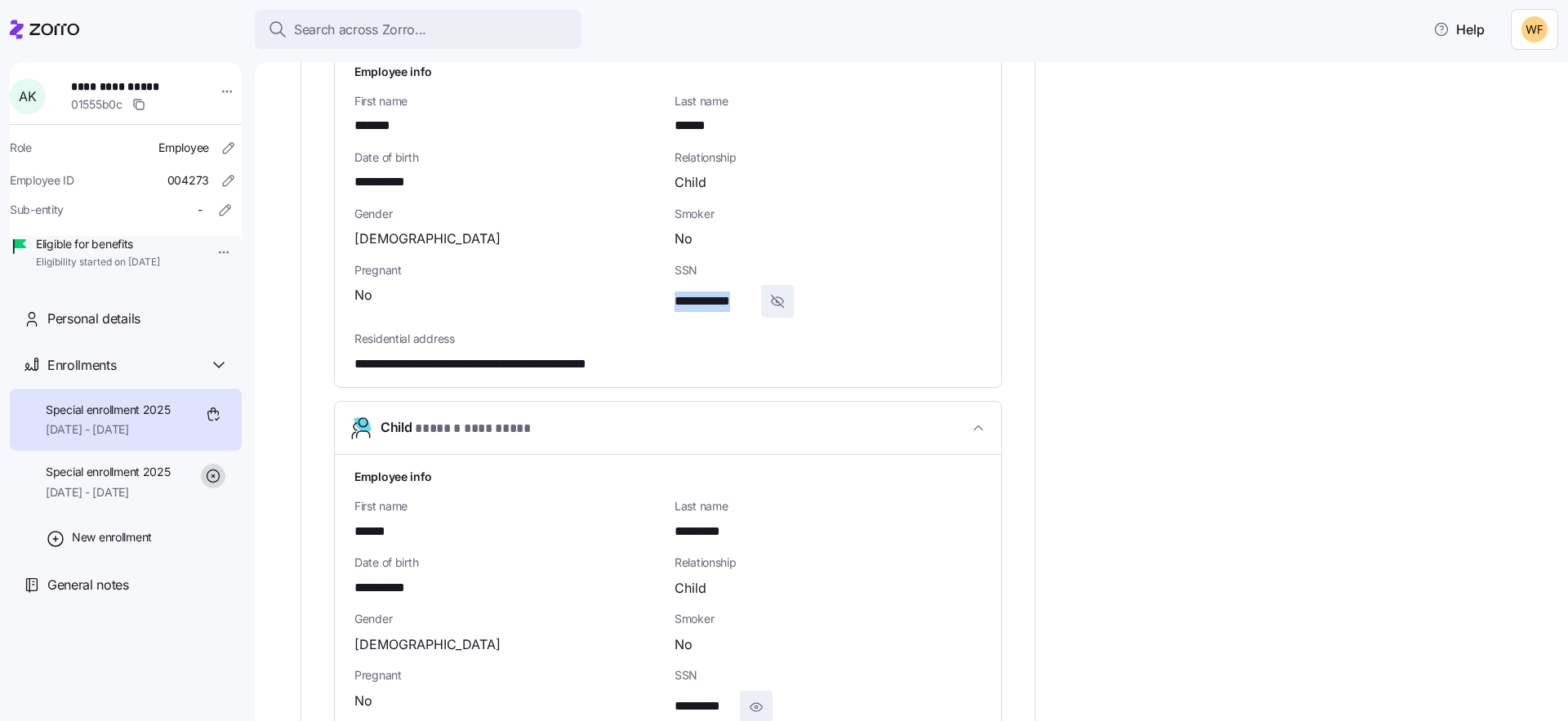
click at [753, 697] on icon "button" at bounding box center [755, 707] width 17 height 19
click at [749, 696] on span "**********" at bounding box center [712, 706] width 76 height 20
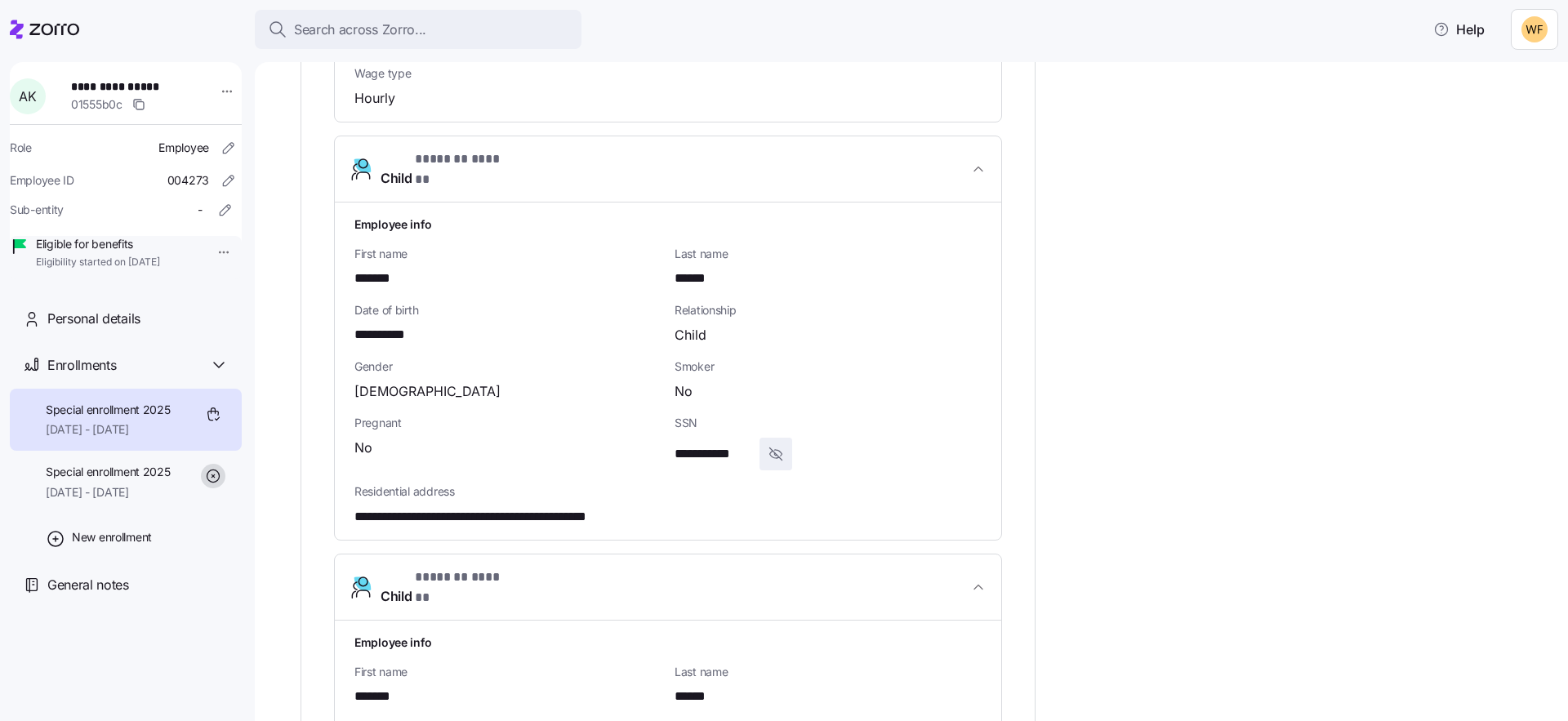
scroll to position [1431, 0]
click at [420, 328] on span "**********" at bounding box center [390, 338] width 72 height 20
copy span "****"
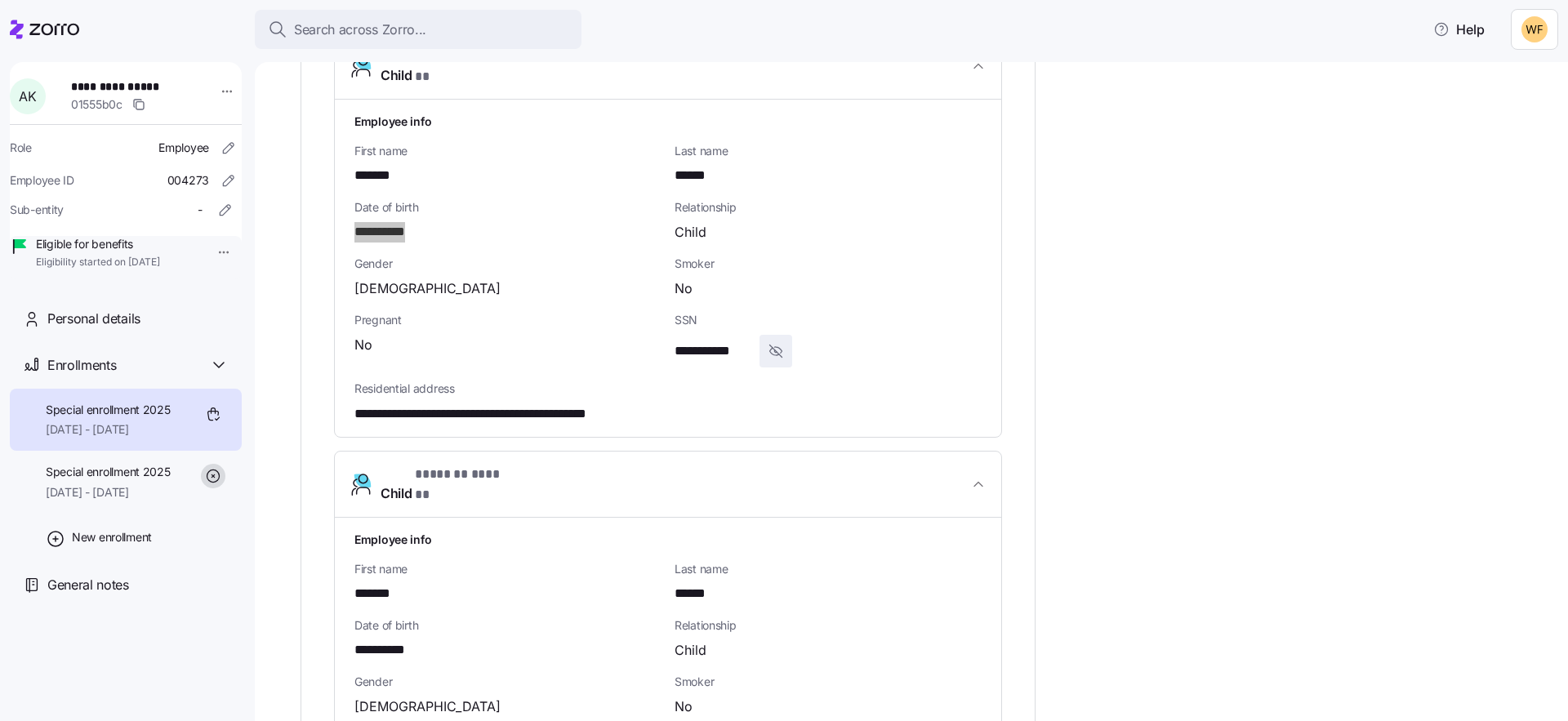
scroll to position [1648, 0]
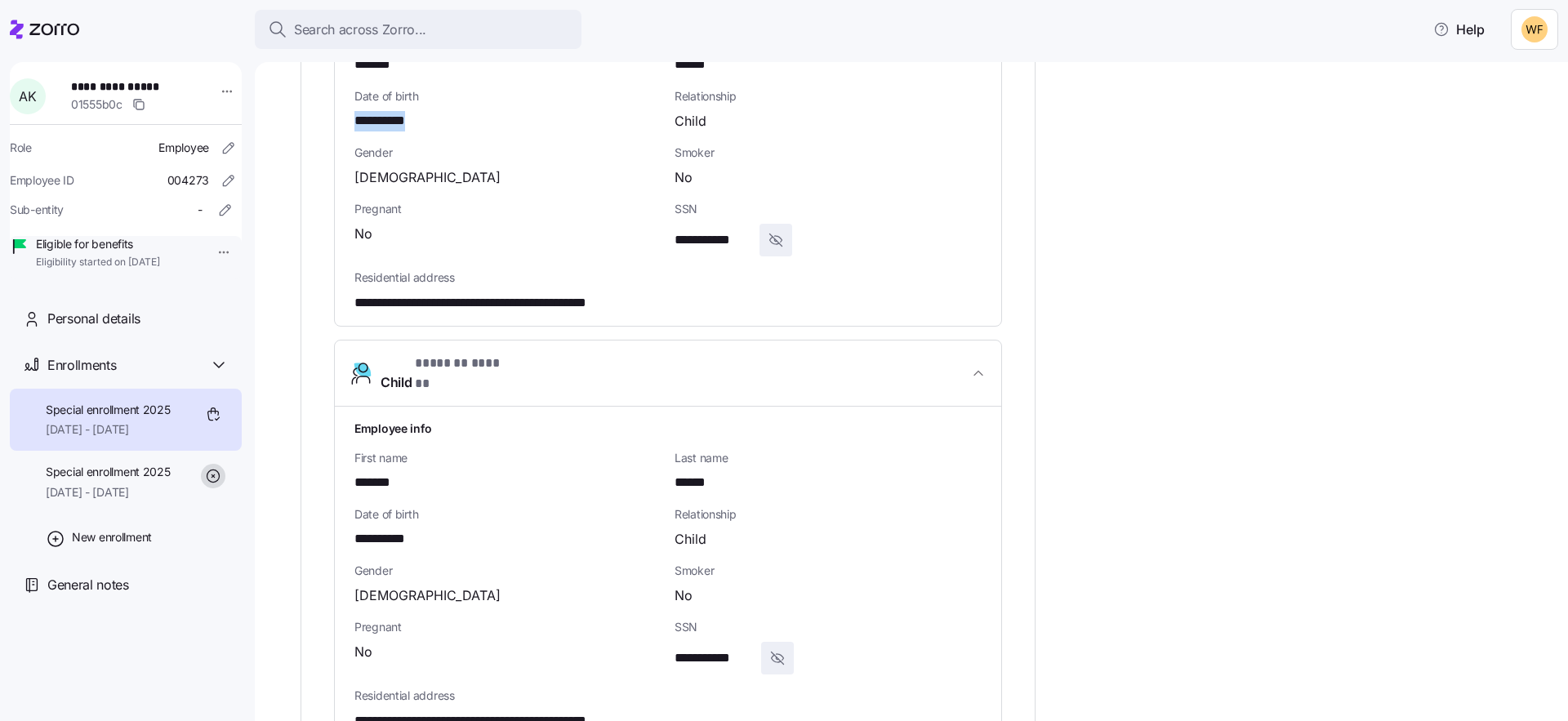
click at [394, 529] on span "**********" at bounding box center [387, 538] width 68 height 20
click at [395, 529] on span "**********" at bounding box center [387, 538] width 68 height 20
copy span "****"
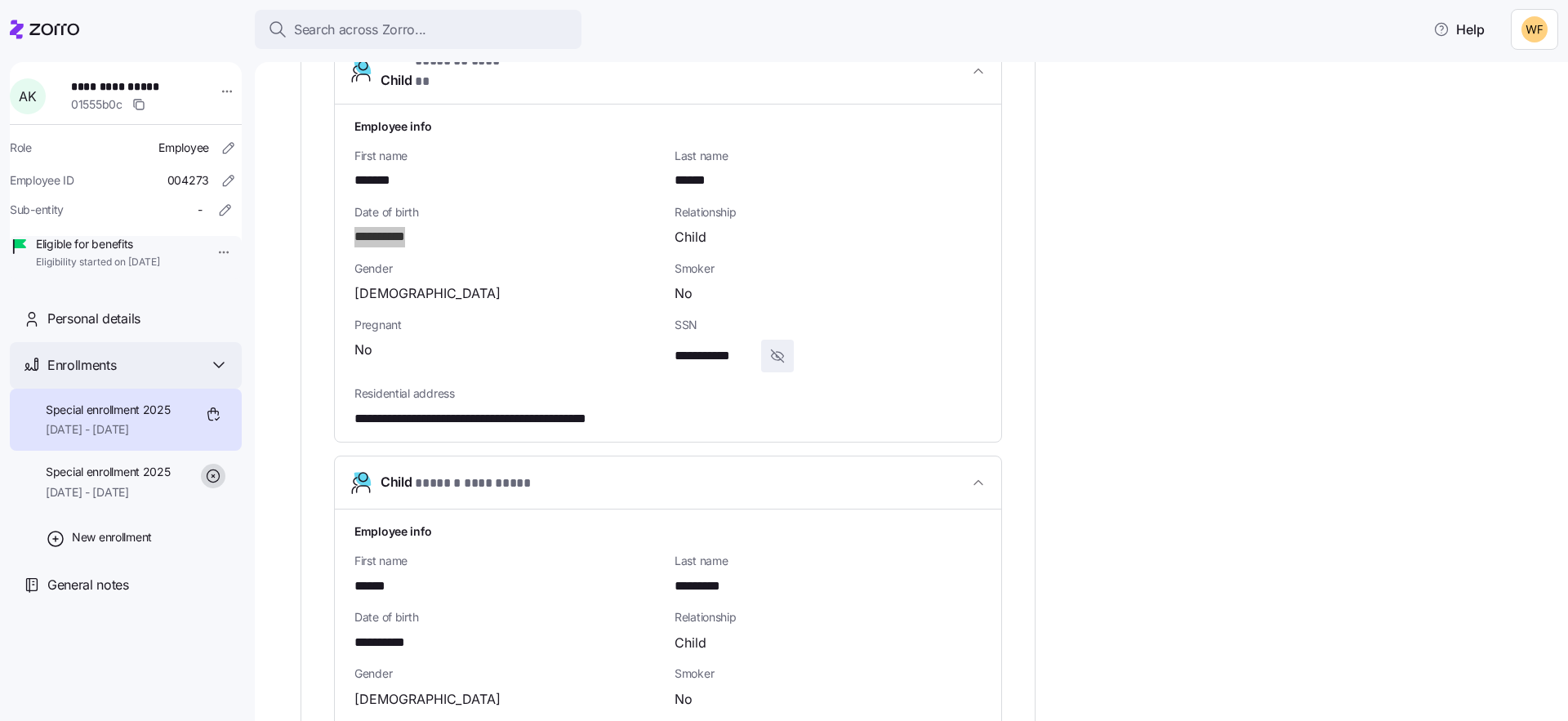
scroll to position [2130, 0]
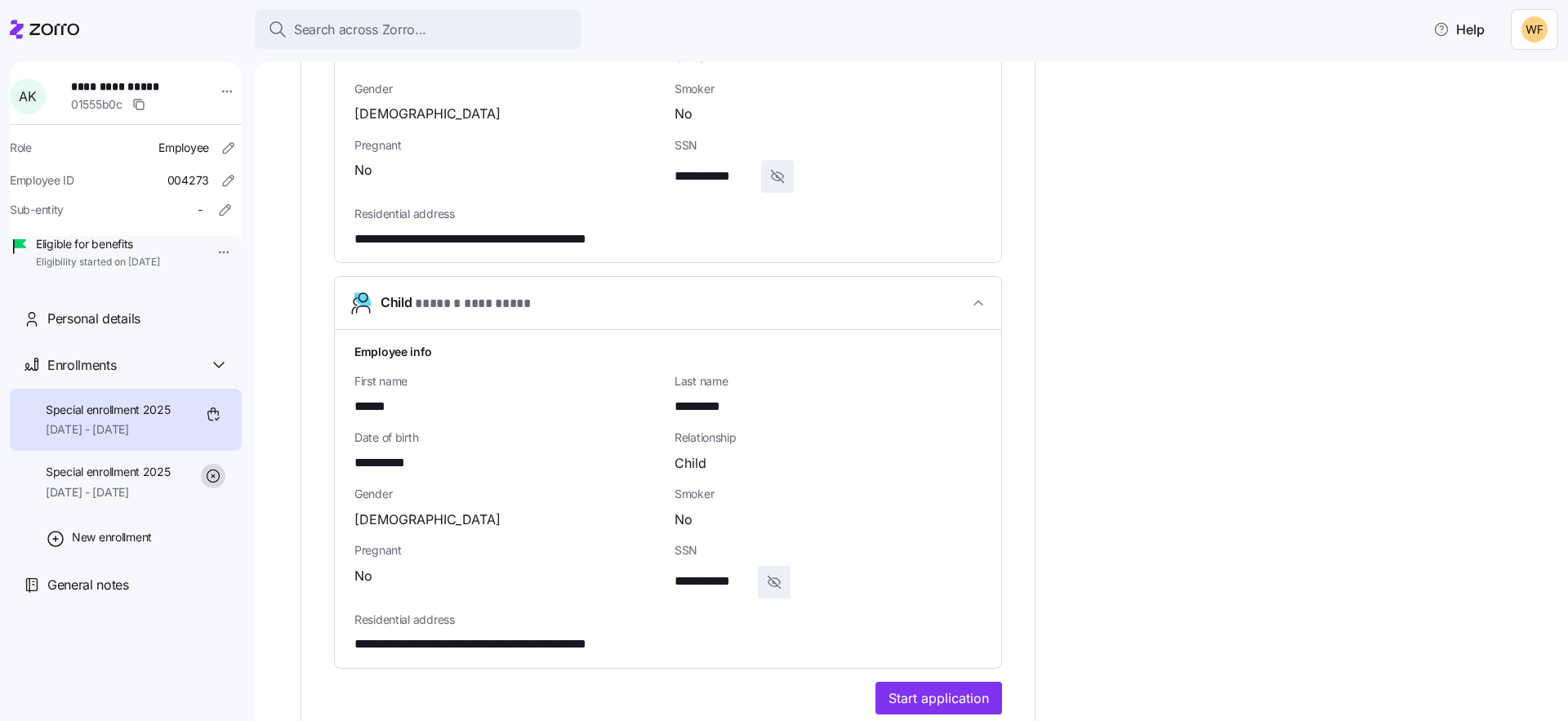
click at [393, 453] on span "**********" at bounding box center [389, 463] width 71 height 20
copy span "*"
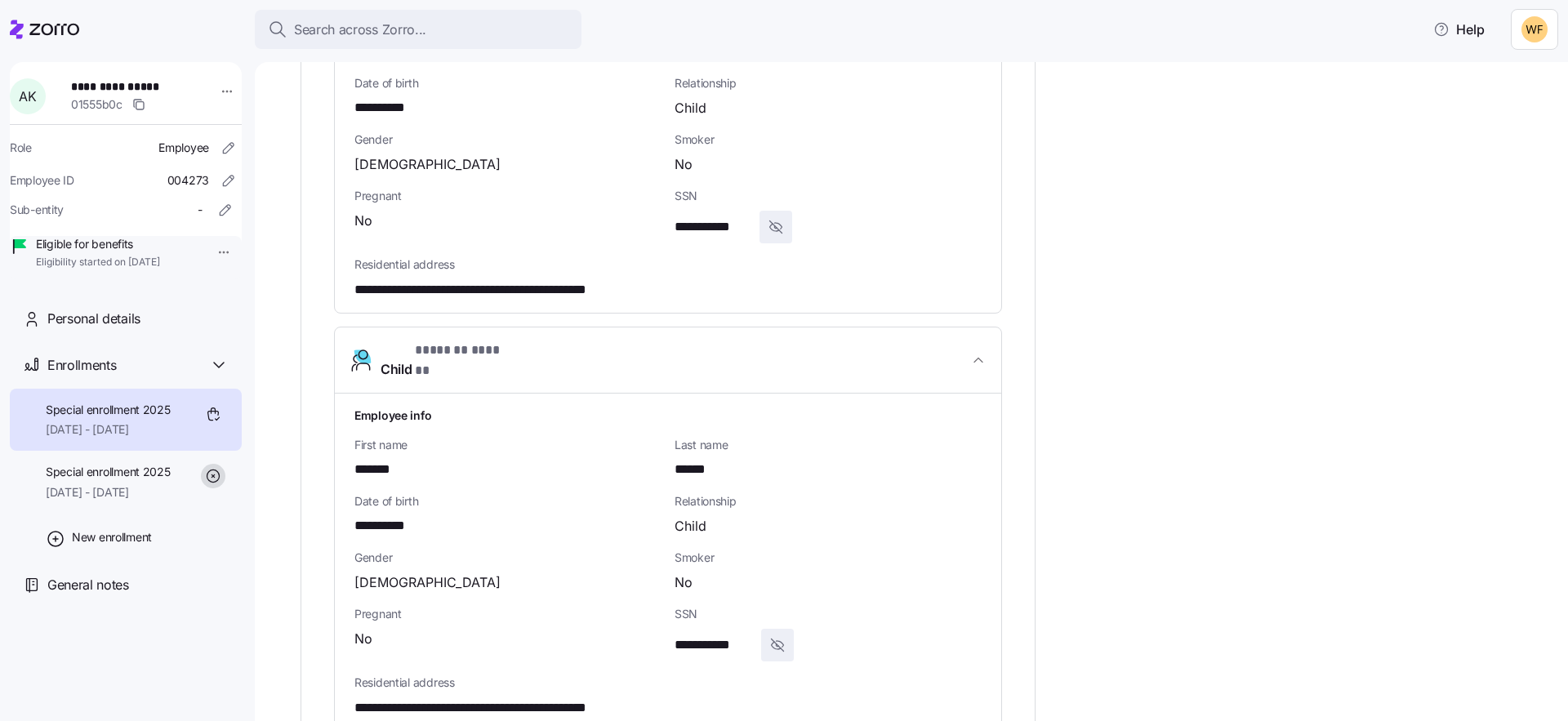
scroll to position [2344, 0]
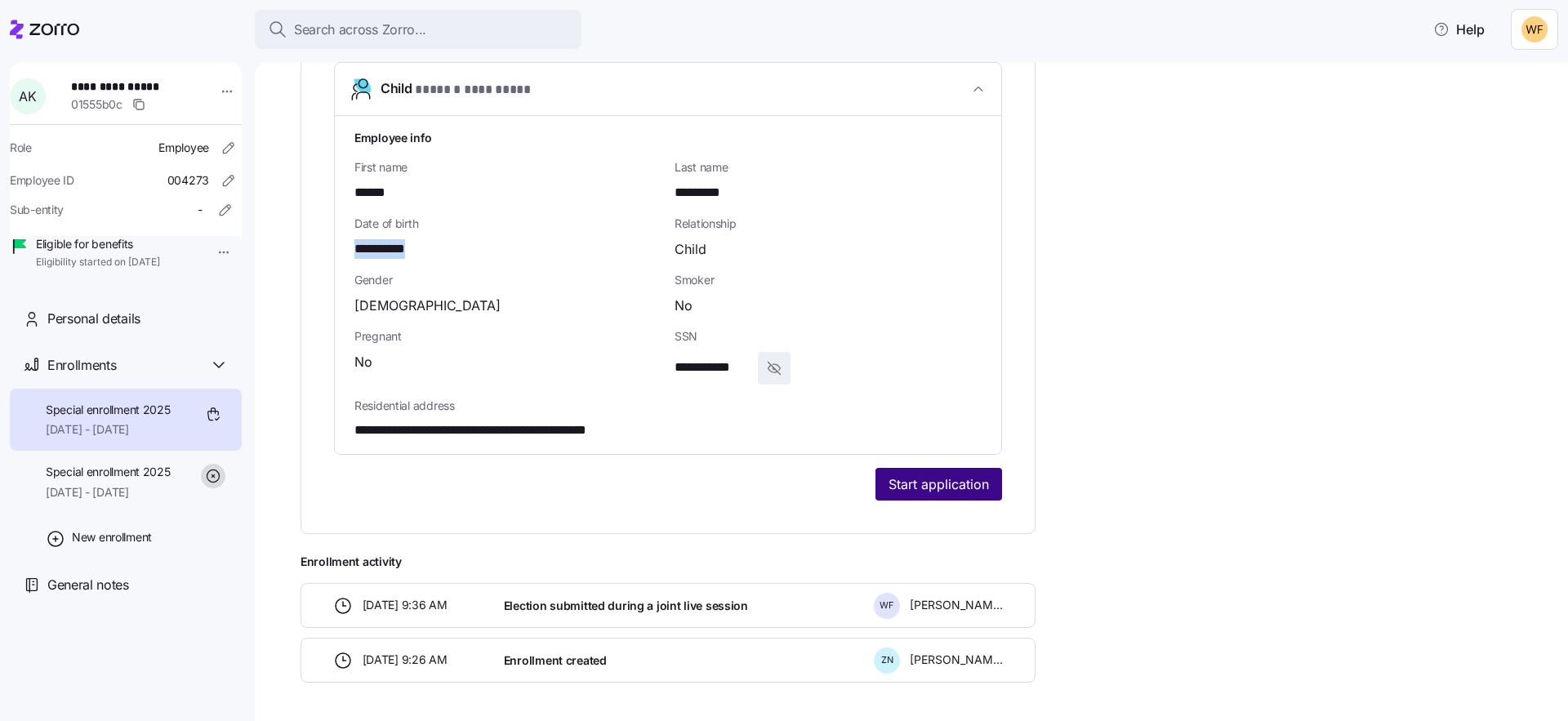
click at [956, 474] on span "Start application" at bounding box center [938, 484] width 100 height 19
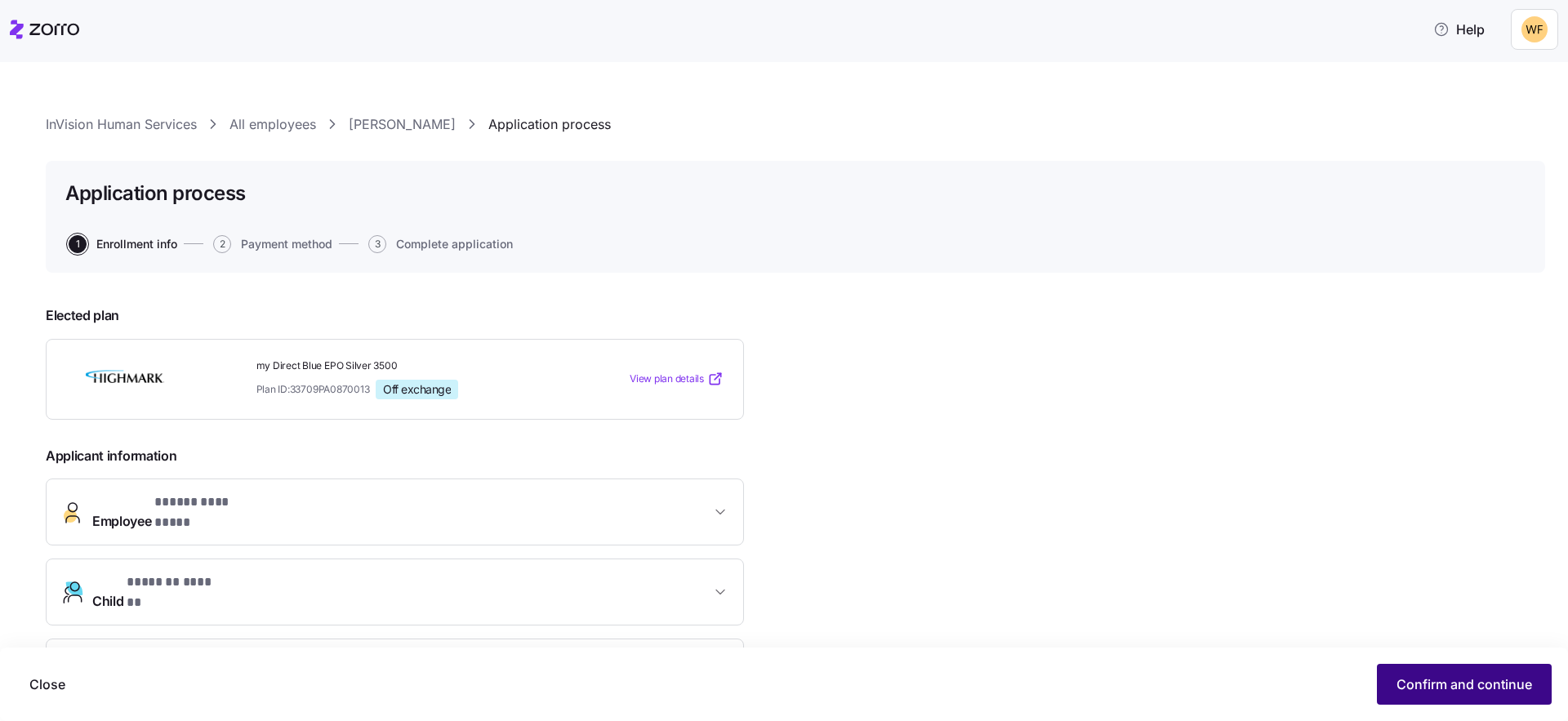
click at [1437, 681] on span "Confirm and continue" at bounding box center [1463, 684] width 135 height 19
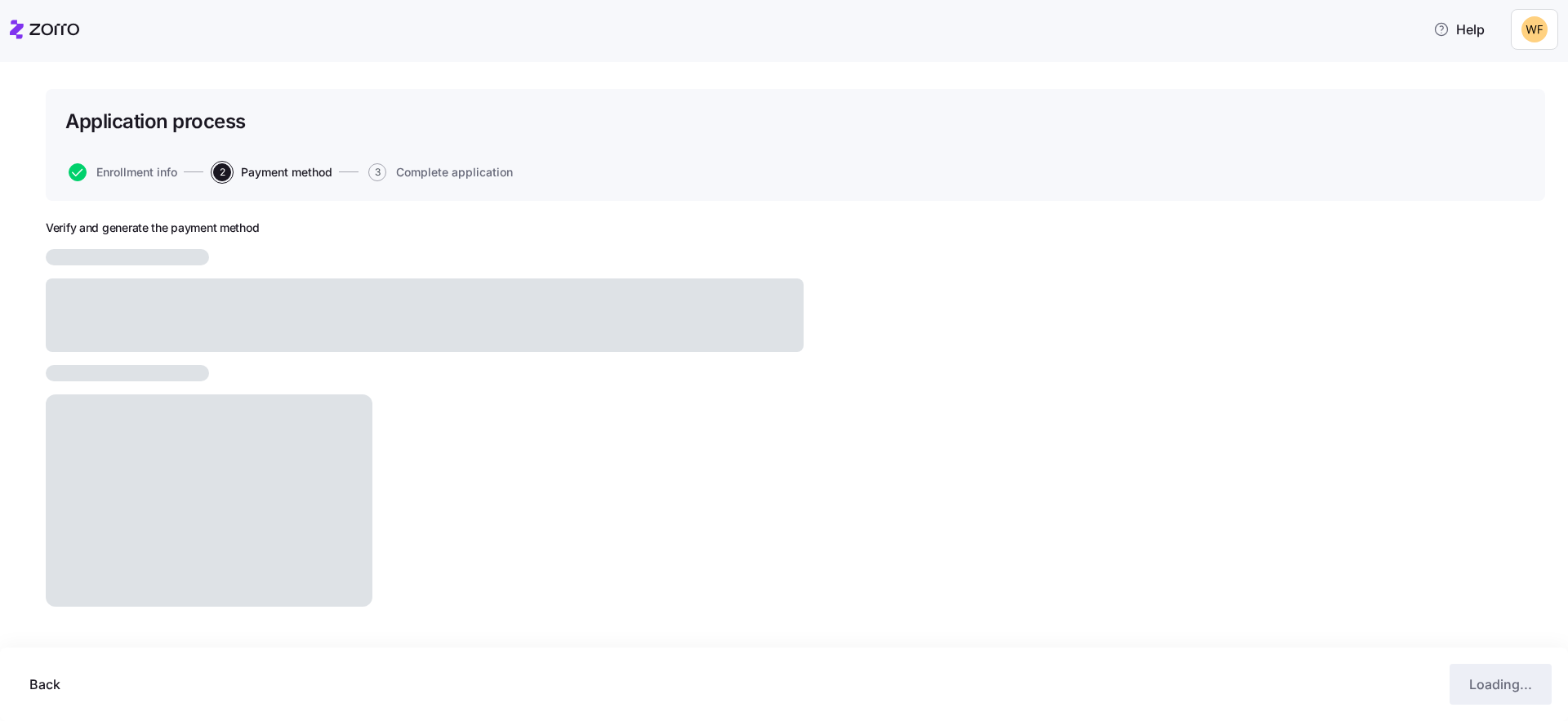
scroll to position [57, 0]
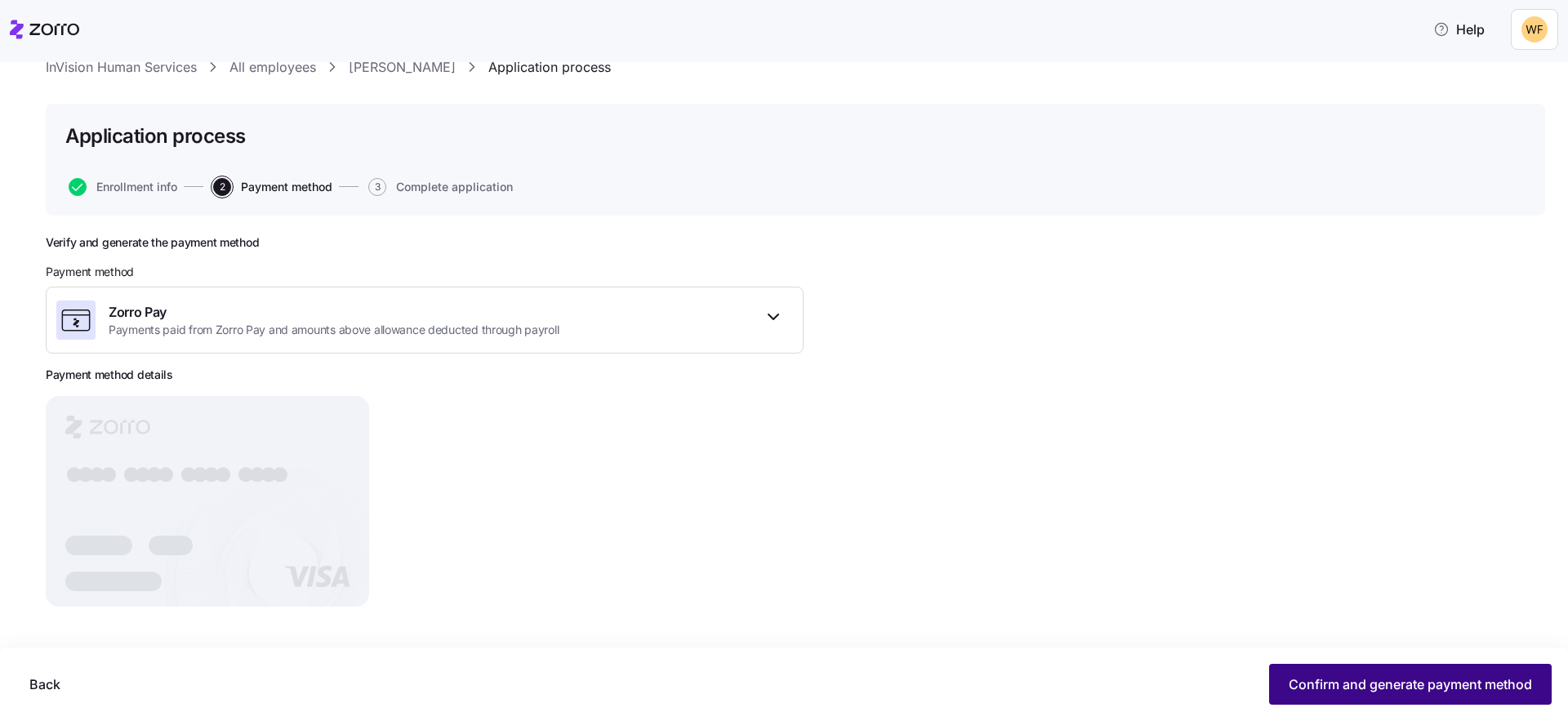
click at [1393, 674] on button "Confirm and generate payment method" at bounding box center [1410, 684] width 283 height 40
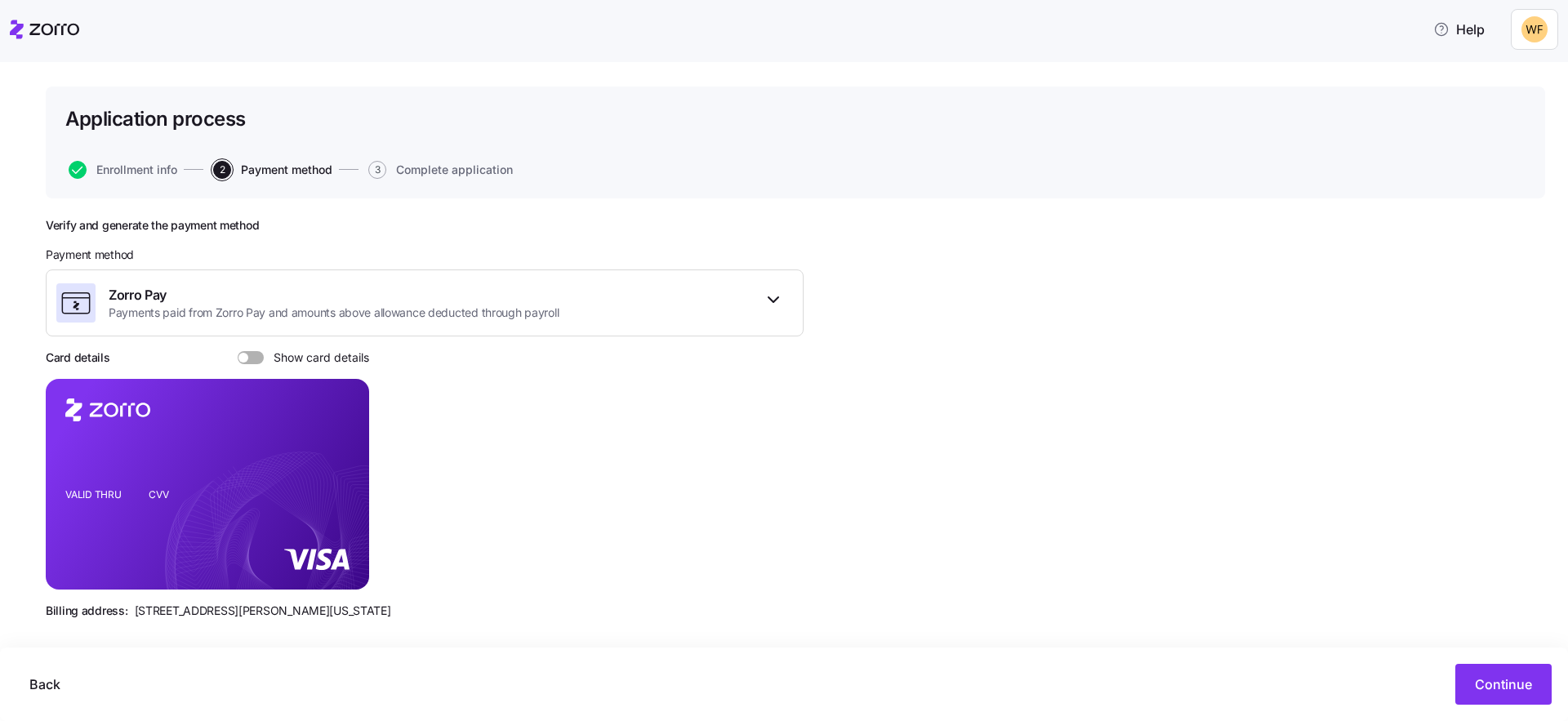
scroll to position [87, 0]
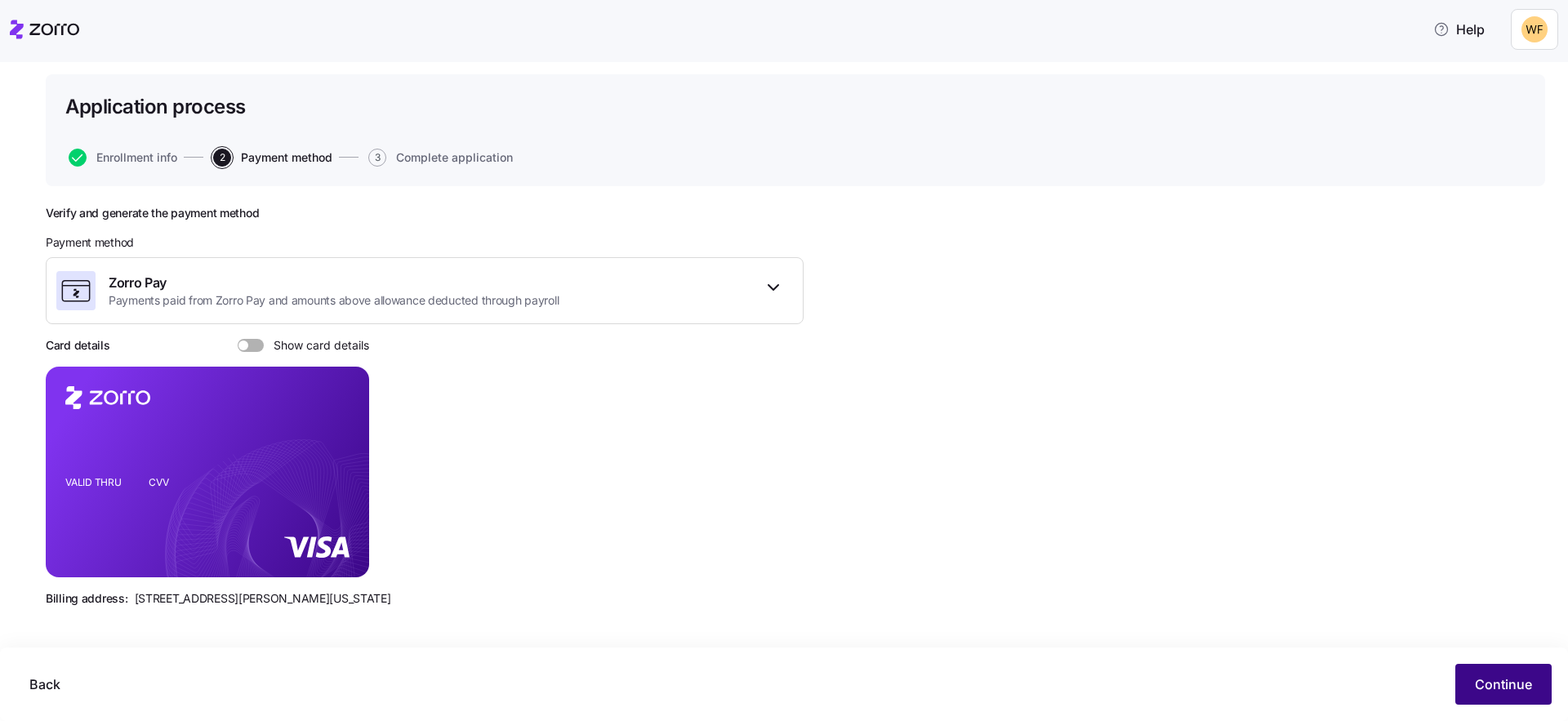
click at [1482, 668] on button "Continue" at bounding box center [1503, 684] width 97 height 40
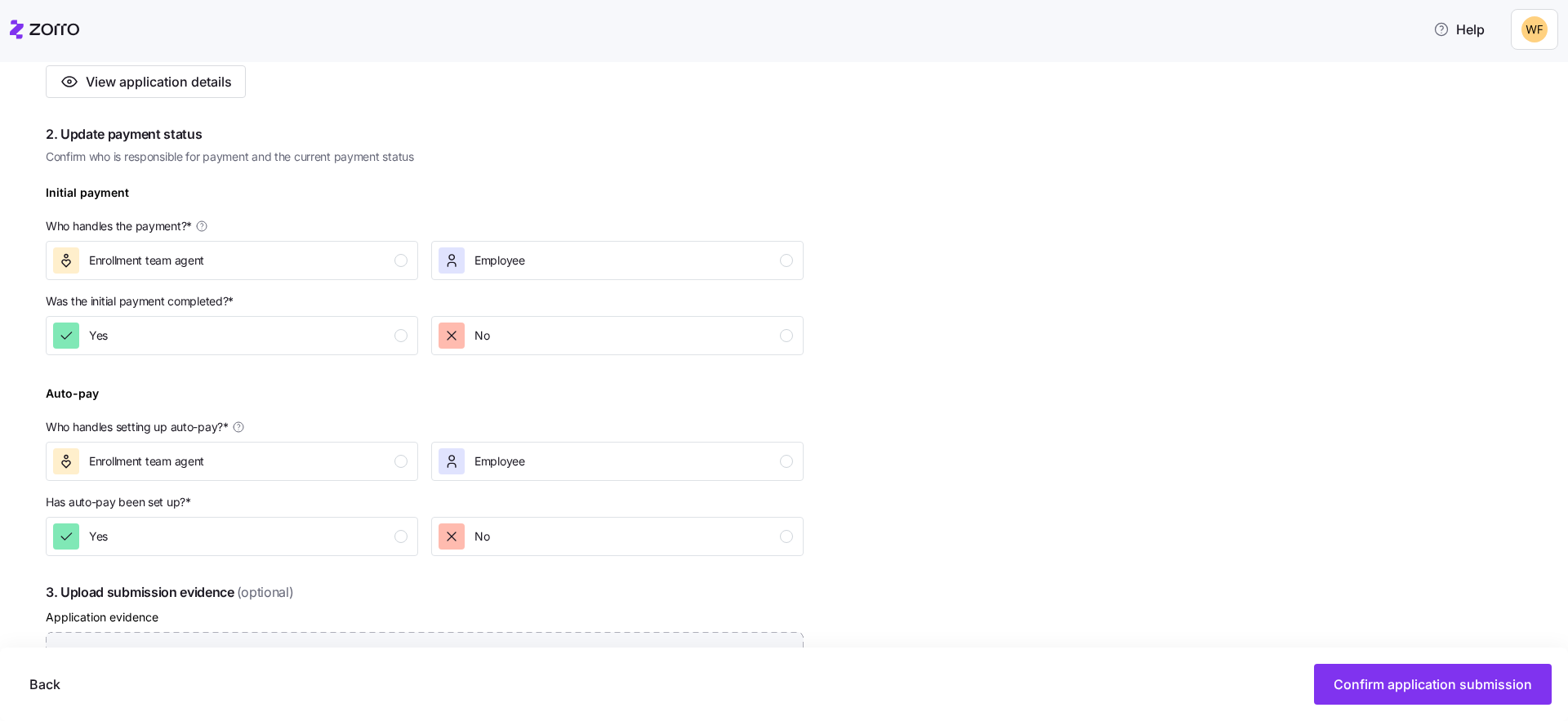
scroll to position [384, 0]
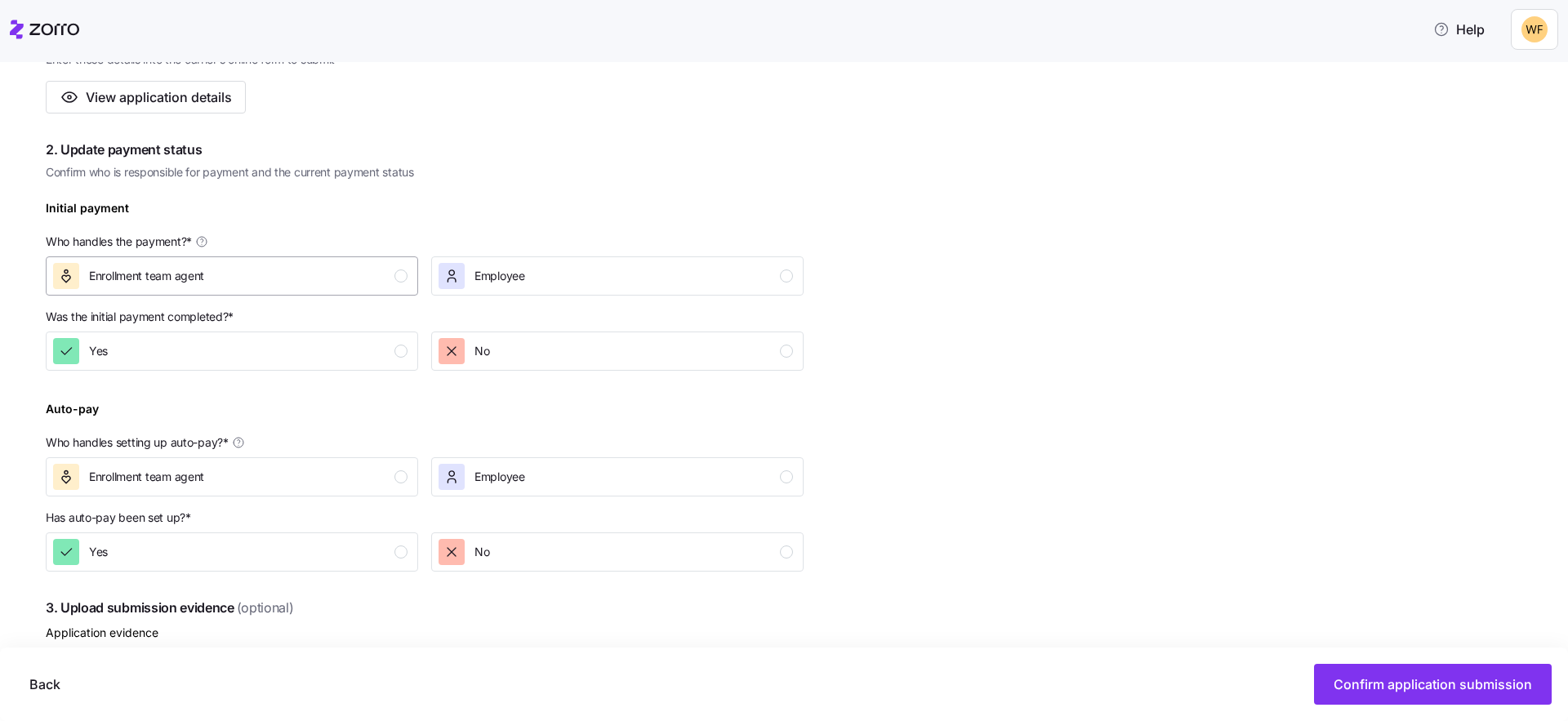
click at [399, 276] on div "button" at bounding box center [401, 276] width 13 height 13
click at [789, 352] on div "button" at bounding box center [786, 350] width 13 height 13
click at [402, 476] on div "button" at bounding box center [401, 476] width 13 height 13
click at [788, 552] on div "button" at bounding box center [786, 552] width 13 height 13
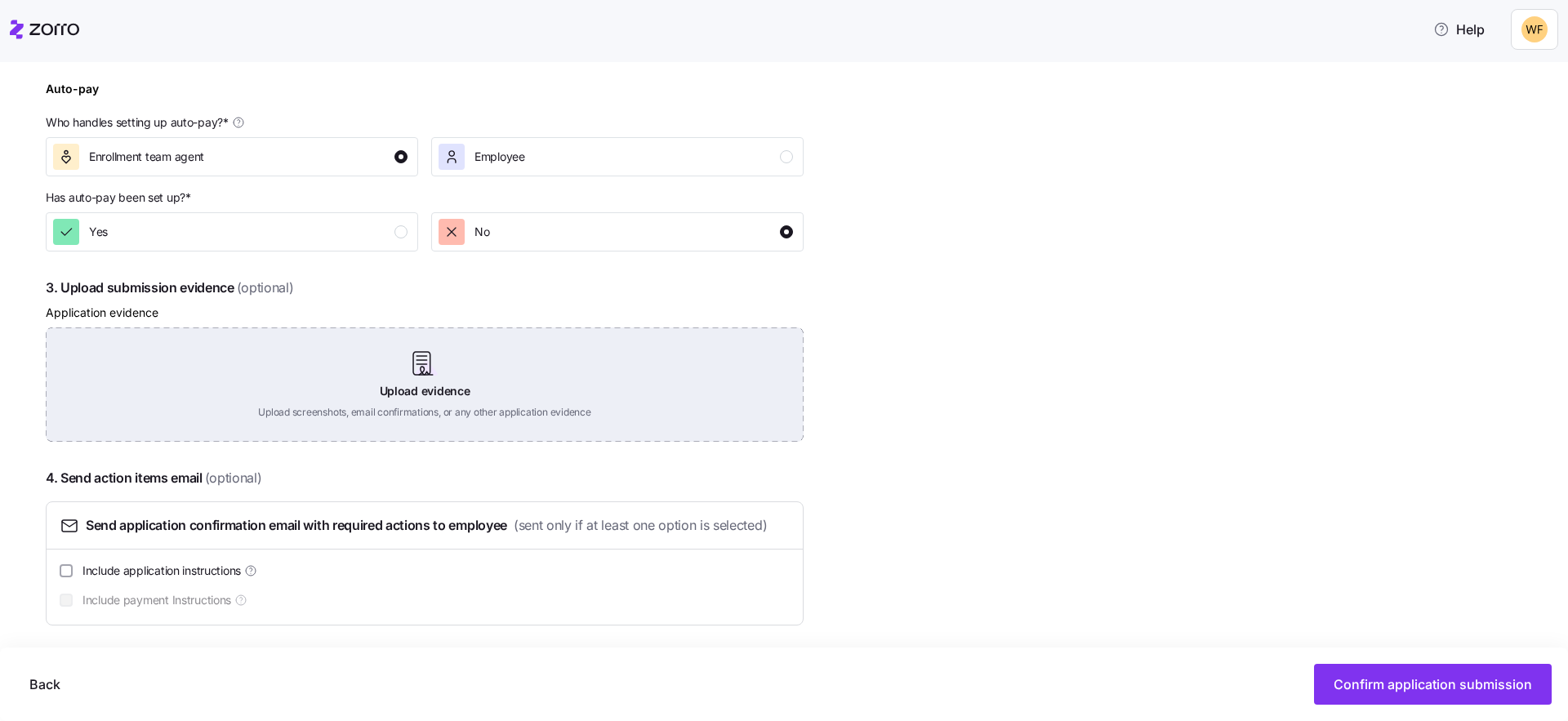
scroll to position [710, 0]
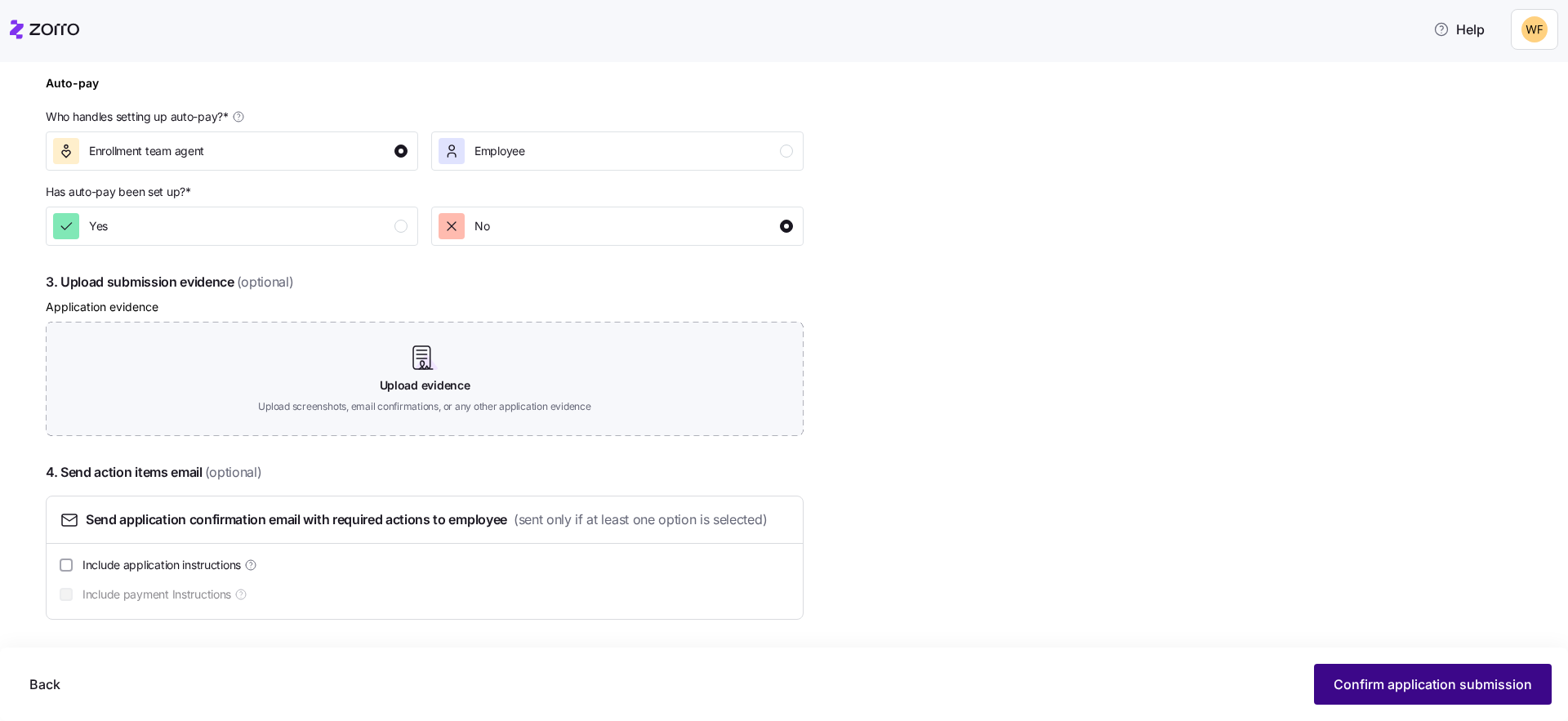
click at [1454, 689] on span "Confirm application submission" at bounding box center [1433, 684] width 199 height 19
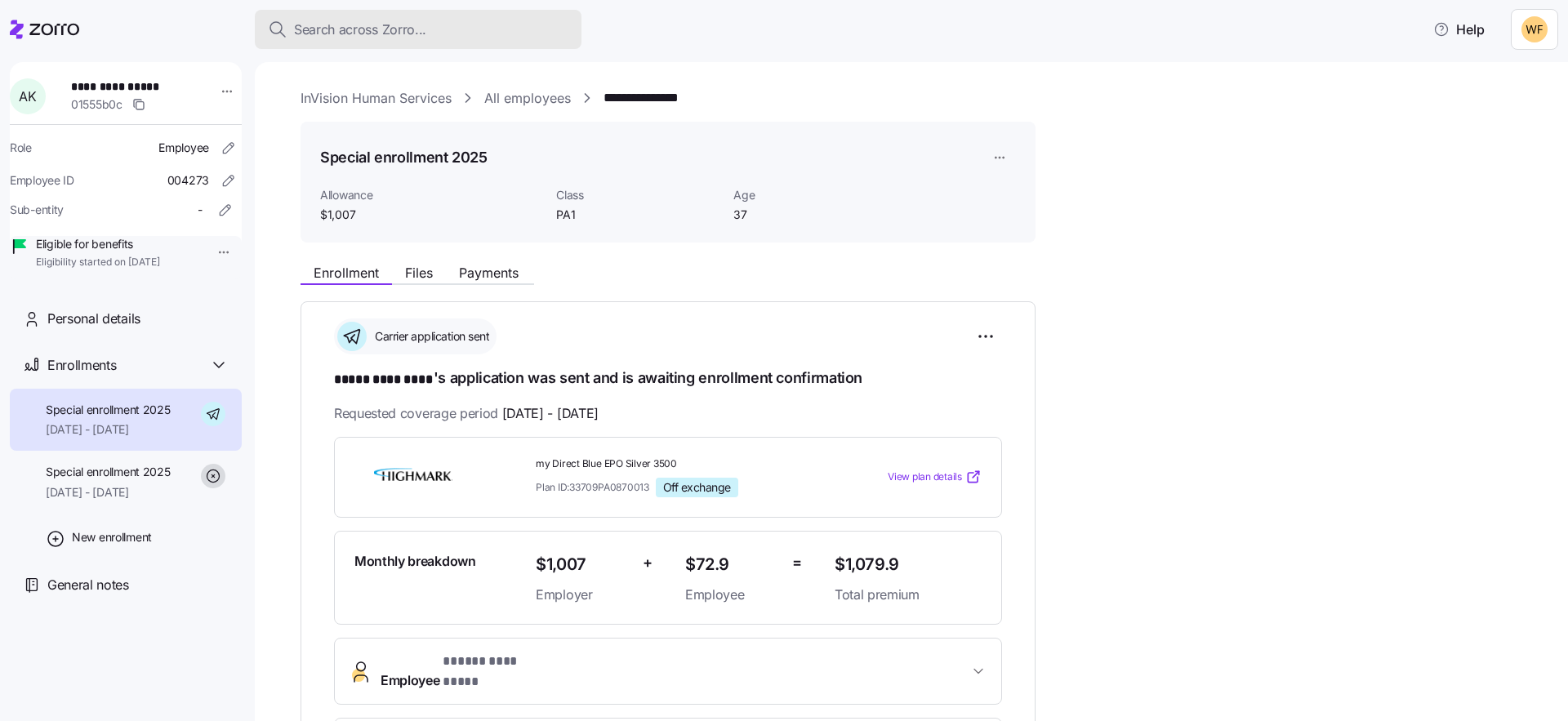
click at [382, 37] on span "Search across Zorro..." at bounding box center [360, 29] width 133 height 20
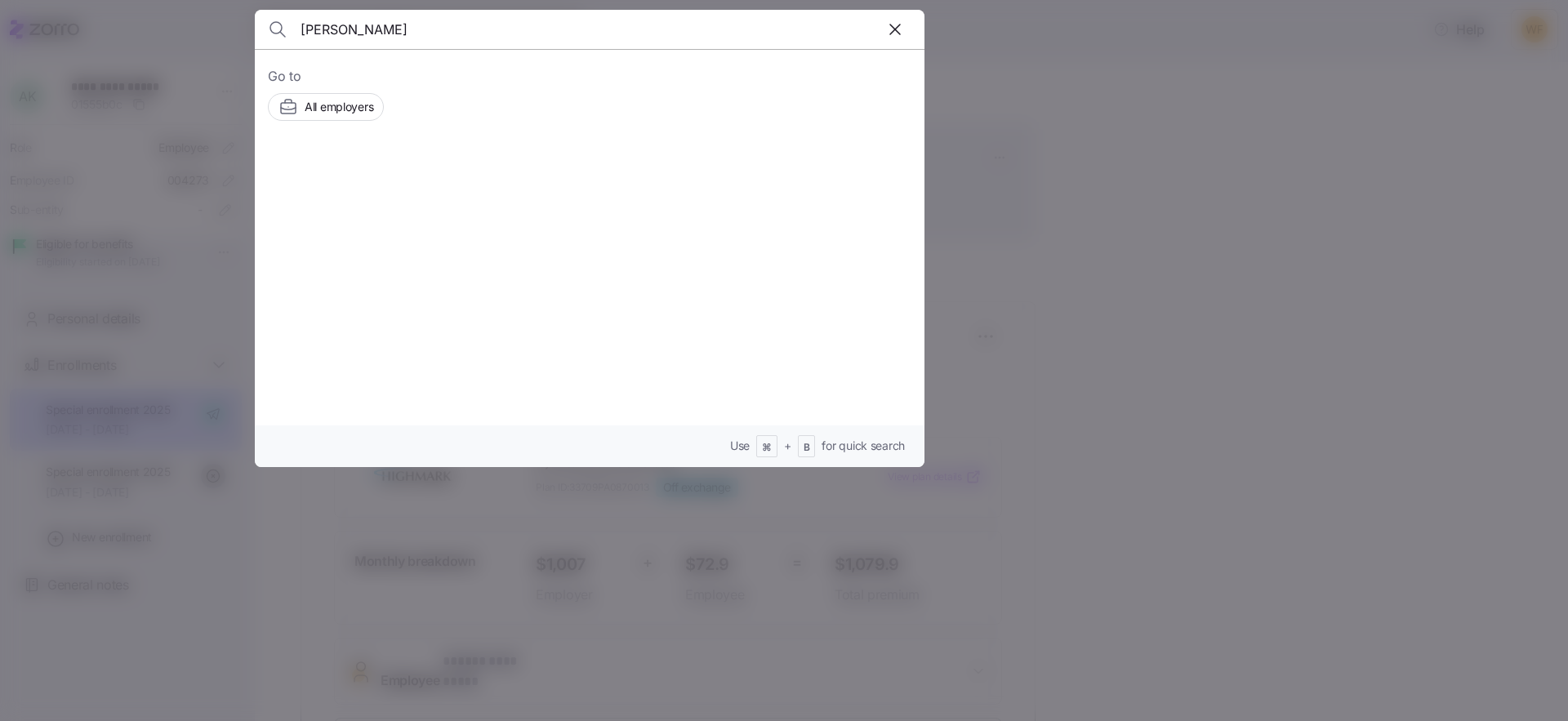
type input "backus"
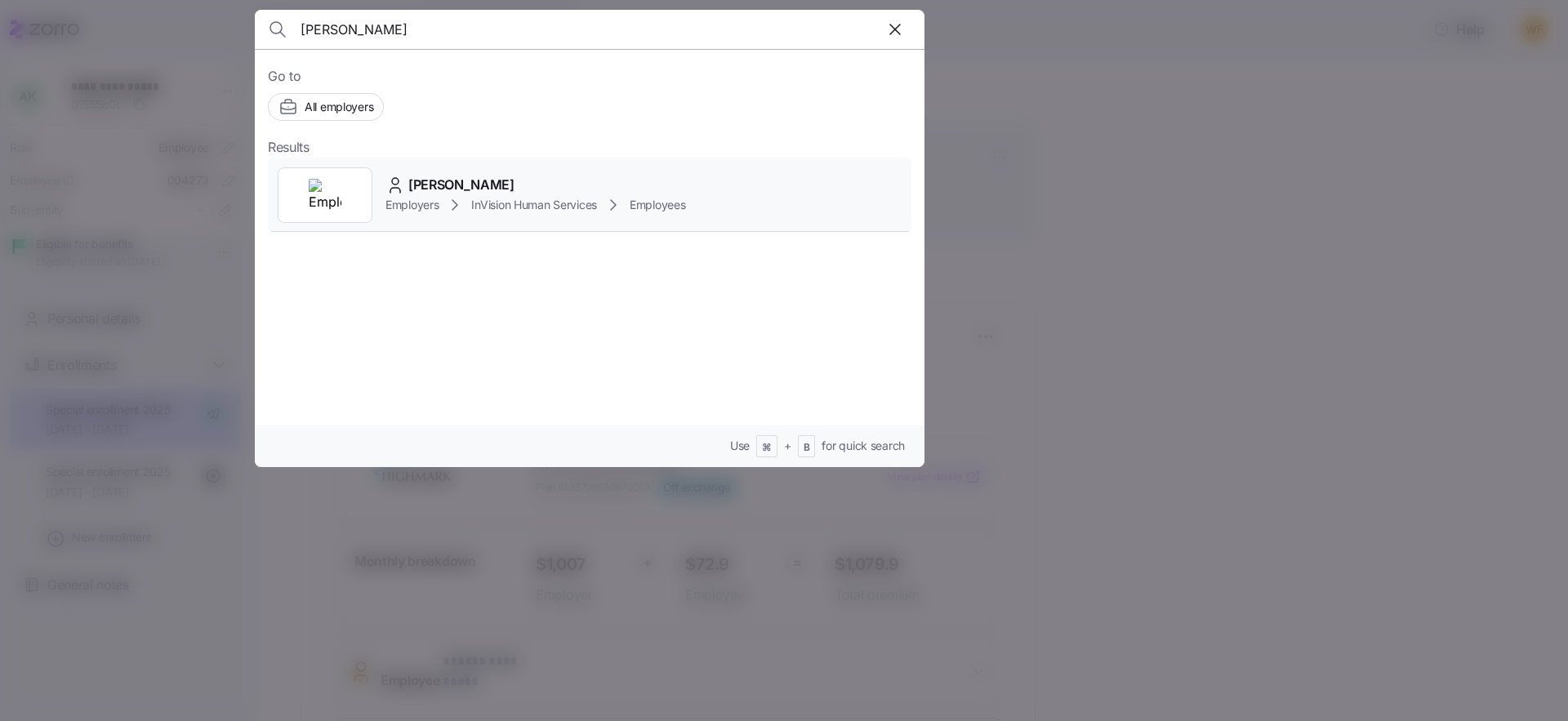
click at [466, 205] on div "Employers InVision Human Services Employees" at bounding box center [536, 205] width 300 height 19
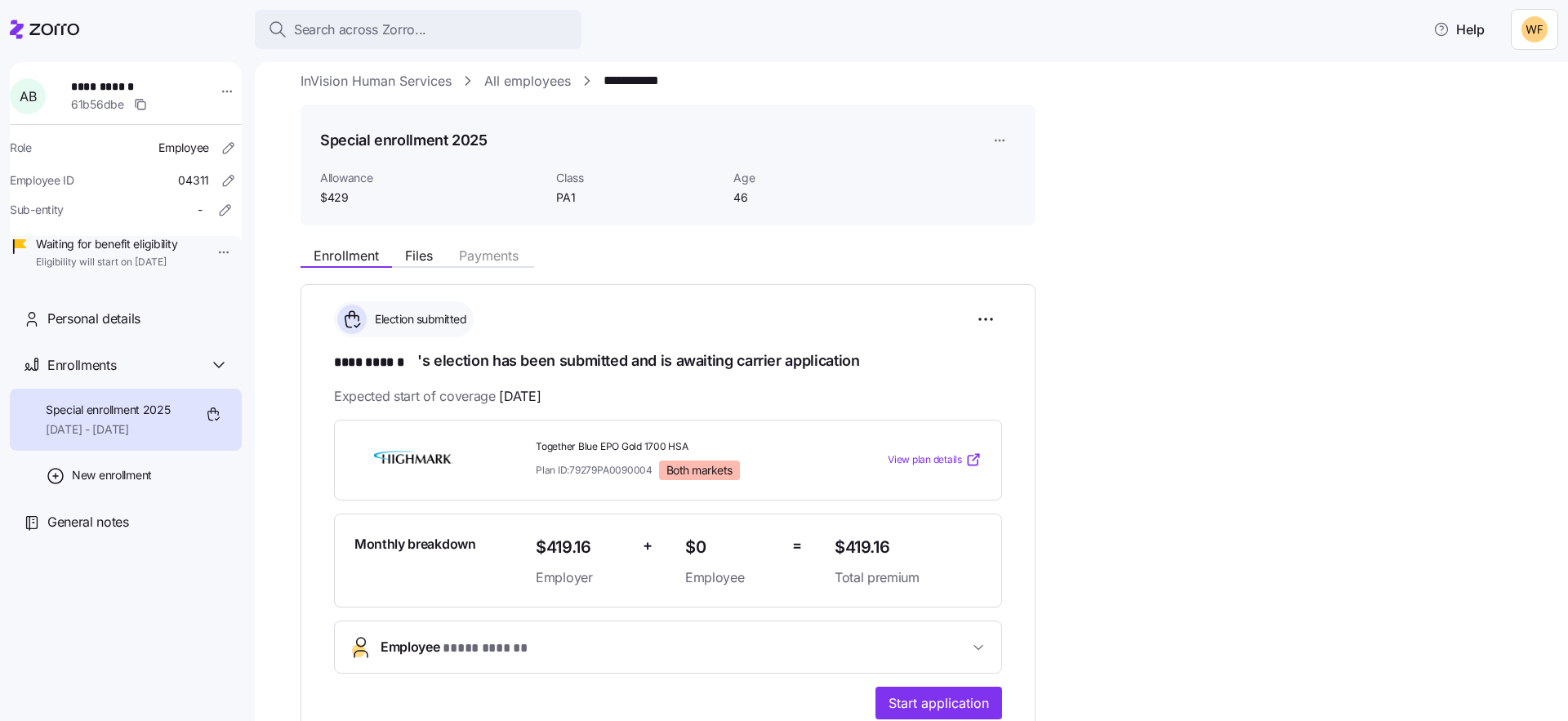
scroll to position [248, 0]
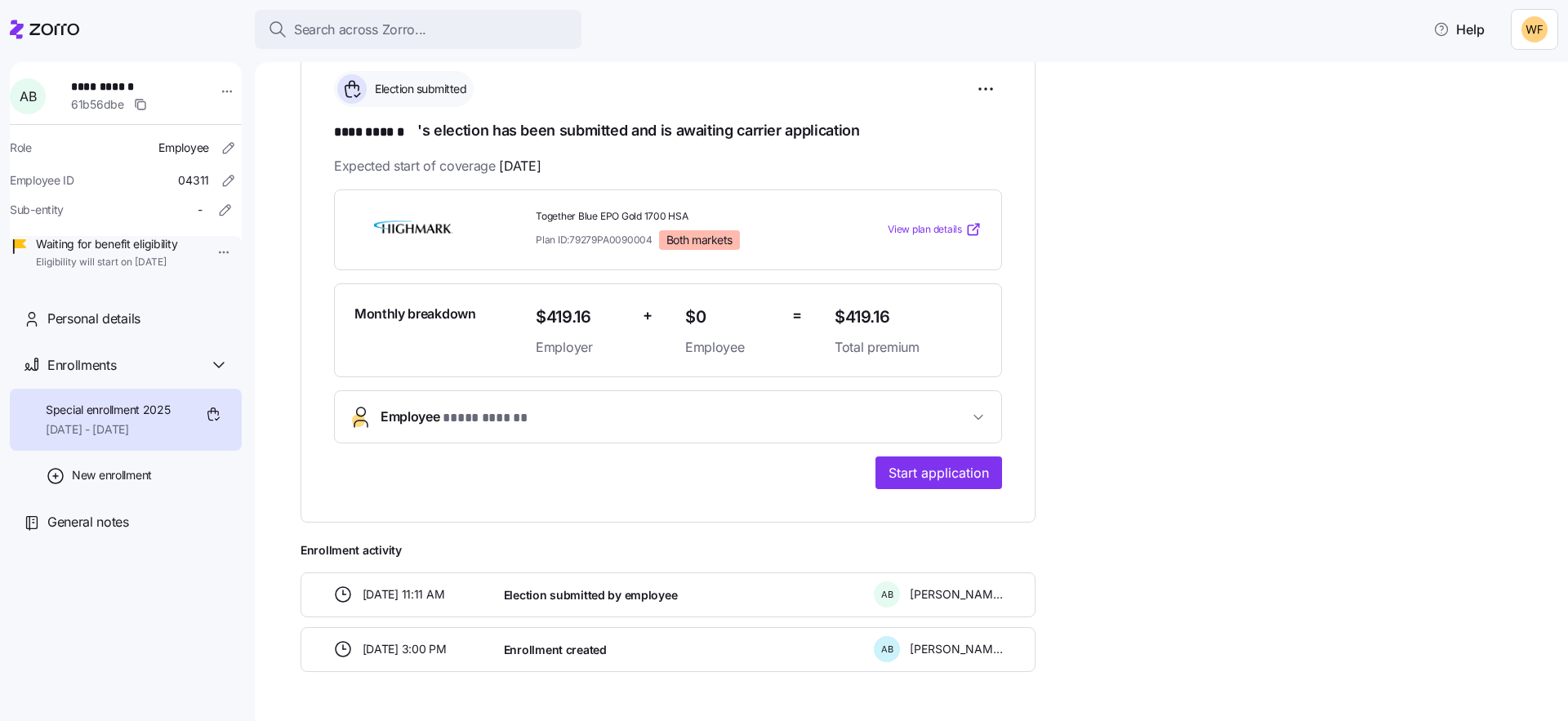
click at [555, 415] on span "Employee * **** ****** *" at bounding box center [674, 417] width 588 height 22
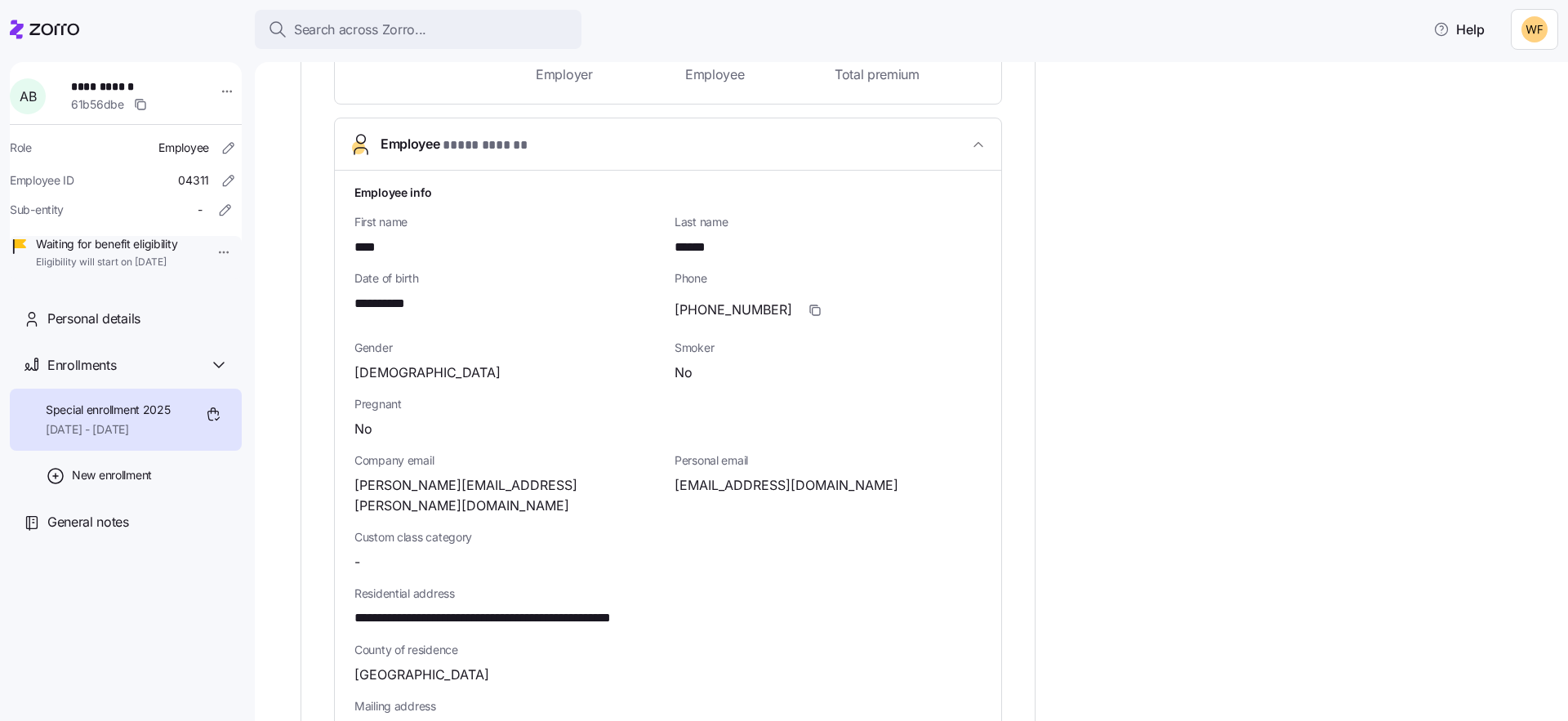
scroll to position [664, 0]
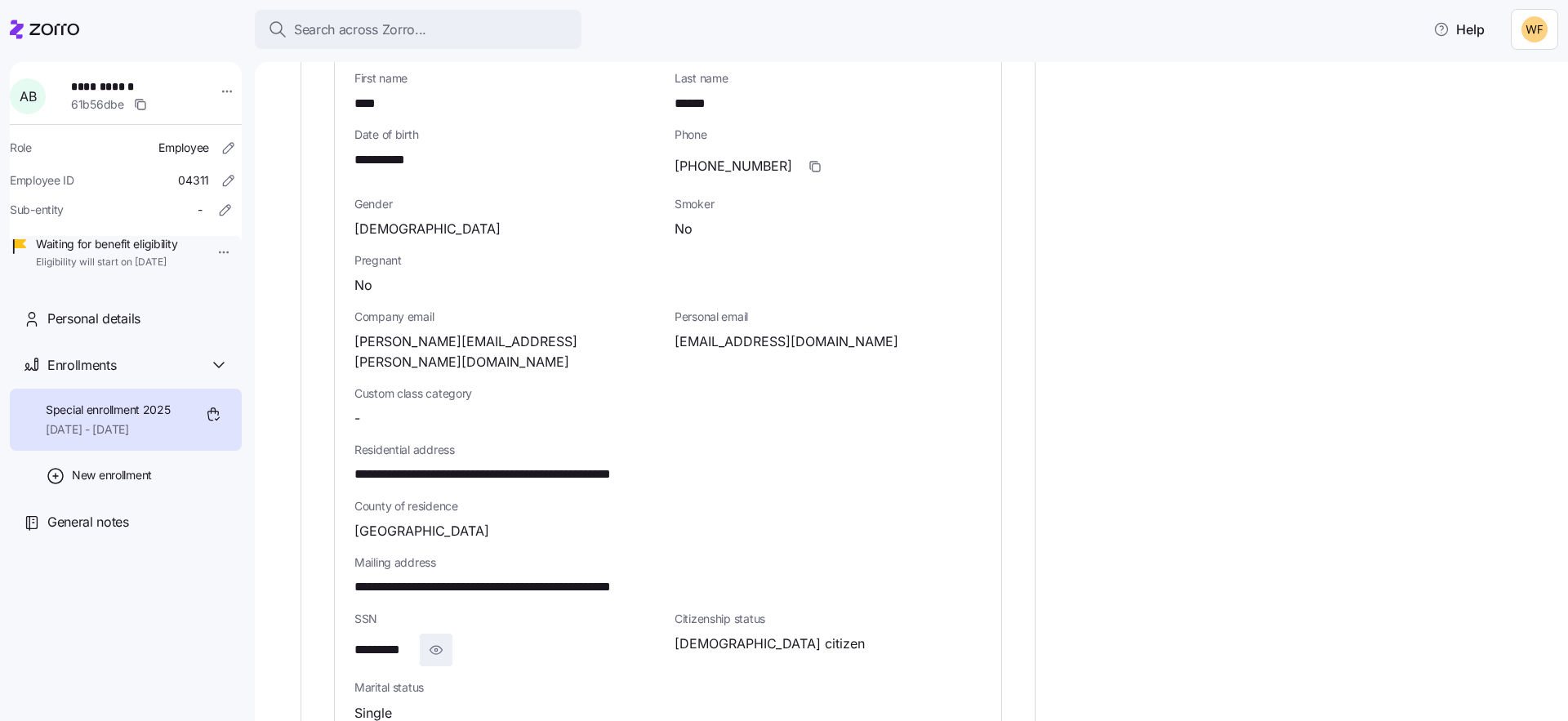
click at [437, 640] on icon "button" at bounding box center [436, 650] width 17 height 19
click at [405, 640] on span "**********" at bounding box center [393, 650] width 77 height 20
copy span "****"
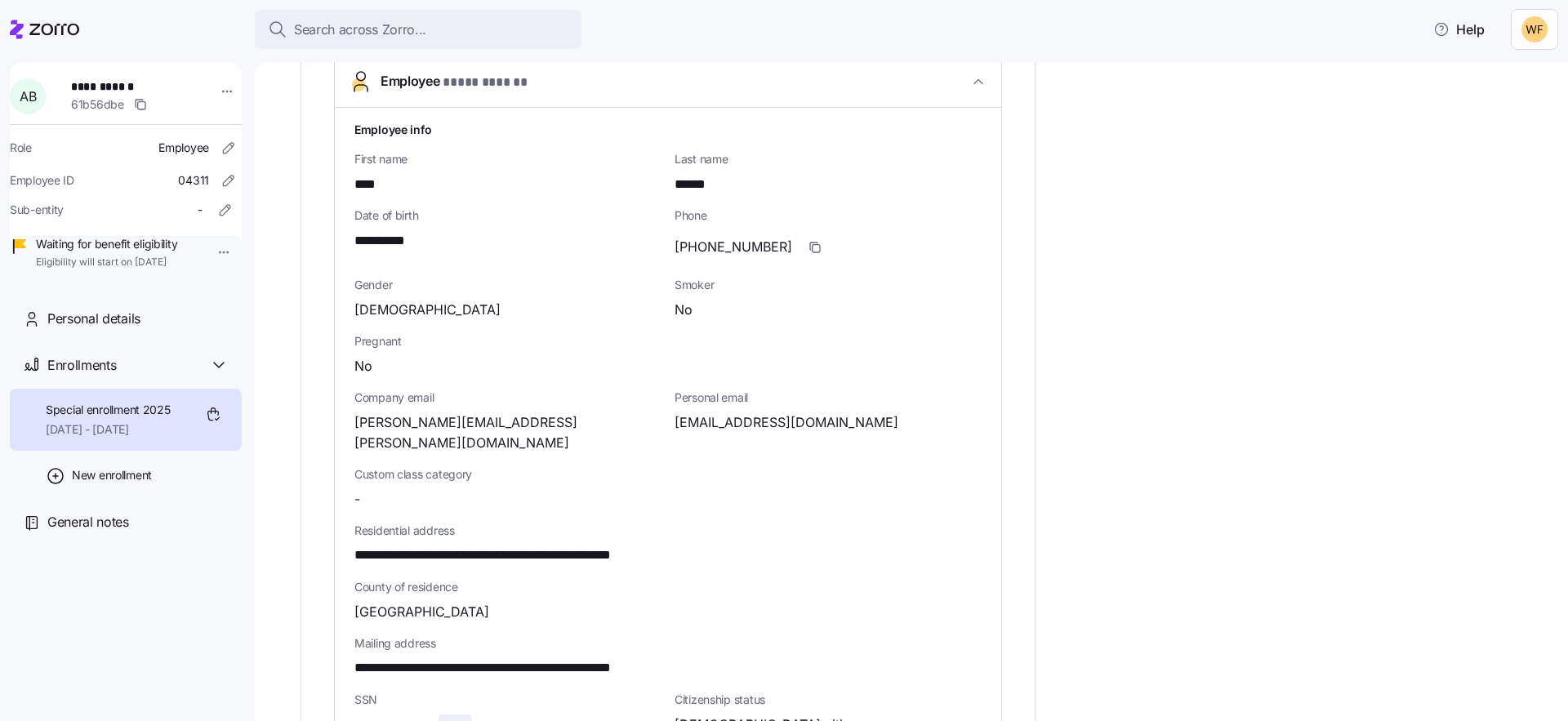
scroll to position [556, 0]
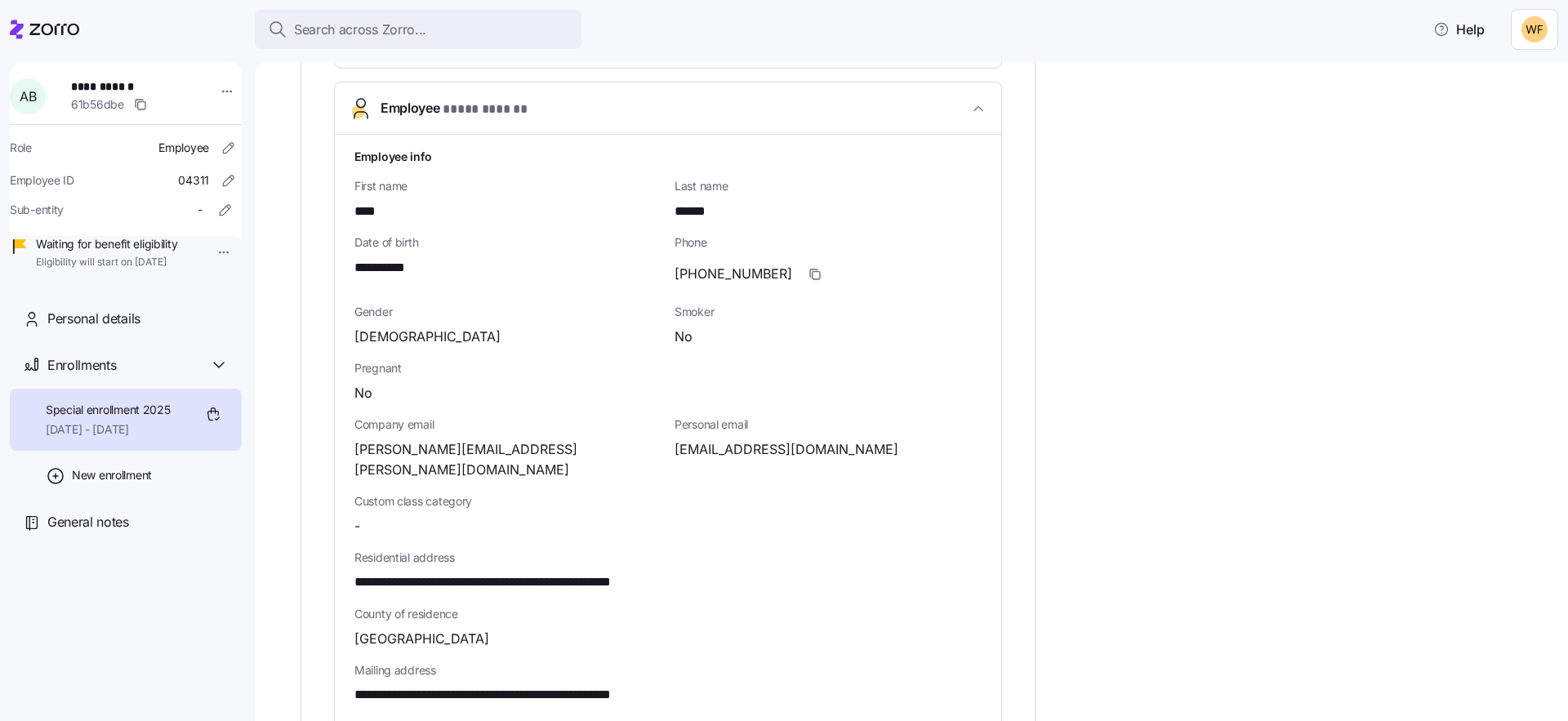
click at [408, 270] on span "**********" at bounding box center [389, 268] width 70 height 20
copy span "****"
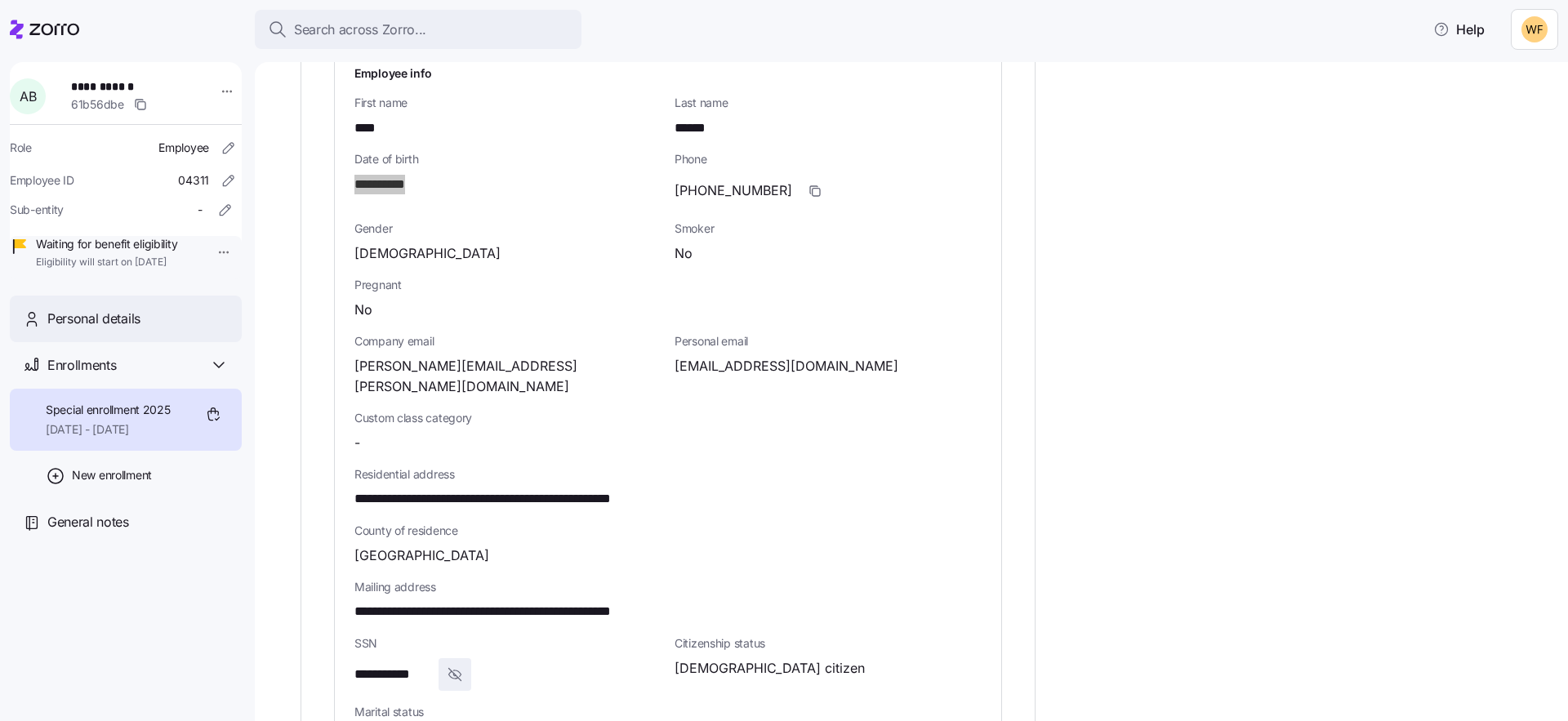
scroll to position [658, 0]
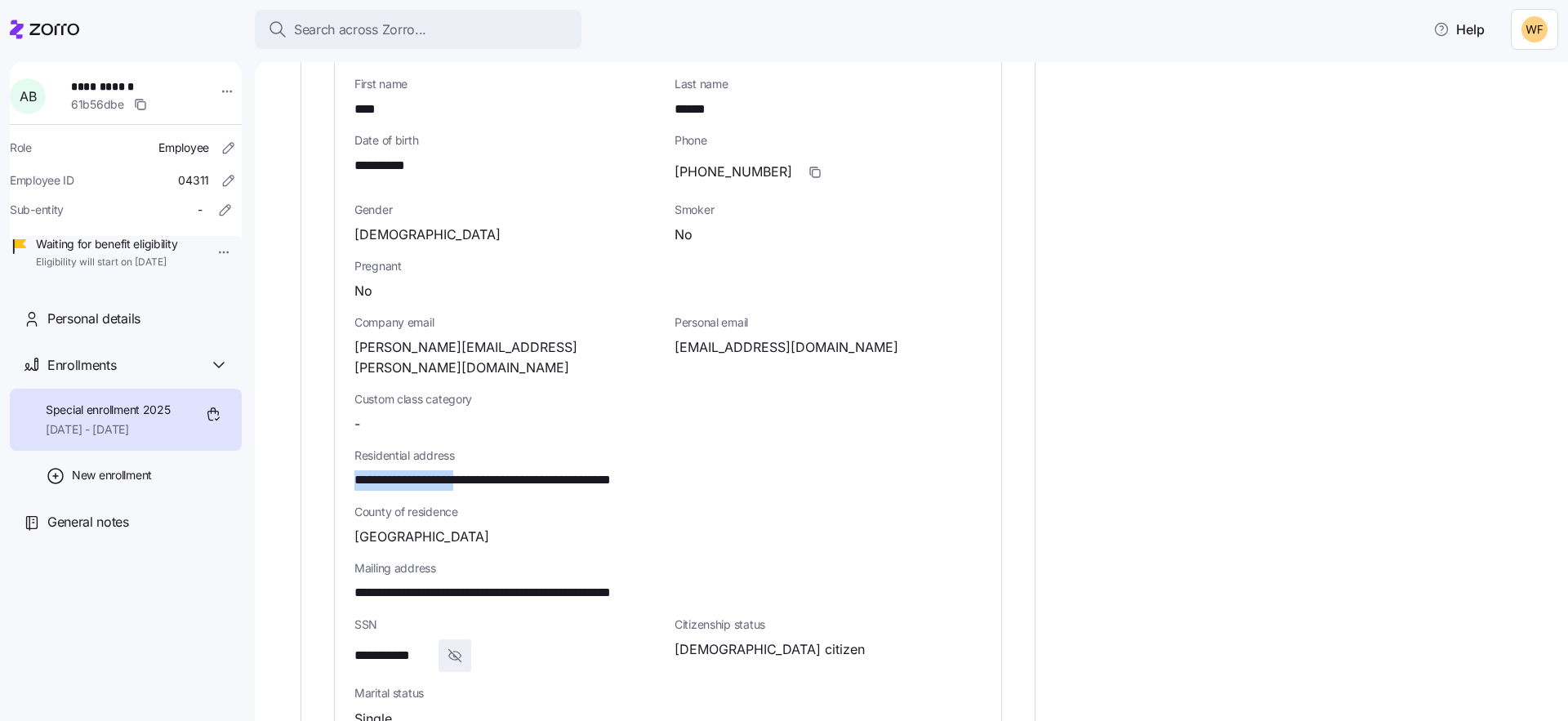
drag, startPoint x: 357, startPoint y: 458, endPoint x: 486, endPoint y: 458, distance: 129.0
click at [486, 470] on span "**********" at bounding box center [524, 479] width 342 height 20
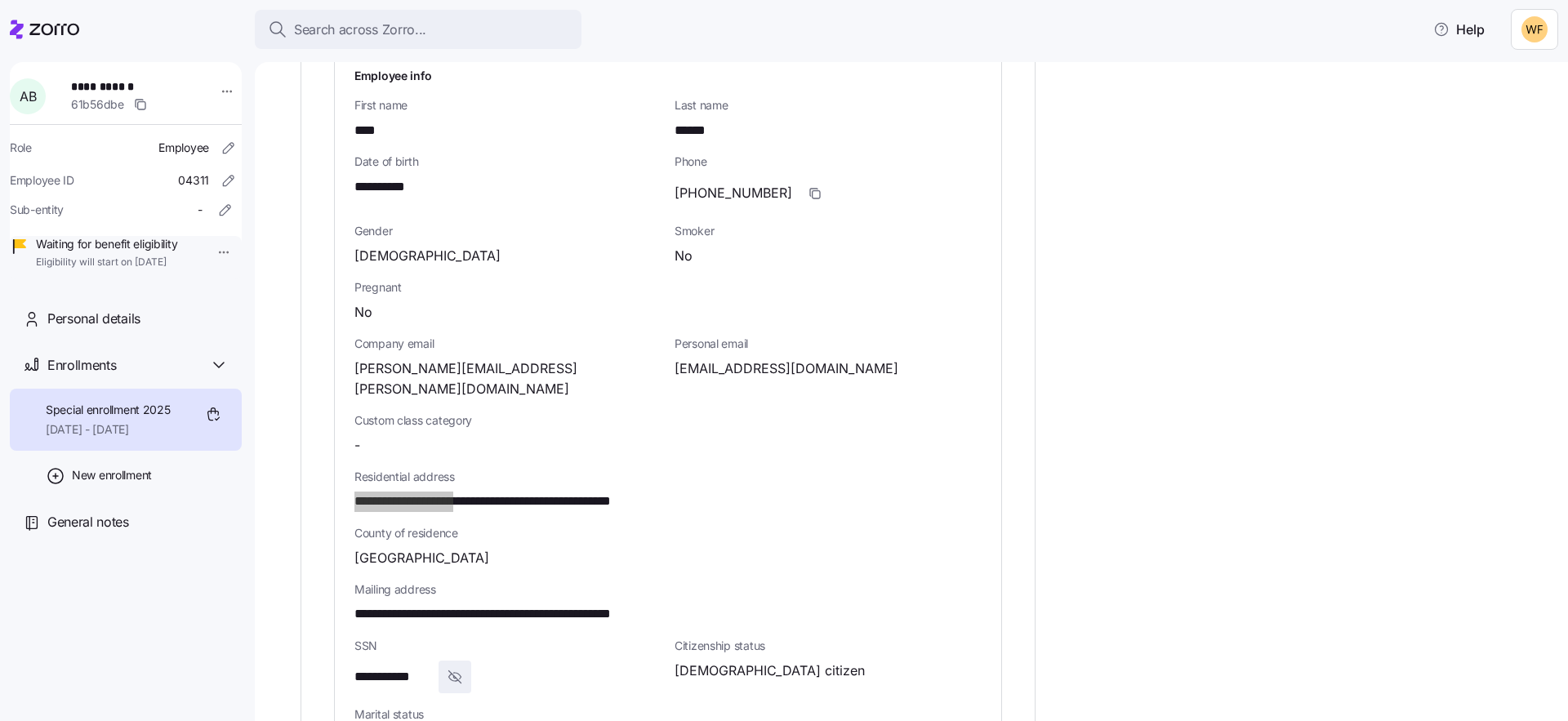
scroll to position [631, 0]
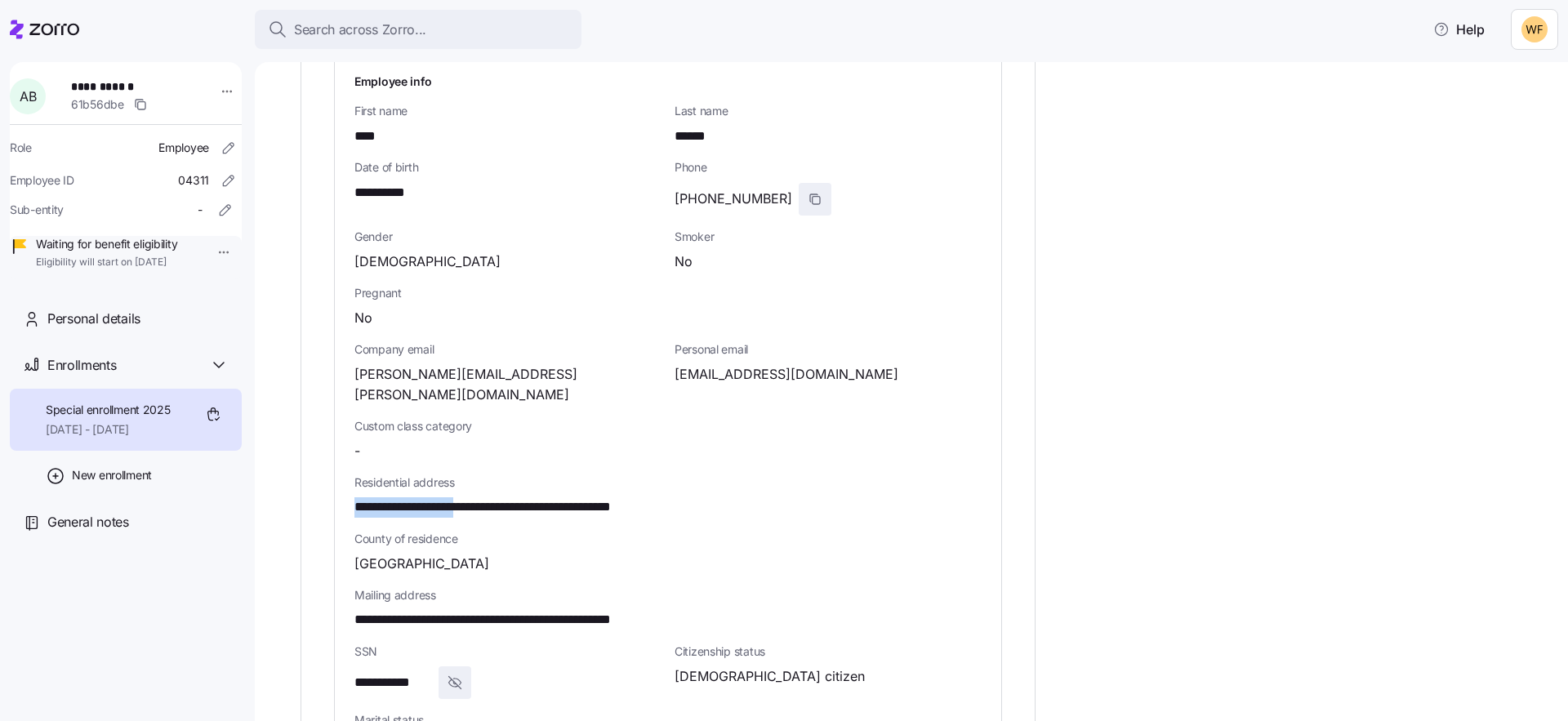
click at [808, 198] on icon "button" at bounding box center [814, 198] width 13 height 13
click at [775, 386] on div "Personal email acbackus@gmail.com" at bounding box center [827, 372] width 320 height 76
click at [784, 374] on span "acbackus@gmail.com" at bounding box center [786, 374] width 224 height 20
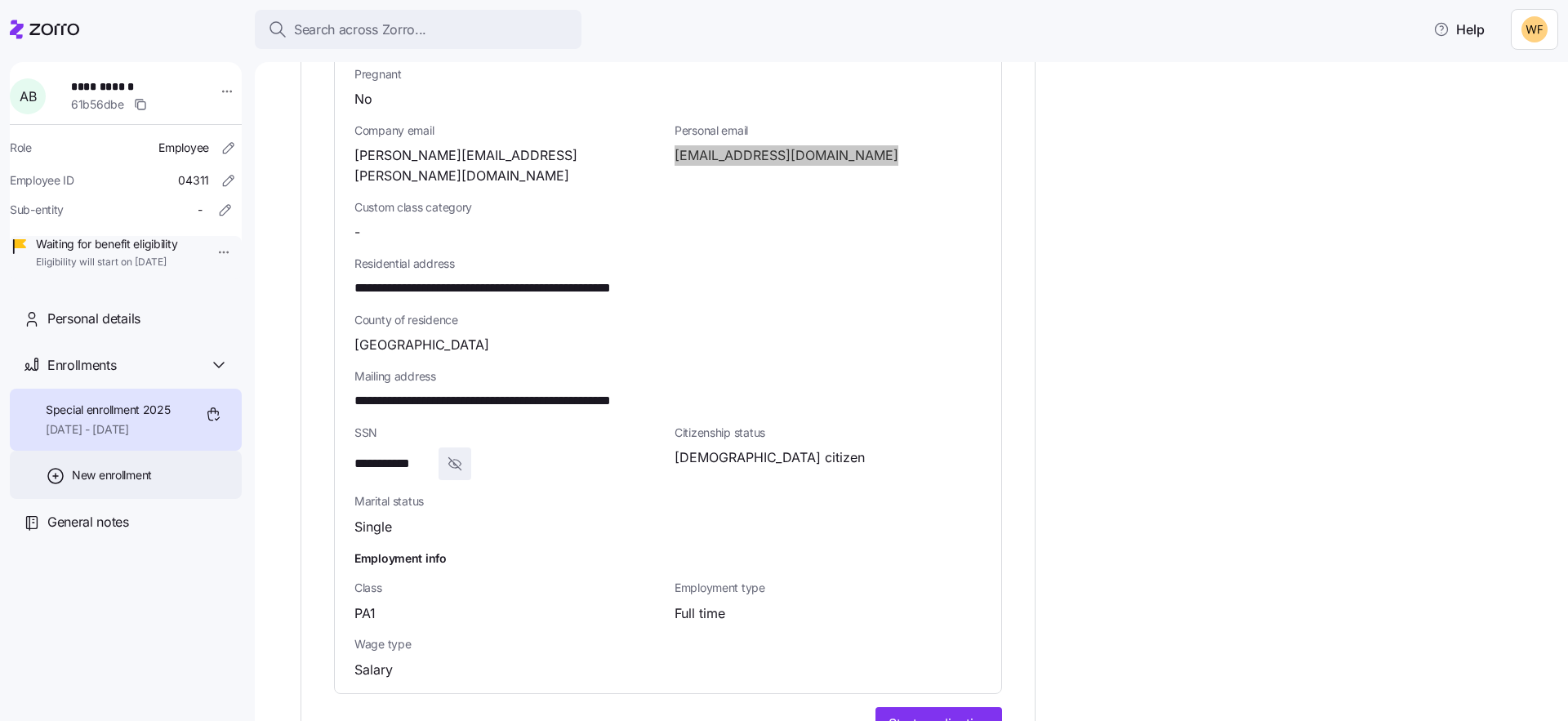
scroll to position [927, 0]
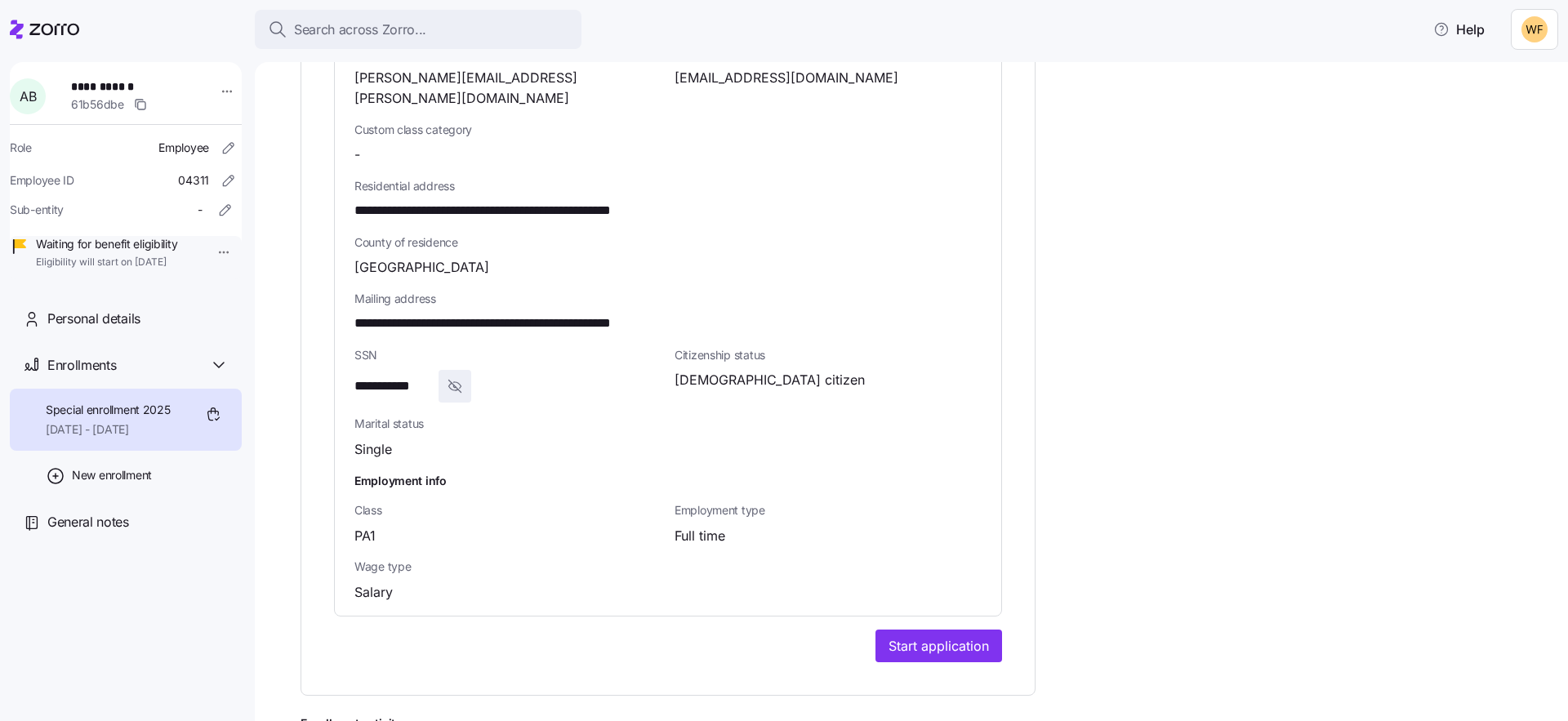
click at [1297, 459] on div "**********" at bounding box center [922, 85] width 1245 height 1515
click at [917, 636] on span "Start application" at bounding box center [938, 645] width 100 height 19
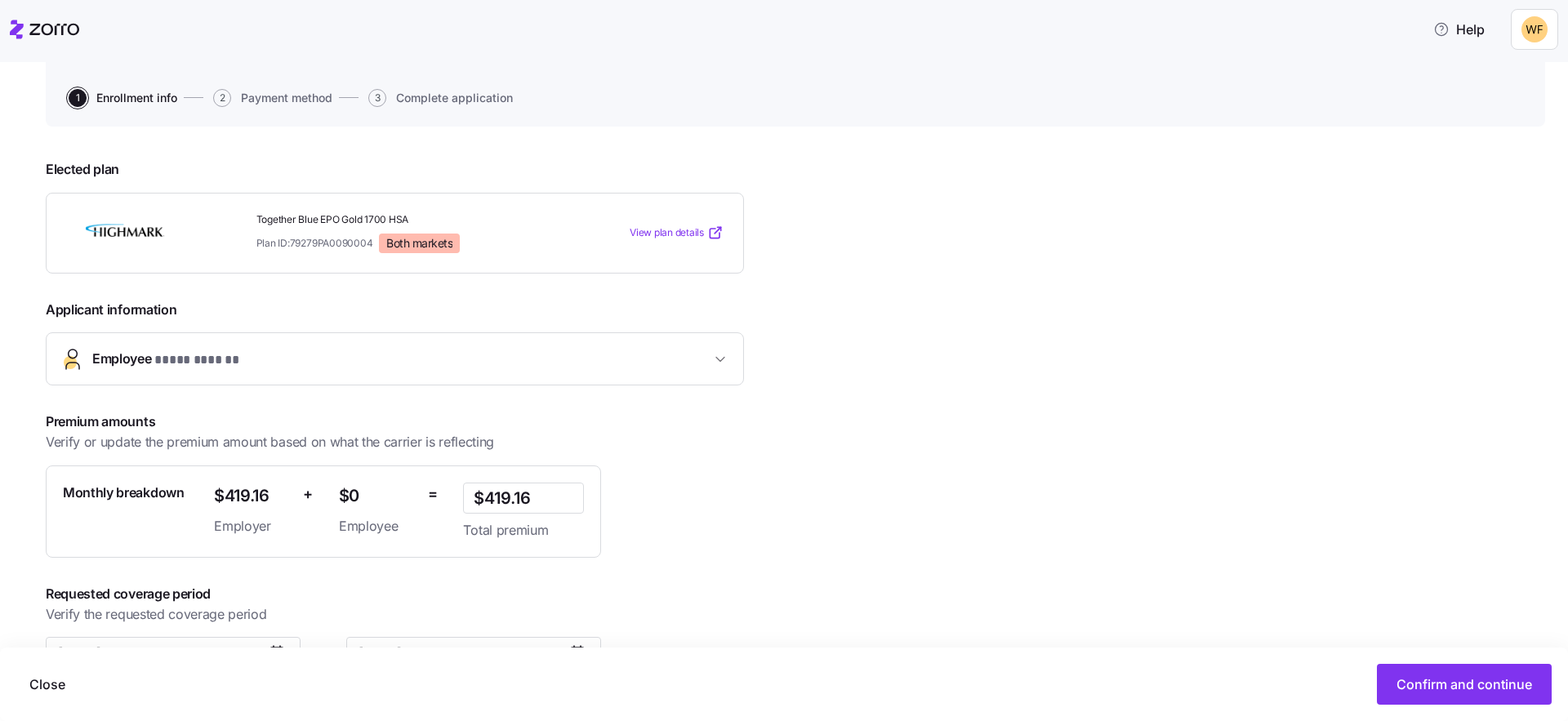
scroll to position [196, 0]
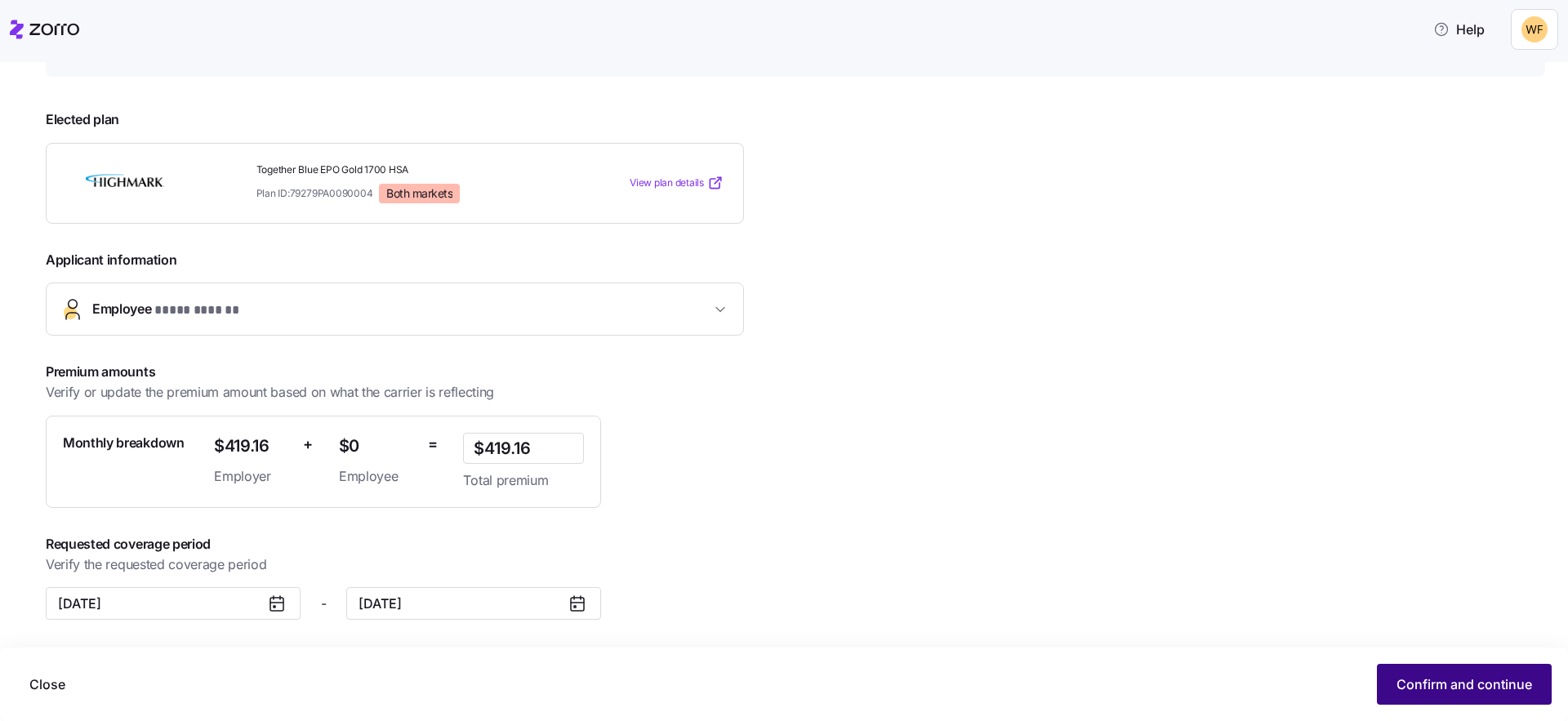
click at [1424, 676] on span "Confirm and continue" at bounding box center [1463, 684] width 135 height 19
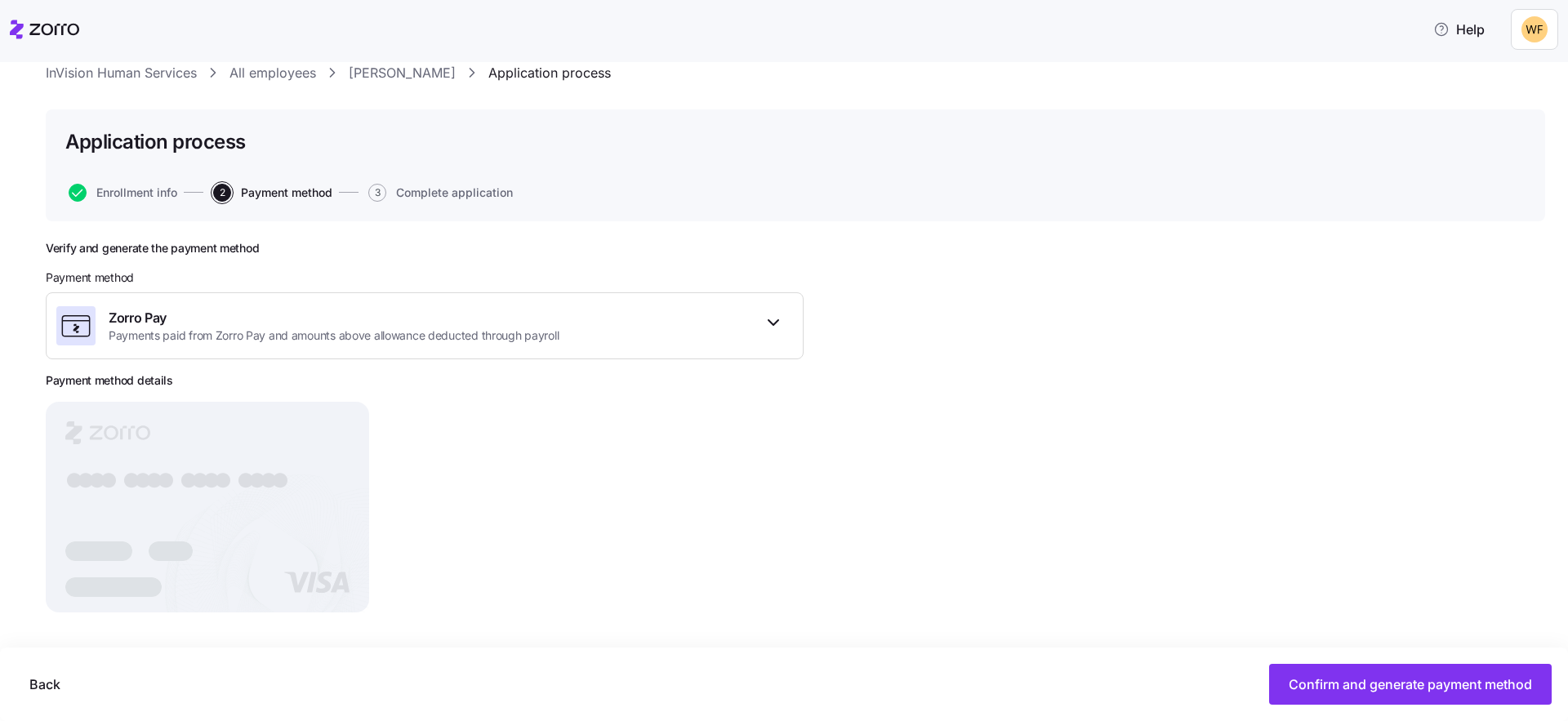
scroll to position [57, 0]
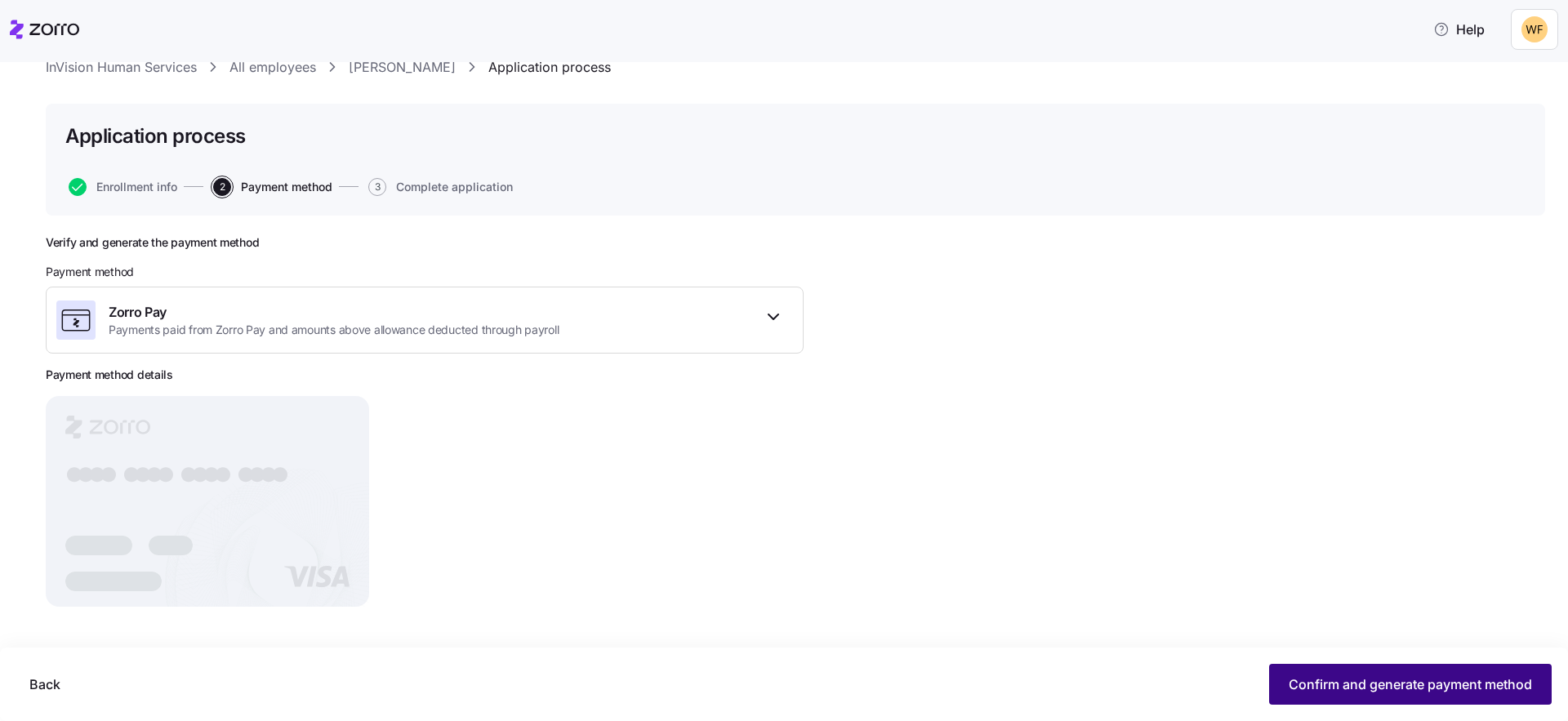
click at [1391, 685] on span "Confirm and generate payment method" at bounding box center [1410, 684] width 243 height 19
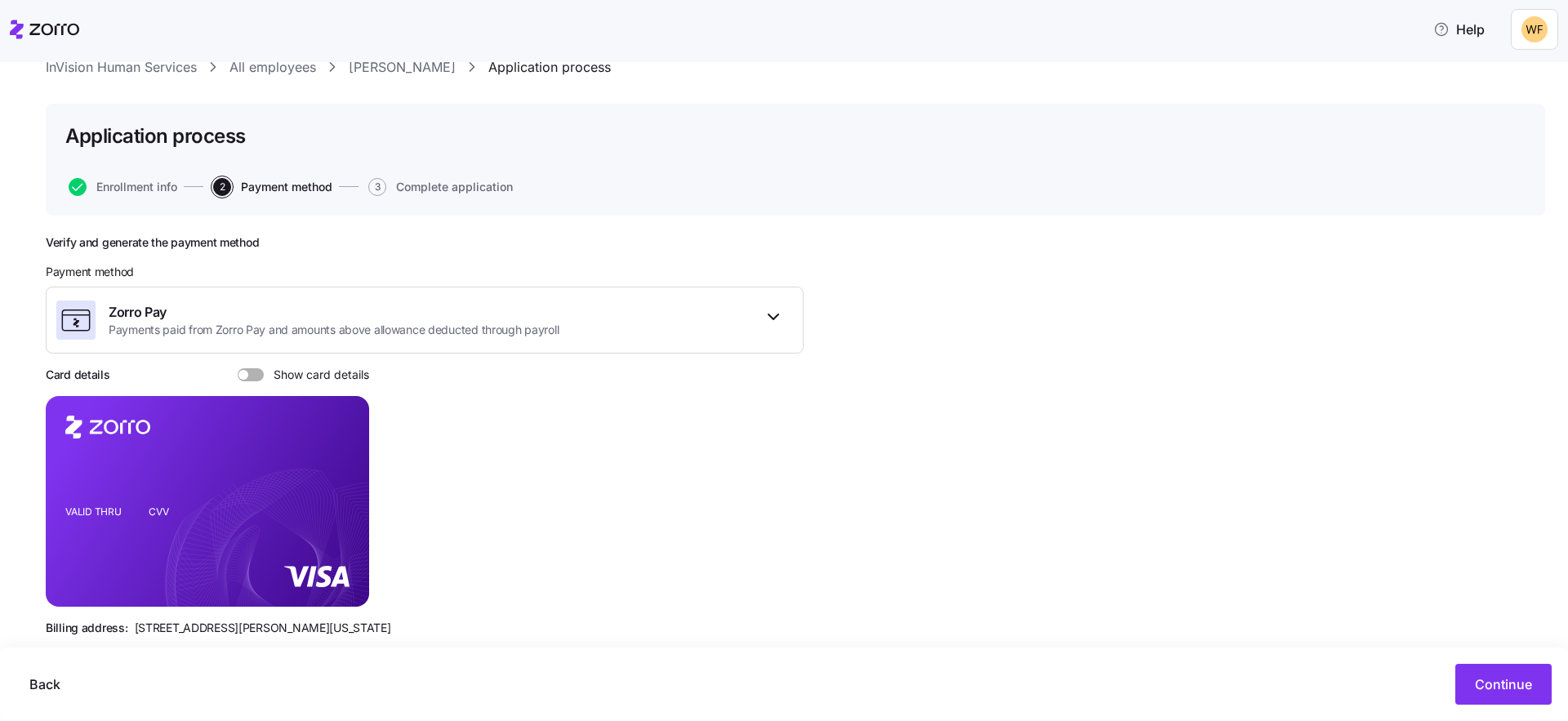
scroll to position [87, 0]
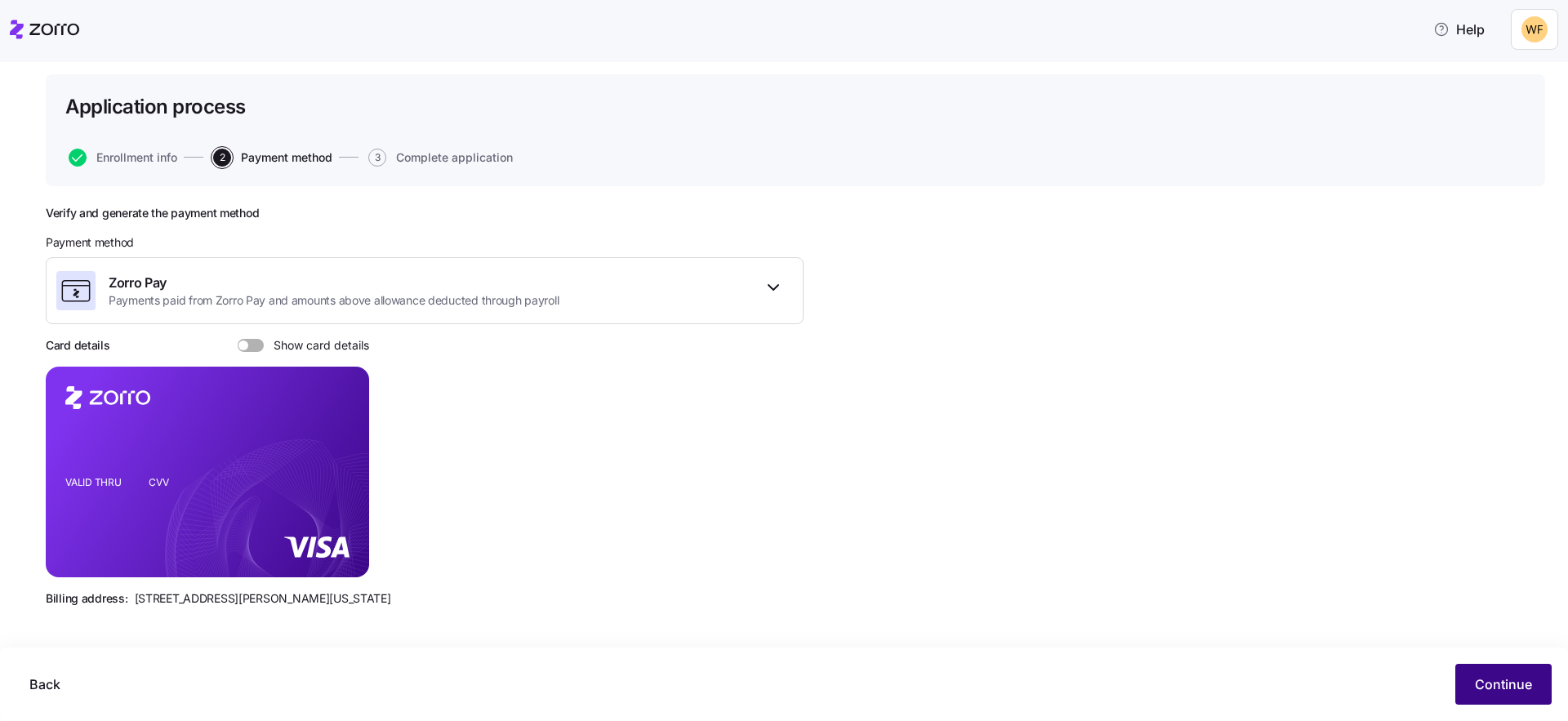
click at [1463, 680] on button "Continue" at bounding box center [1503, 684] width 97 height 40
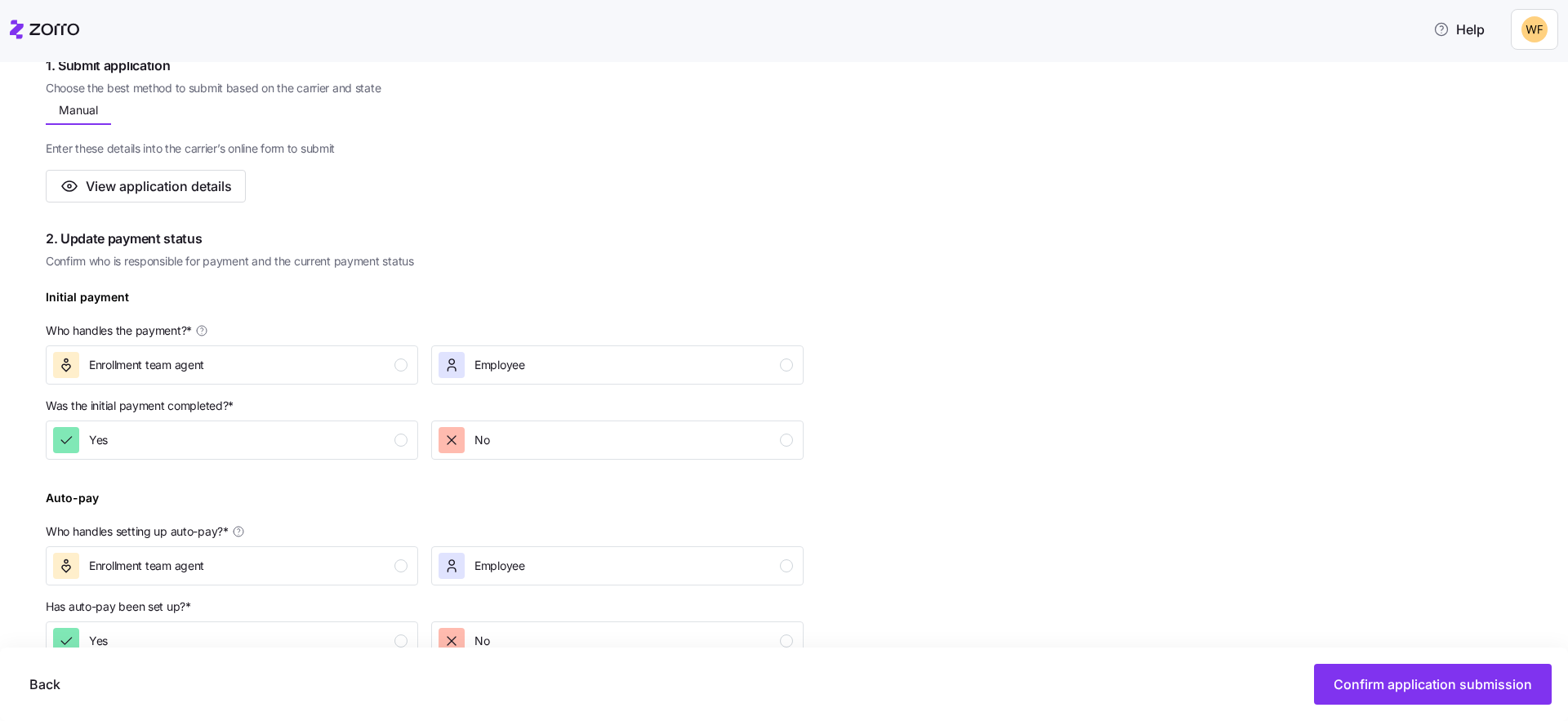
scroll to position [316, 0]
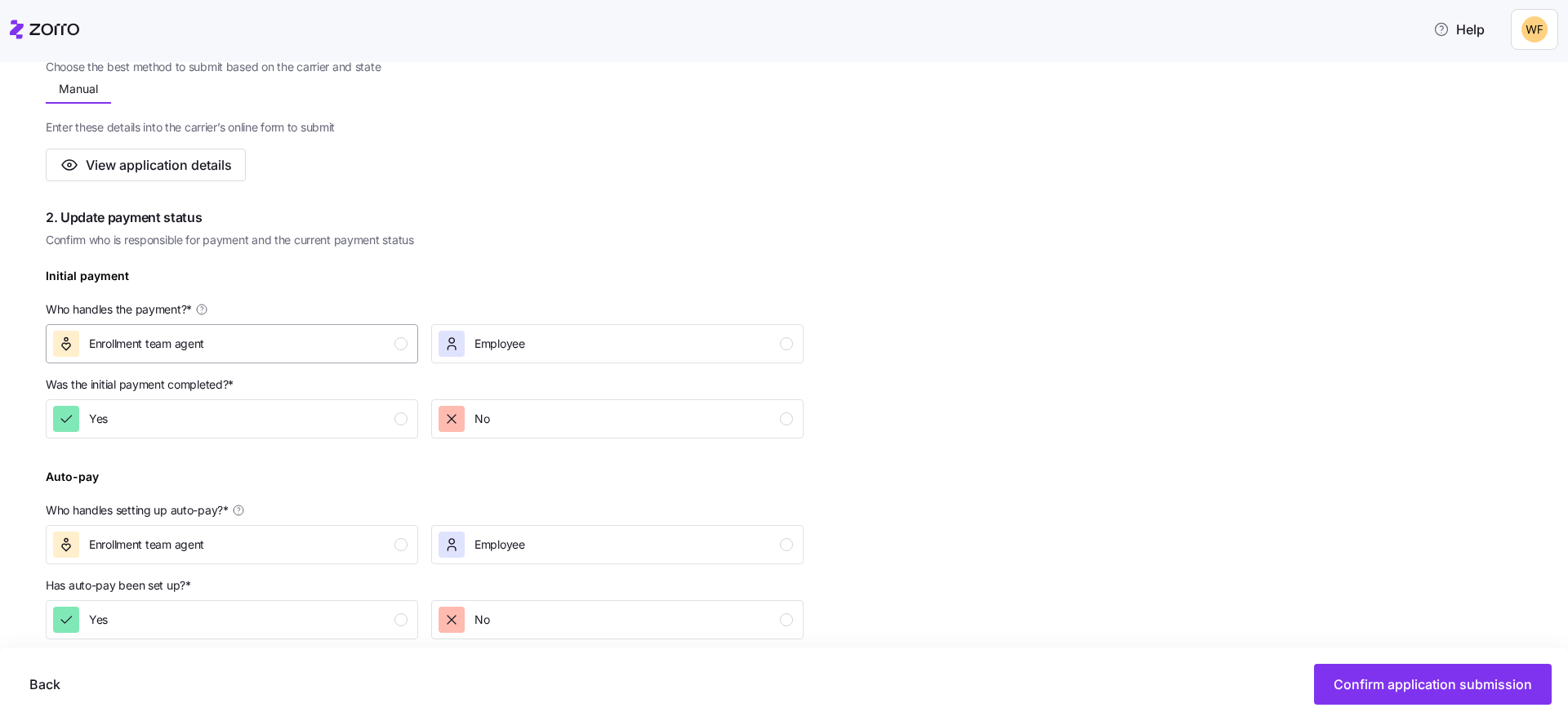
click at [399, 341] on div "button" at bounding box center [401, 343] width 13 height 13
click at [786, 420] on div "button" at bounding box center [786, 418] width 13 height 13
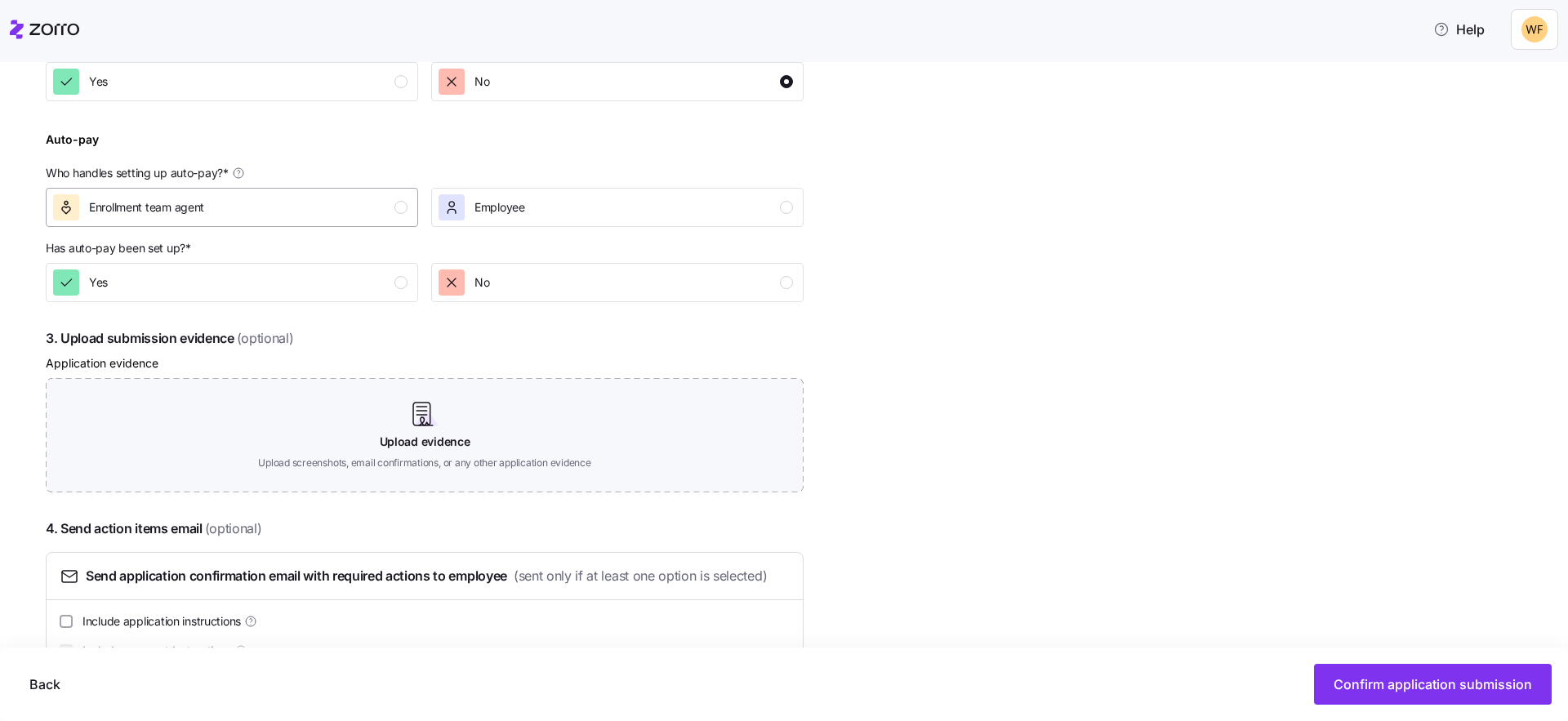
click at [402, 214] on div "Enrollment team agent" at bounding box center [229, 207] width 354 height 26
click at [793, 284] on button "No" at bounding box center [618, 282] width 372 height 40
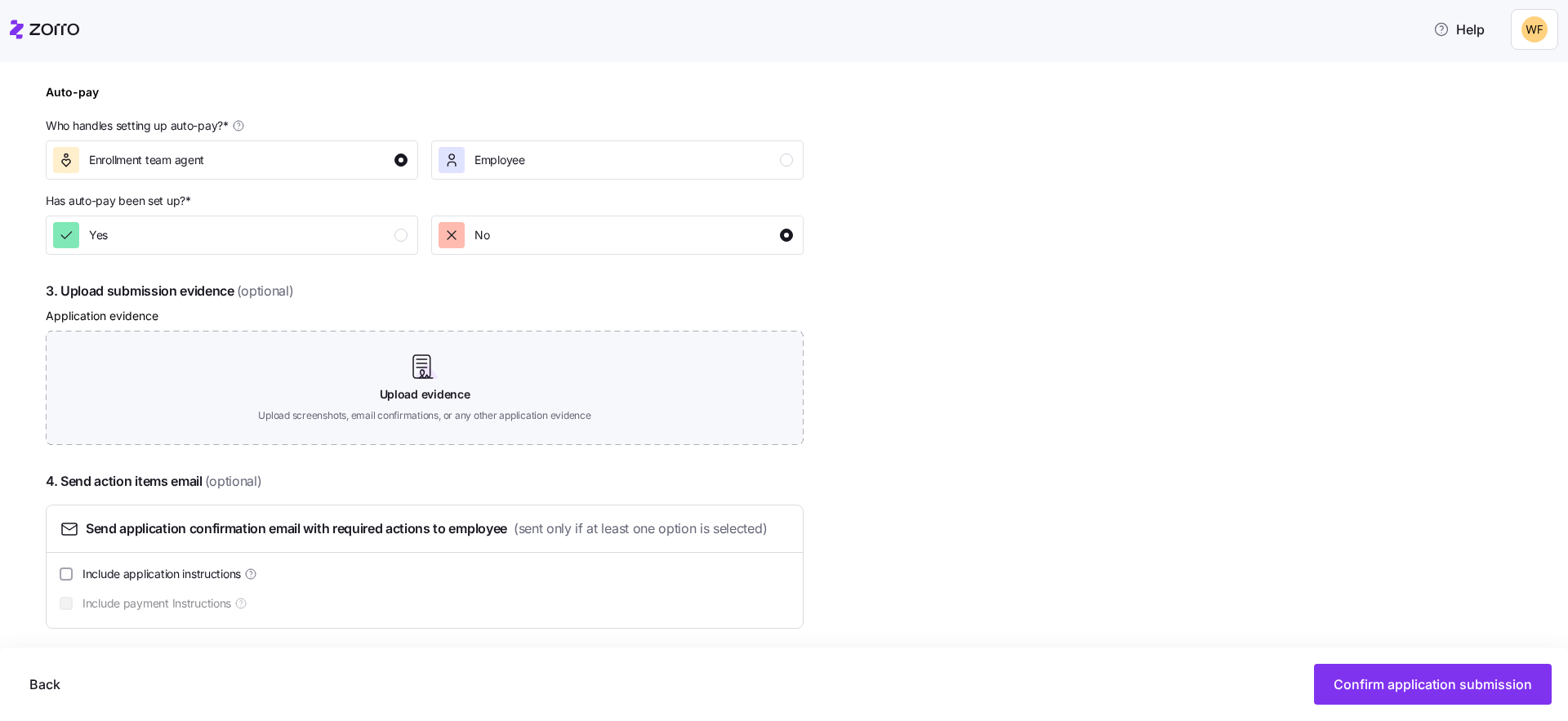
scroll to position [710, 0]
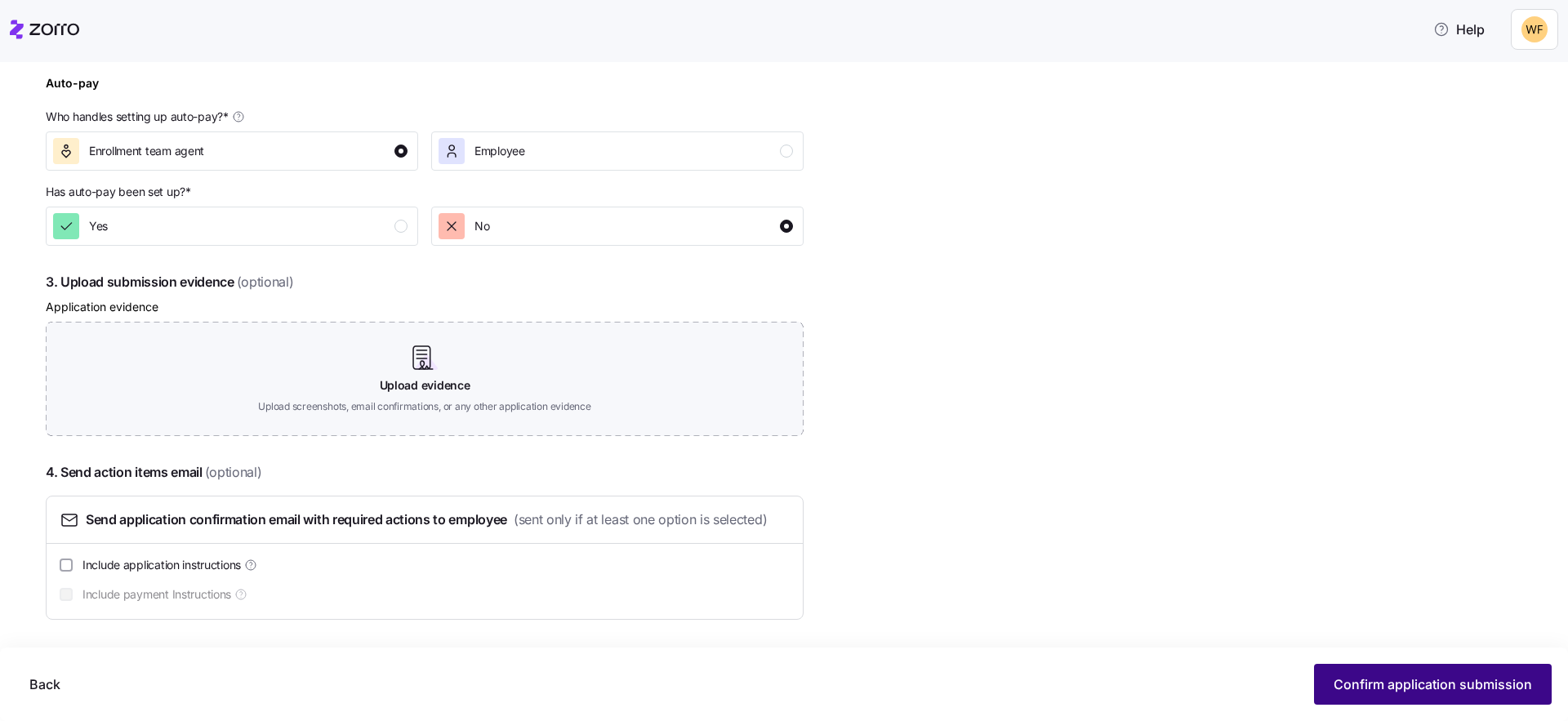
click at [1397, 686] on span "Confirm application submission" at bounding box center [1433, 684] width 199 height 19
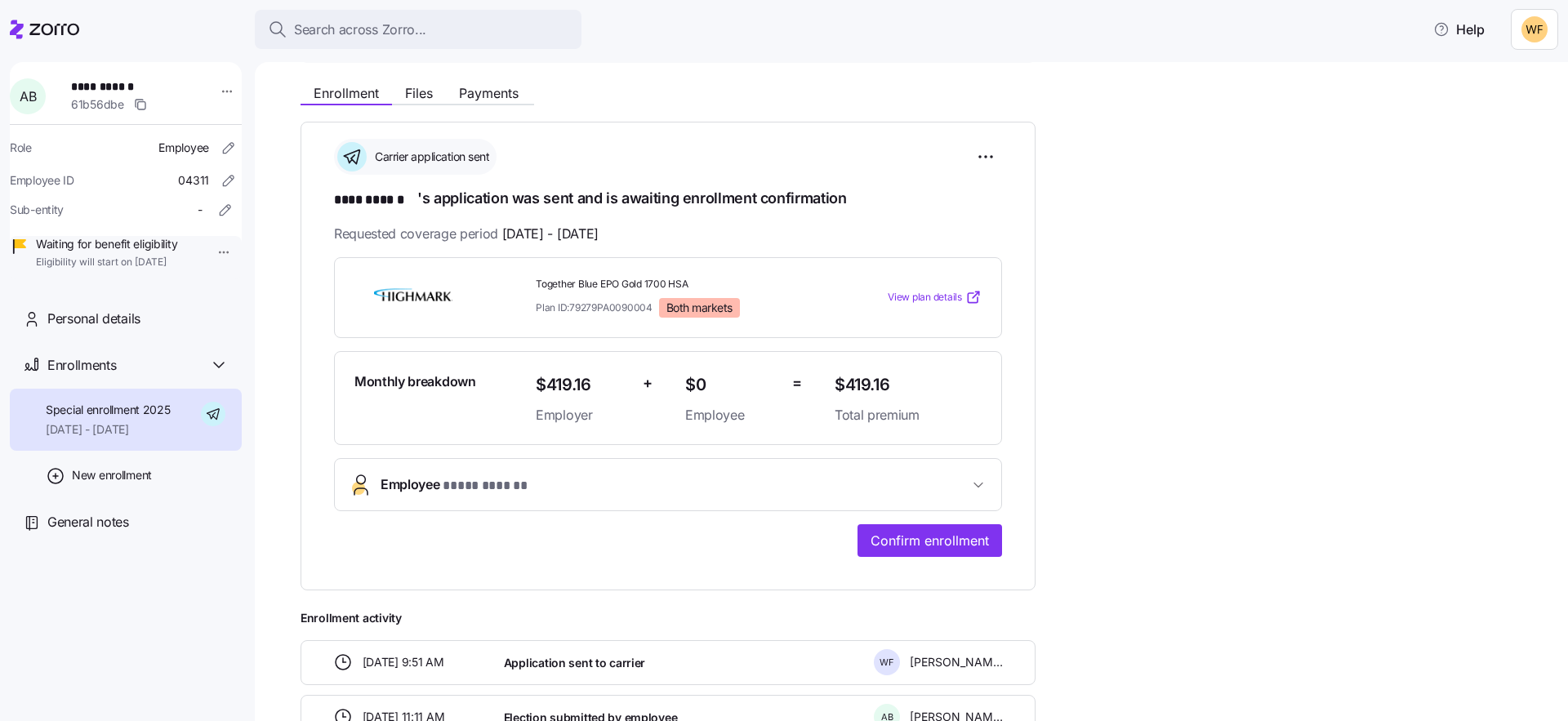
scroll to position [272, 0]
